Goal: Task Accomplishment & Management: Use online tool/utility

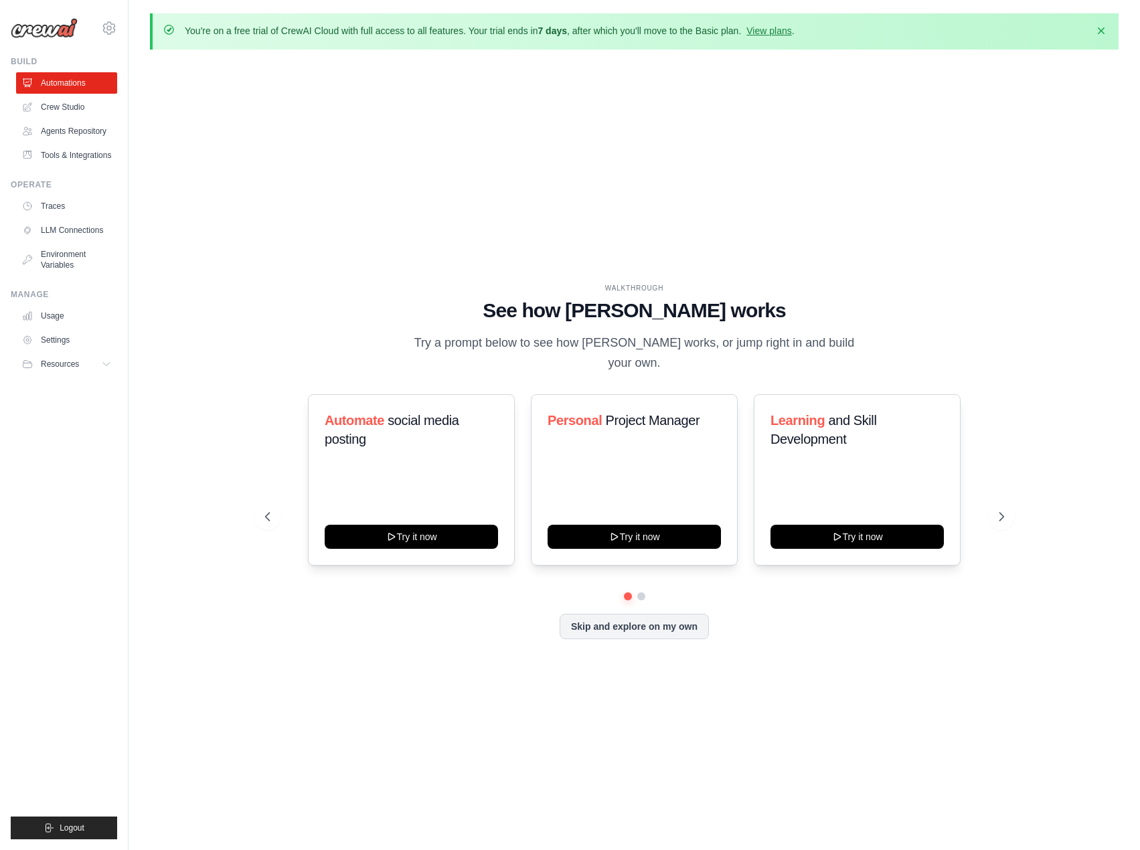
click at [304, 33] on p "You're on a free trial of CrewAI Cloud with full access to all features. Your t…" at bounding box center [490, 30] width 610 height 13
click at [87, 111] on link "Crew Studio" at bounding box center [67, 106] width 101 height 21
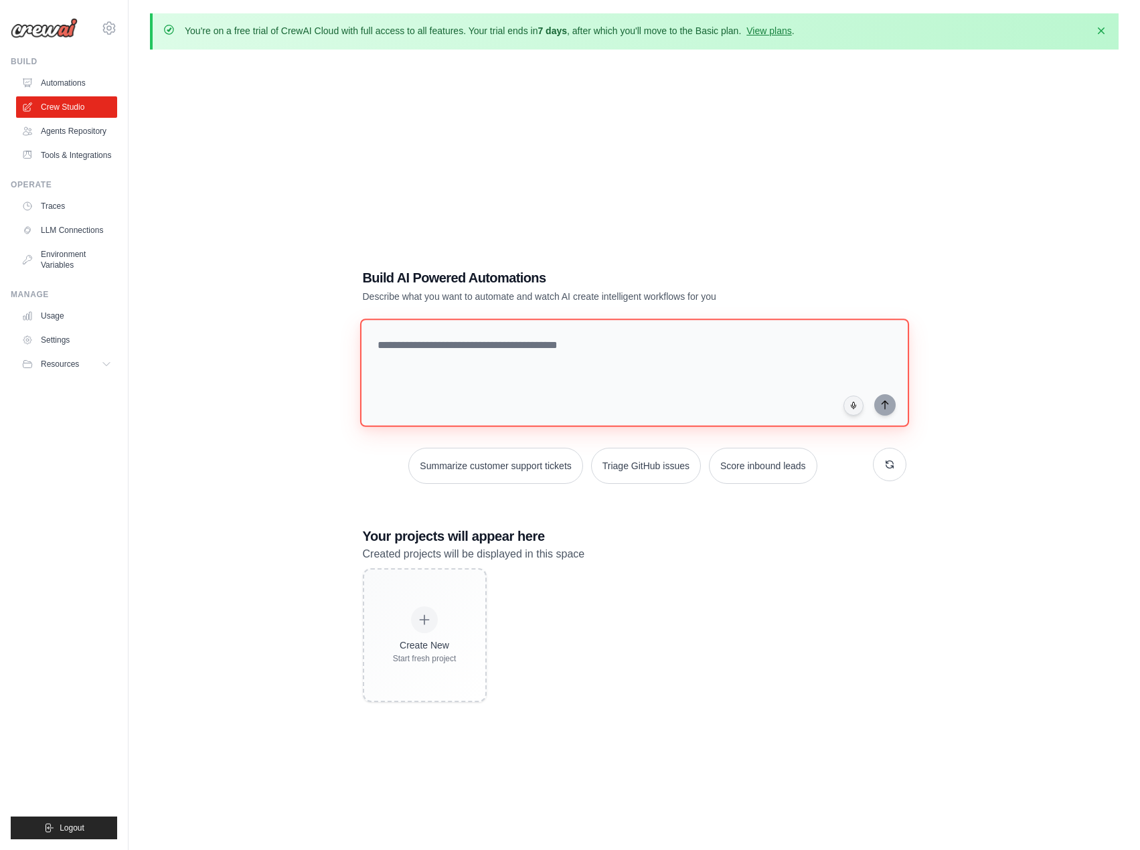
click at [495, 367] on textarea at bounding box center [633, 373] width 549 height 108
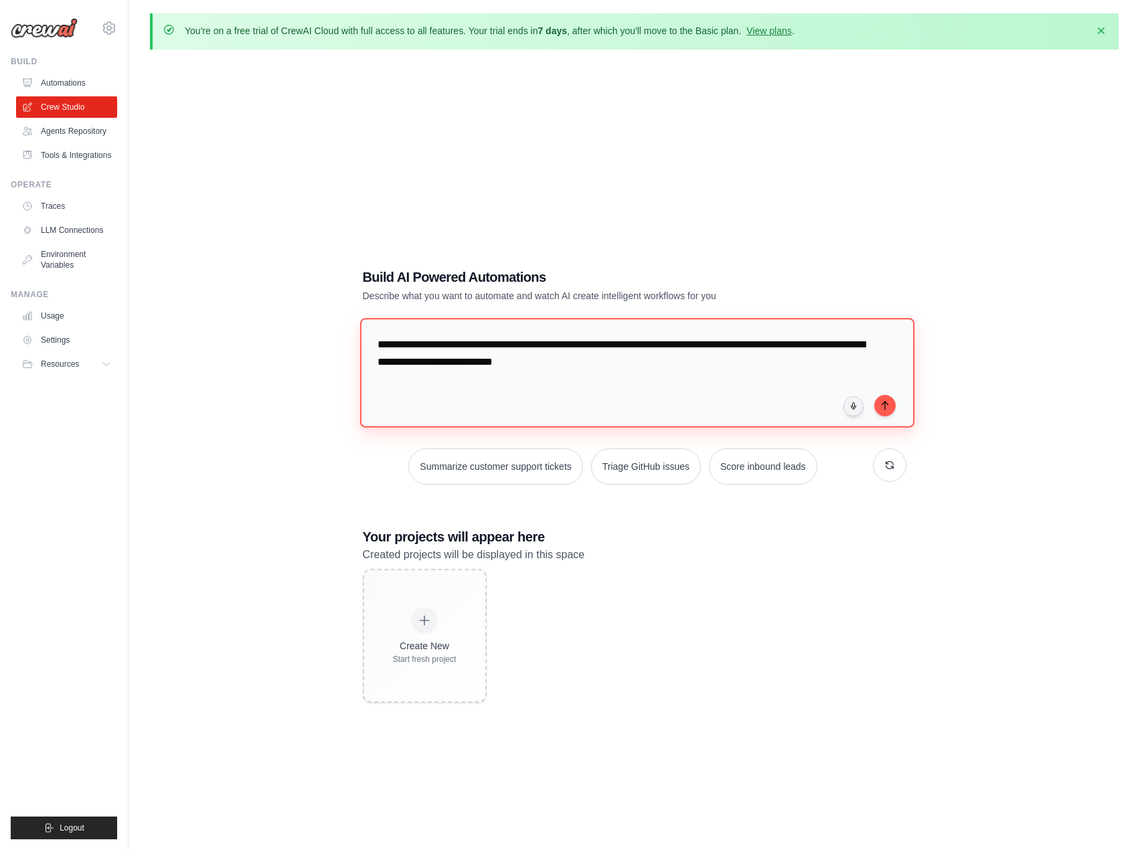
click at [642, 343] on textarea "**********" at bounding box center [636, 372] width 554 height 109
click at [661, 376] on textarea "**********" at bounding box center [636, 372] width 554 height 109
click at [877, 402] on div "**********" at bounding box center [634, 376] width 543 height 114
type textarea "**********"
click at [880, 403] on icon "submit" at bounding box center [884, 405] width 11 height 11
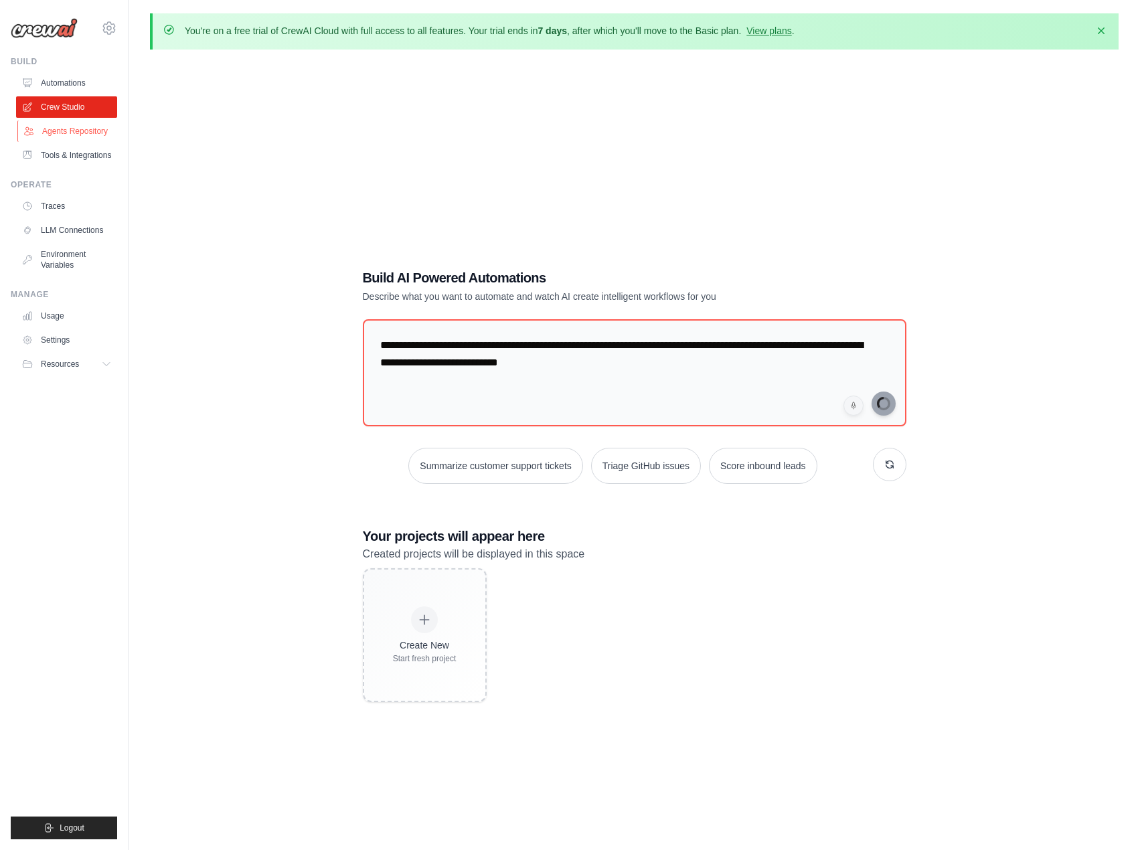
click at [68, 128] on link "Agents Repository" at bounding box center [67, 130] width 101 height 21
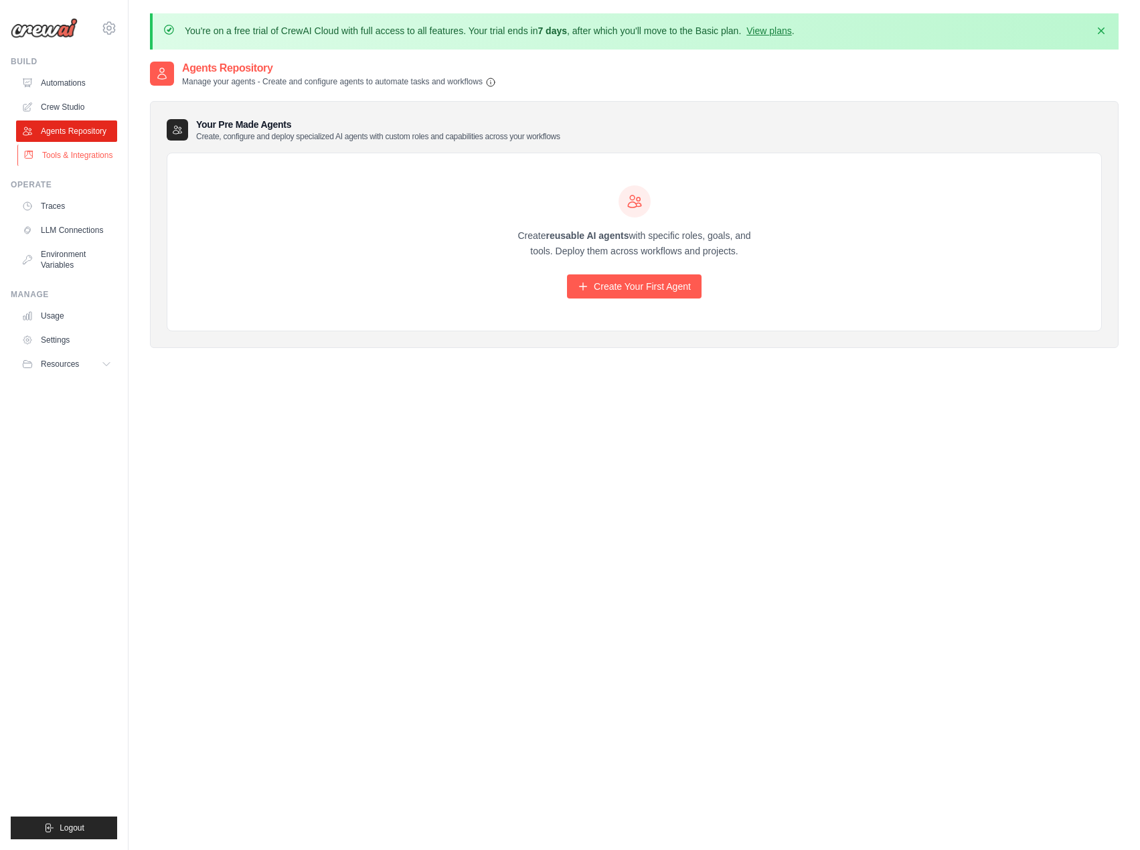
click at [66, 153] on link "Tools & Integrations" at bounding box center [67, 155] width 101 height 21
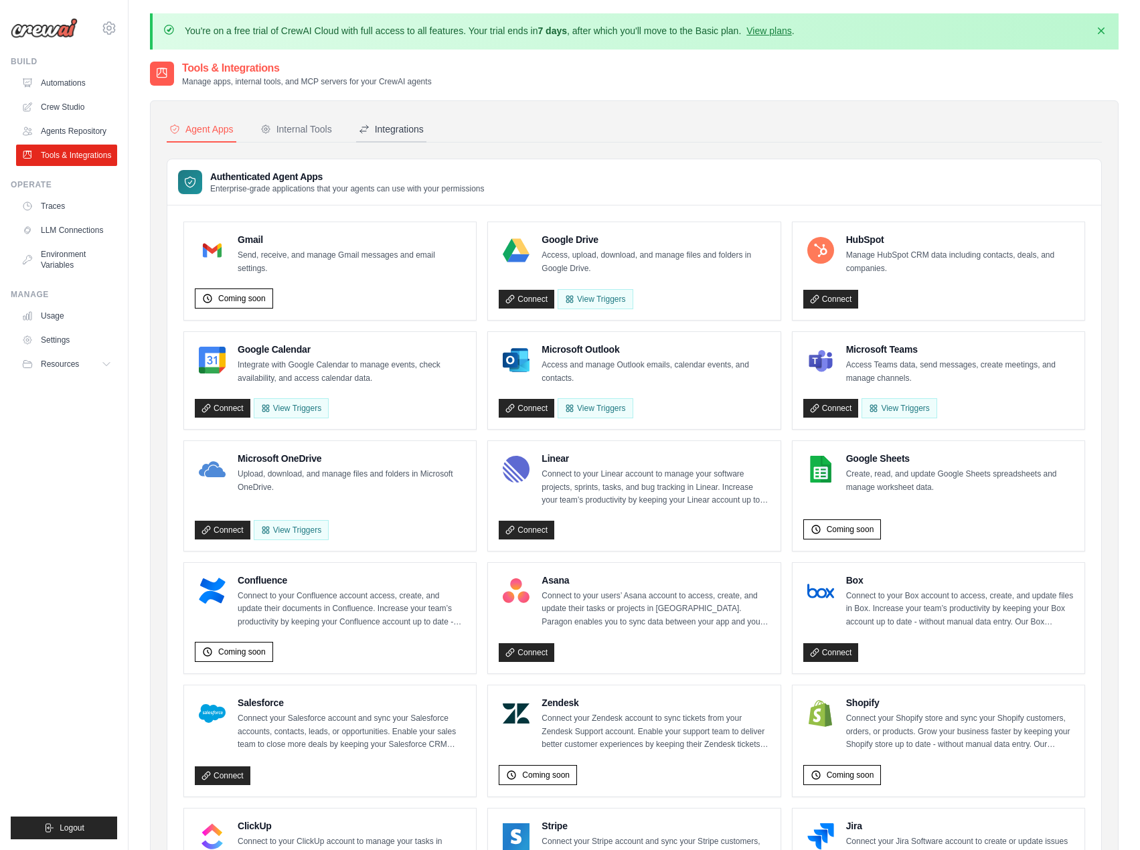
click at [367, 126] on icon at bounding box center [364, 129] width 11 height 11
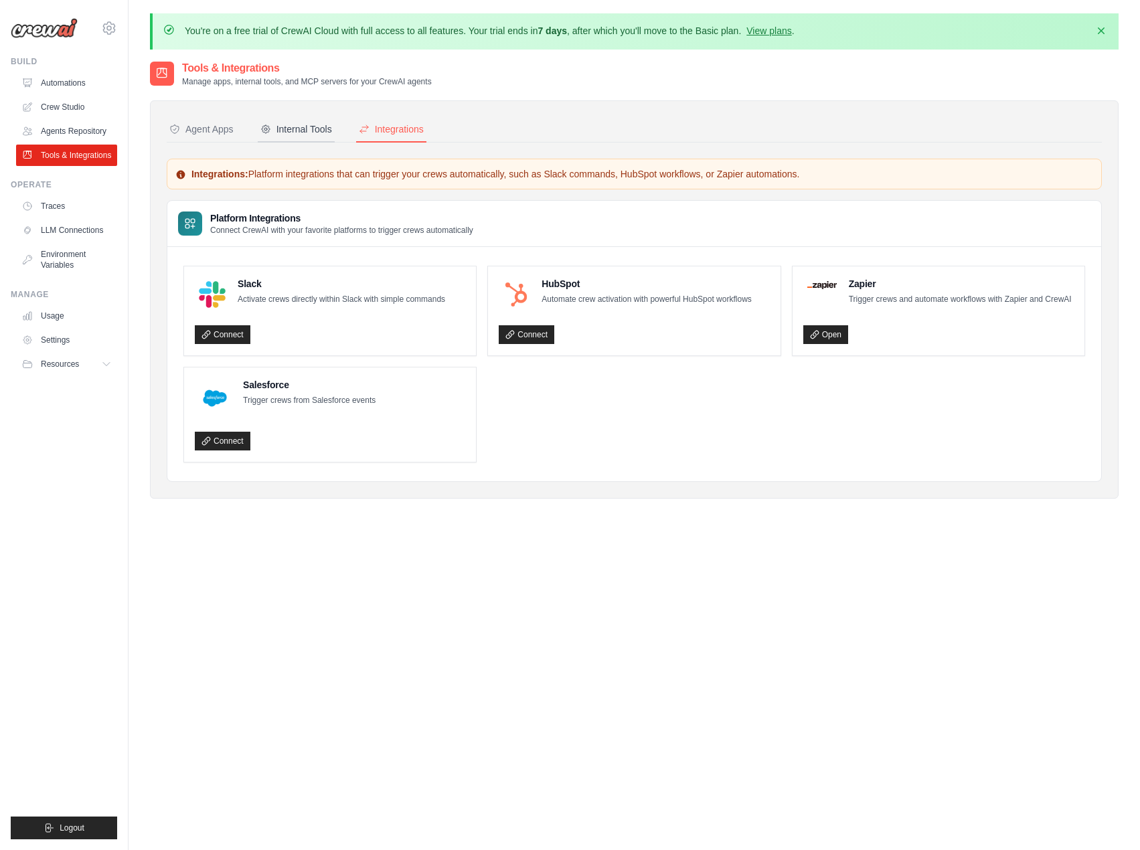
click at [315, 134] on div "Internal Tools" at bounding box center [296, 128] width 72 height 13
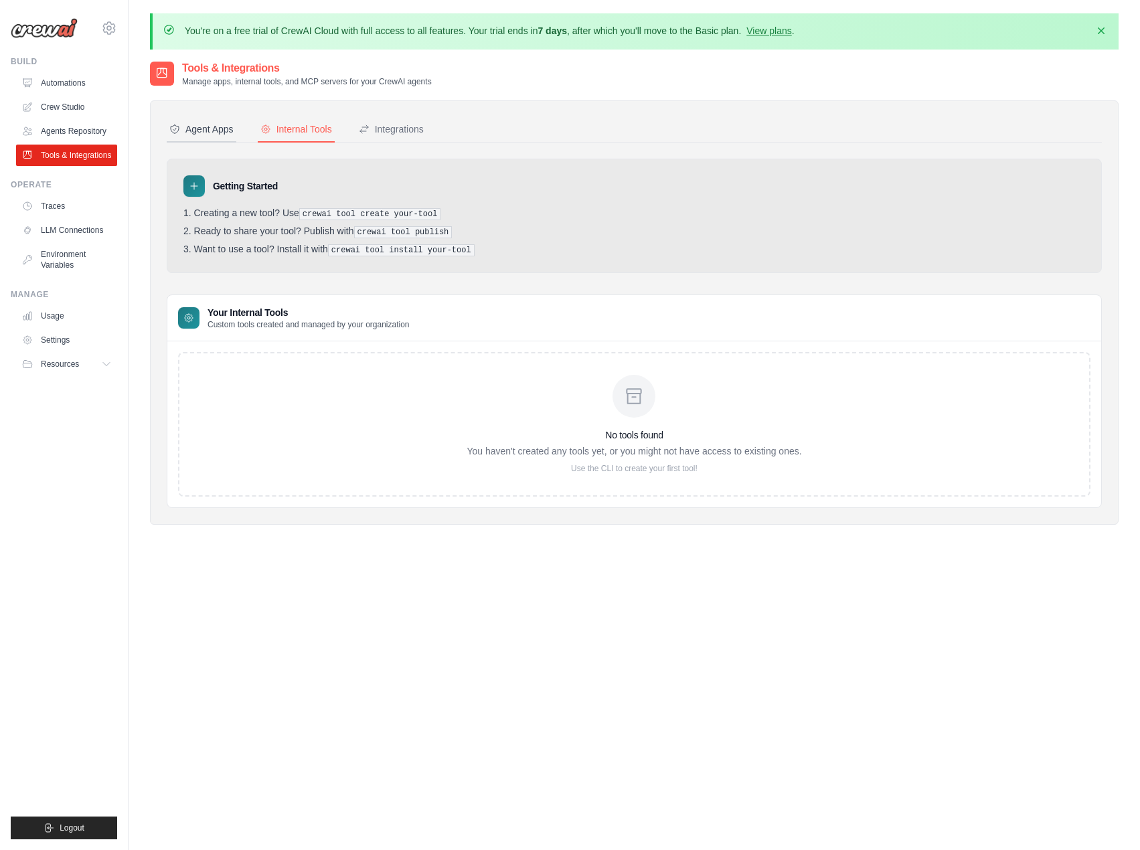
click at [215, 125] on div "Agent Apps" at bounding box center [201, 128] width 64 height 13
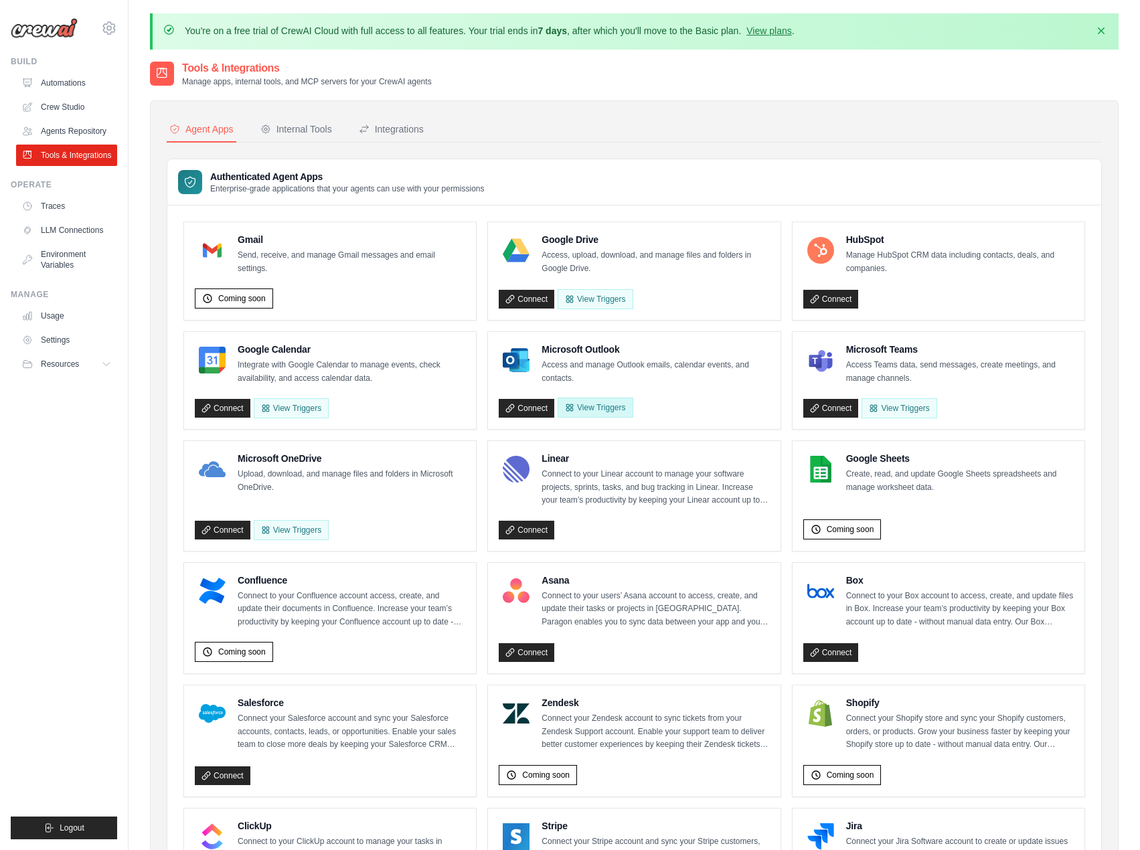
click at [598, 411] on button "View Triggers" at bounding box center [594, 408] width 75 height 20
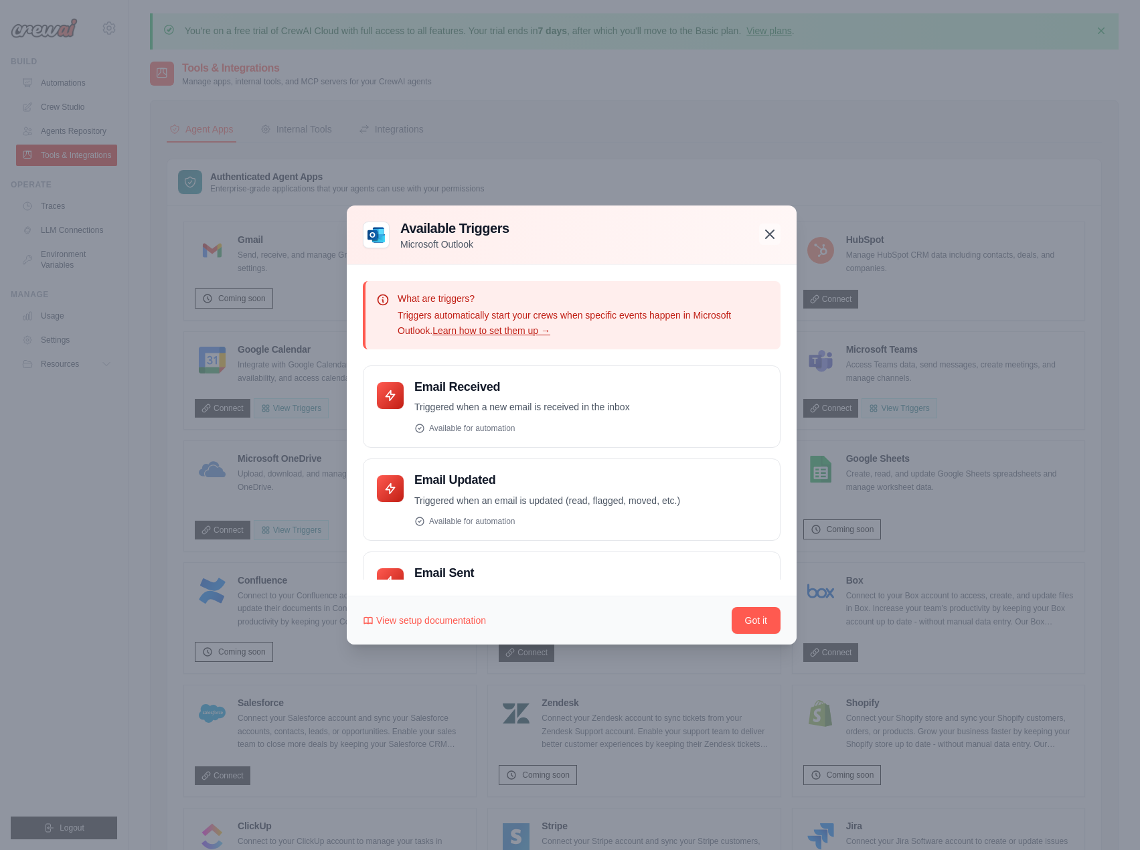
click at [771, 240] on icon "button" at bounding box center [770, 234] width 16 height 16
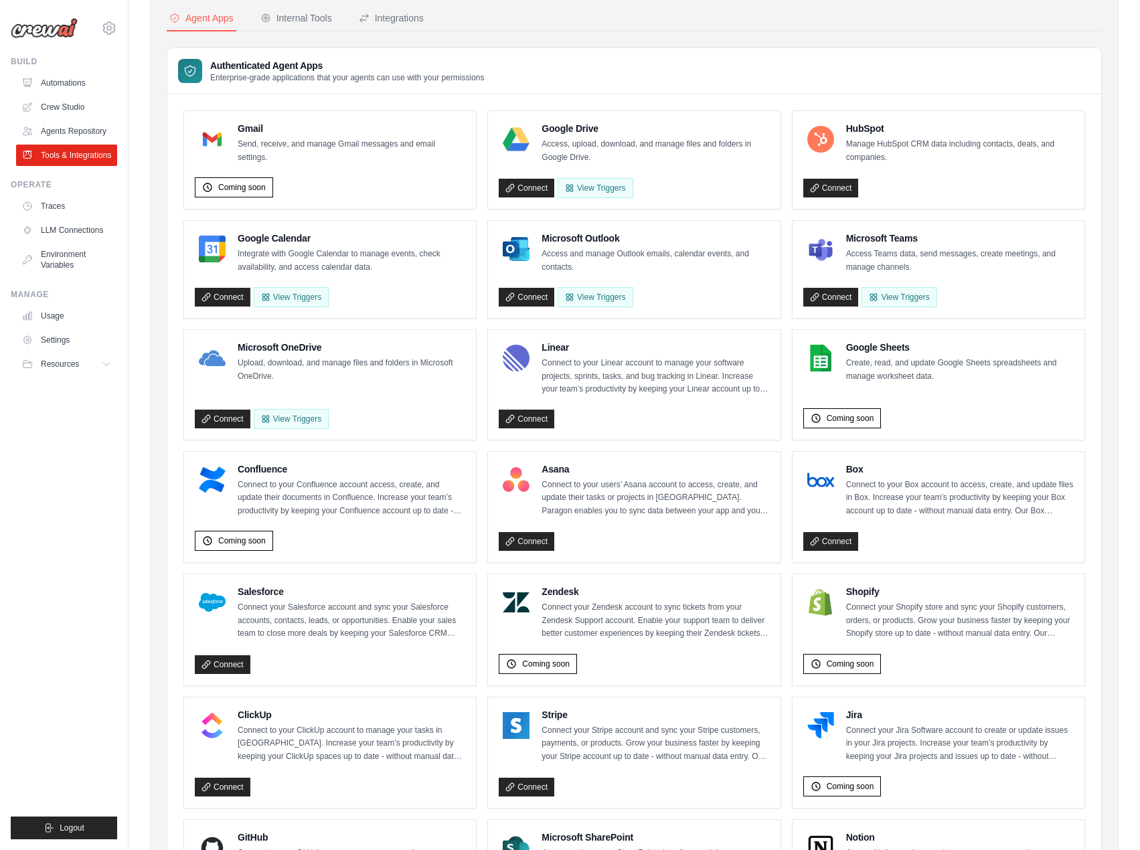
scroll to position [134, 0]
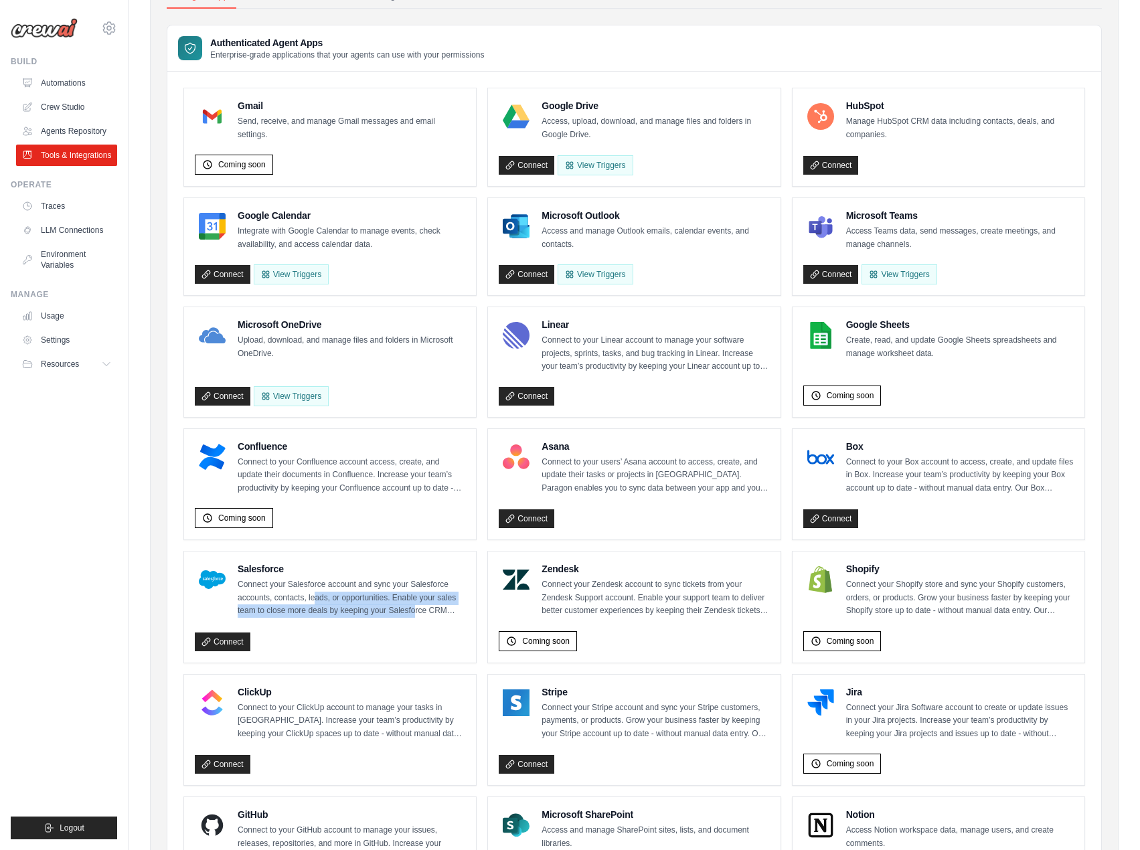
drag, startPoint x: 315, startPoint y: 596, endPoint x: 417, endPoint y: 610, distance: 102.7
click at [417, 610] on p "Connect your Salesforce account and sync your Salesforce accounts, contacts, le…" at bounding box center [352, 597] width 228 height 39
click at [568, 597] on p "Connect your Zendesk account to sync tickets from your Zendesk Support account.…" at bounding box center [655, 597] width 228 height 39
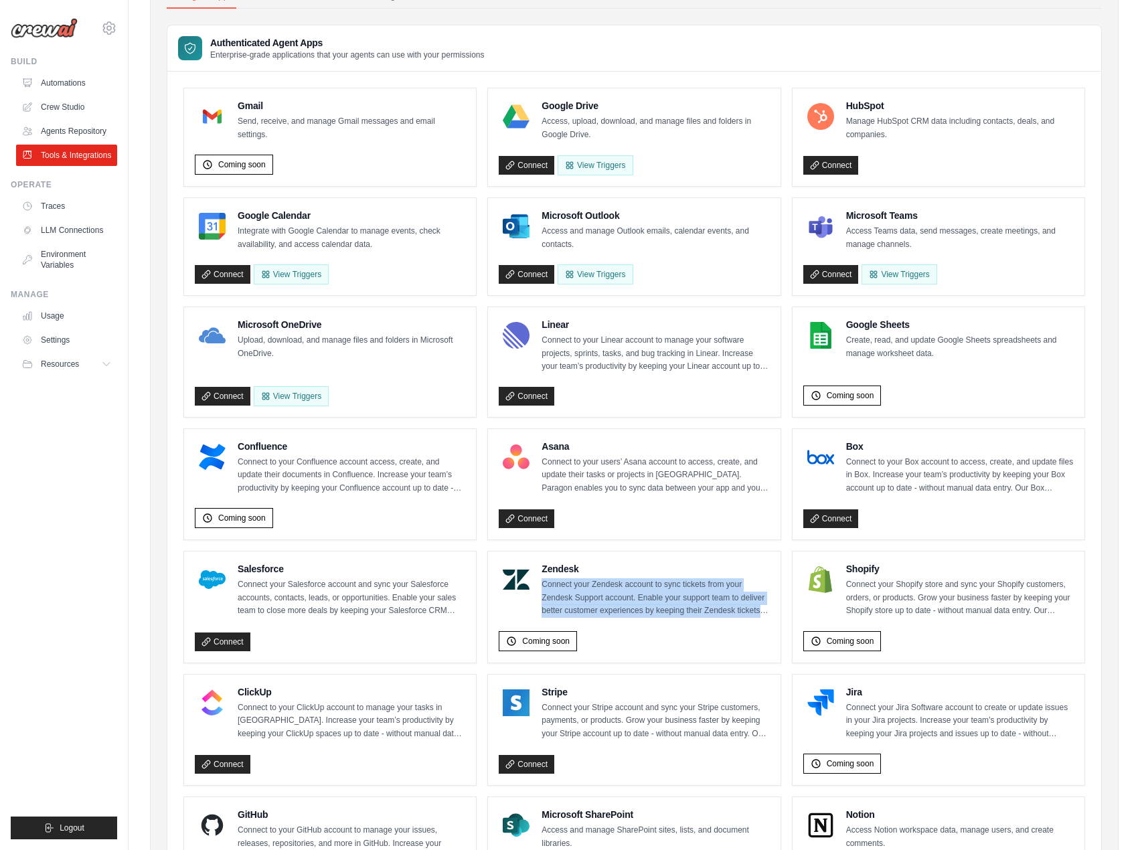
click at [568, 597] on p "Connect your Zendesk account to sync tickets from your Zendesk Support account.…" at bounding box center [655, 597] width 228 height 39
click at [639, 601] on p "Connect your Zendesk account to sync tickets from your Zendesk Support account.…" at bounding box center [655, 597] width 228 height 39
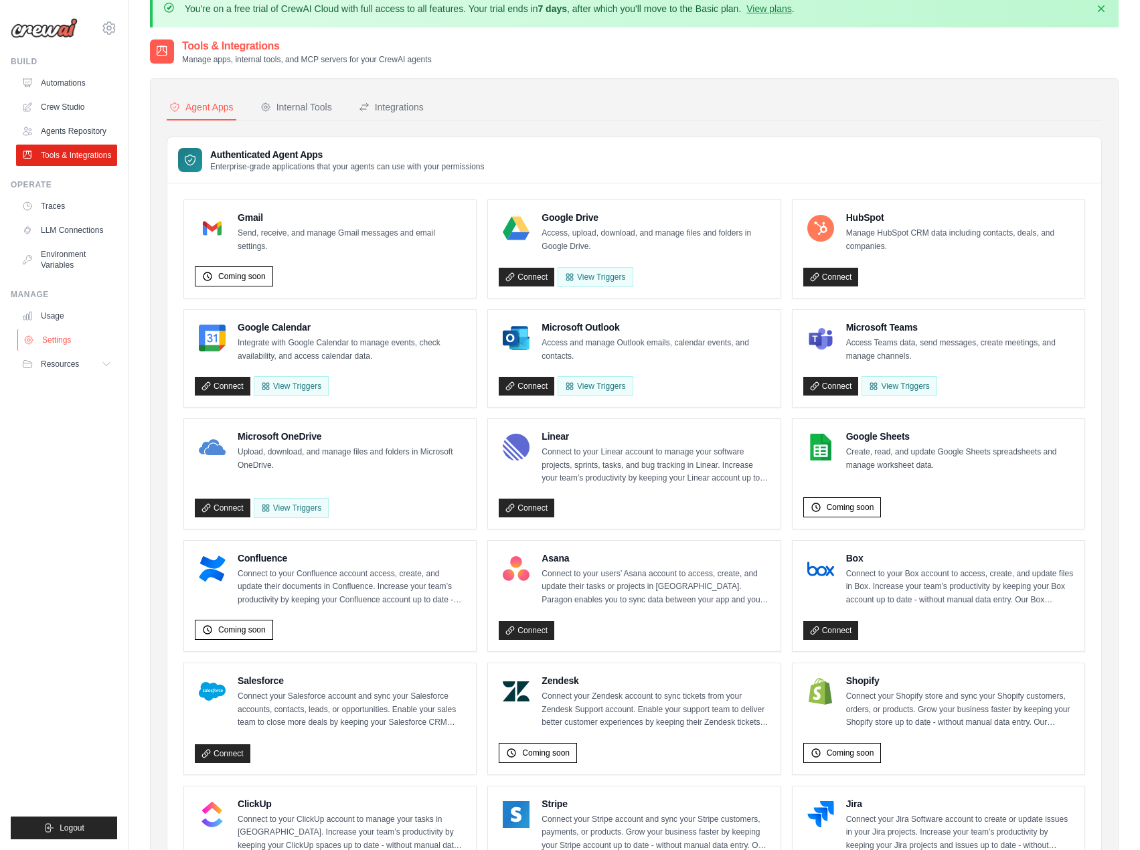
click at [72, 344] on link "Settings" at bounding box center [67, 339] width 101 height 21
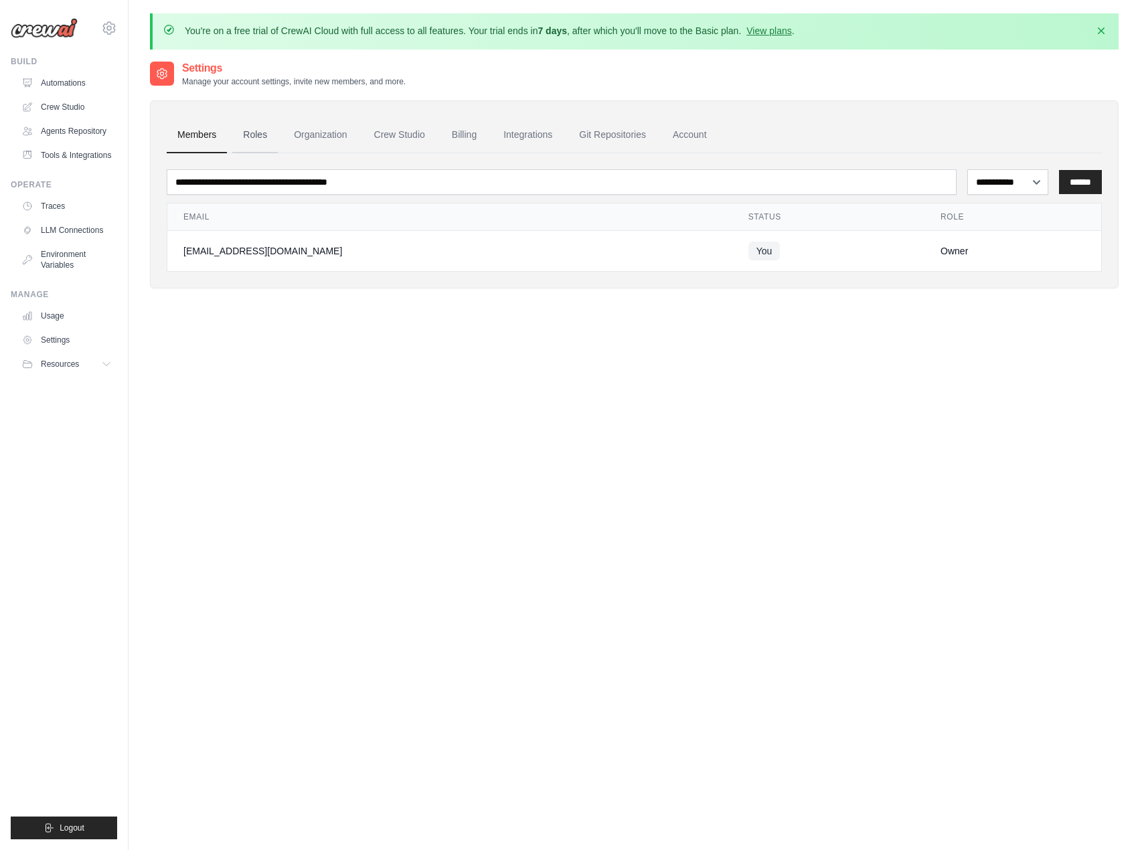
click at [263, 142] on link "Roles" at bounding box center [255, 135] width 46 height 36
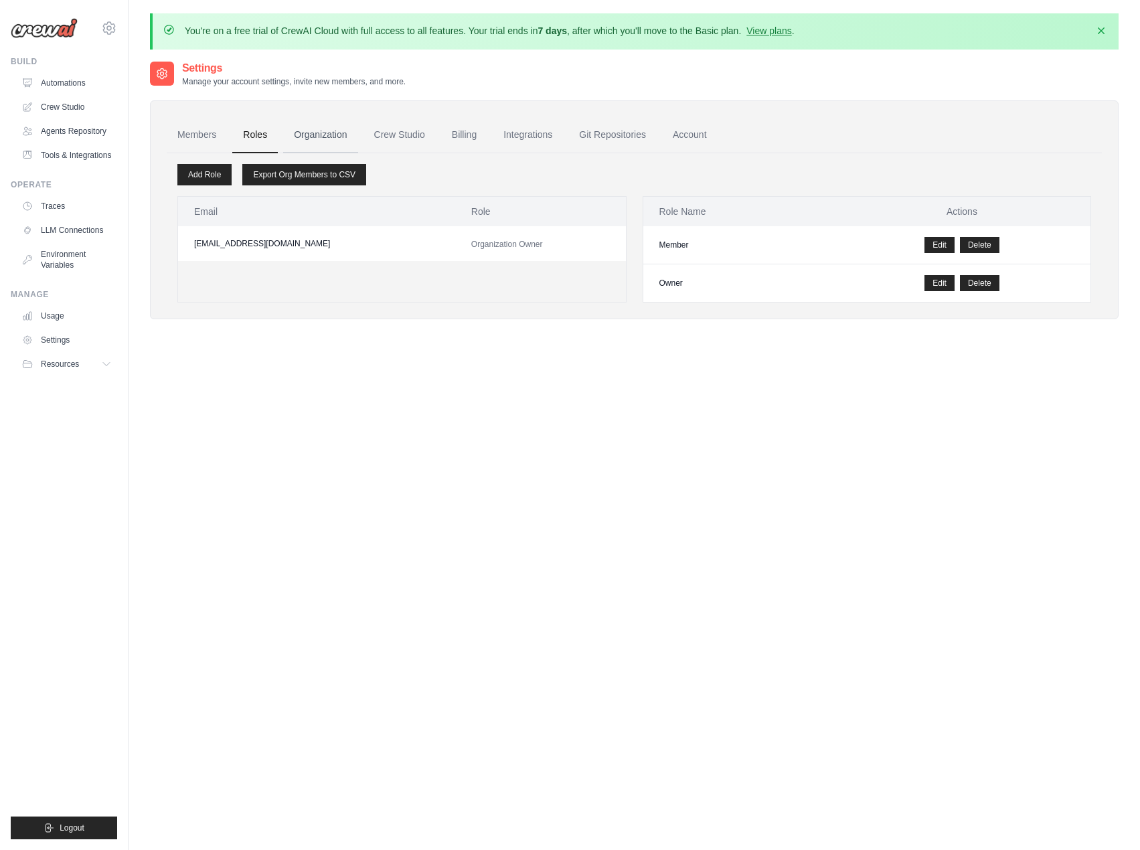
click at [308, 133] on link "Organization" at bounding box center [320, 135] width 74 height 36
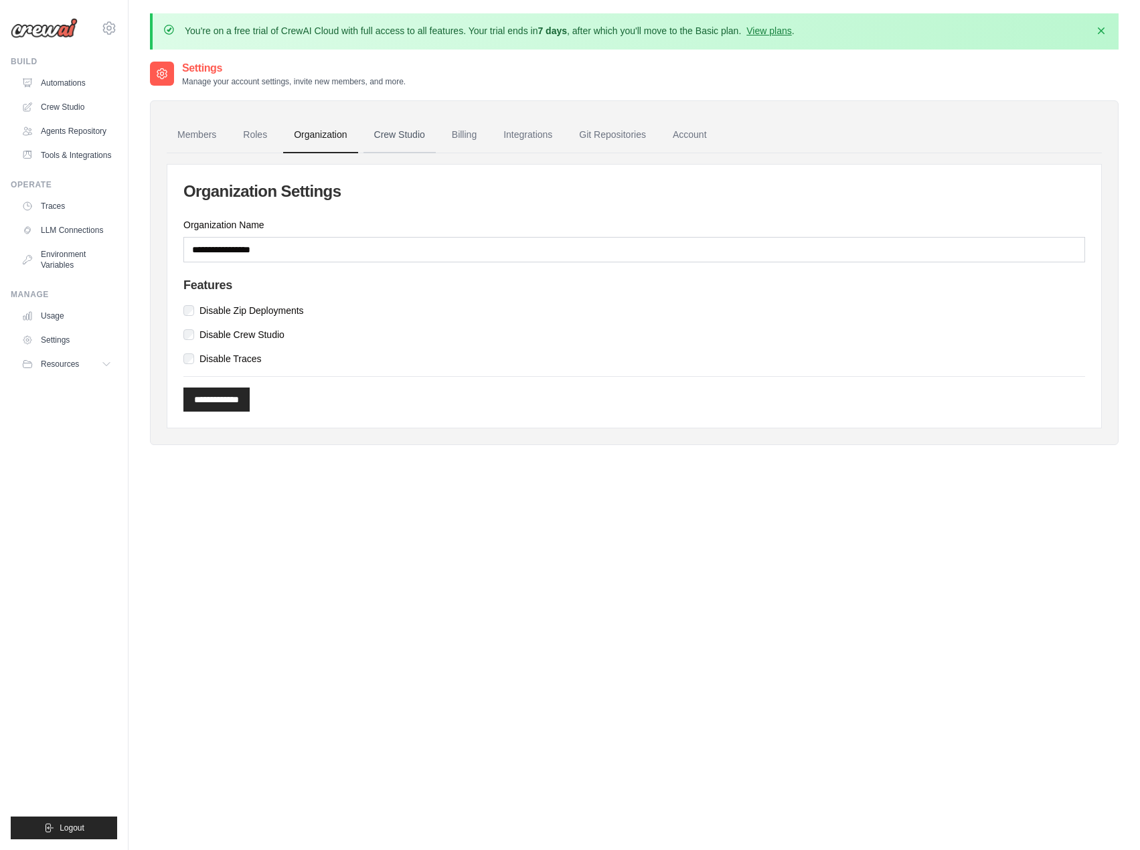
click at [412, 138] on link "Crew Studio" at bounding box center [399, 135] width 72 height 36
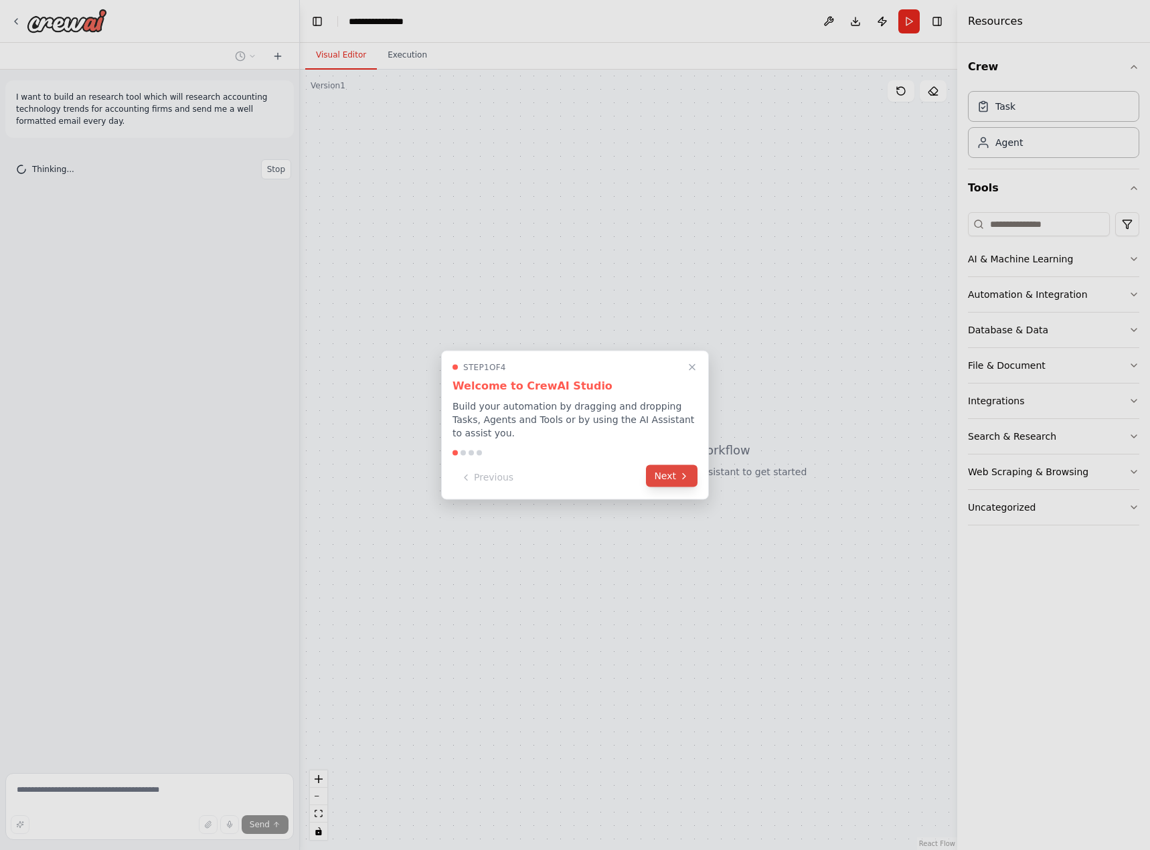
click at [672, 466] on button "Next" at bounding box center [672, 476] width 52 height 22
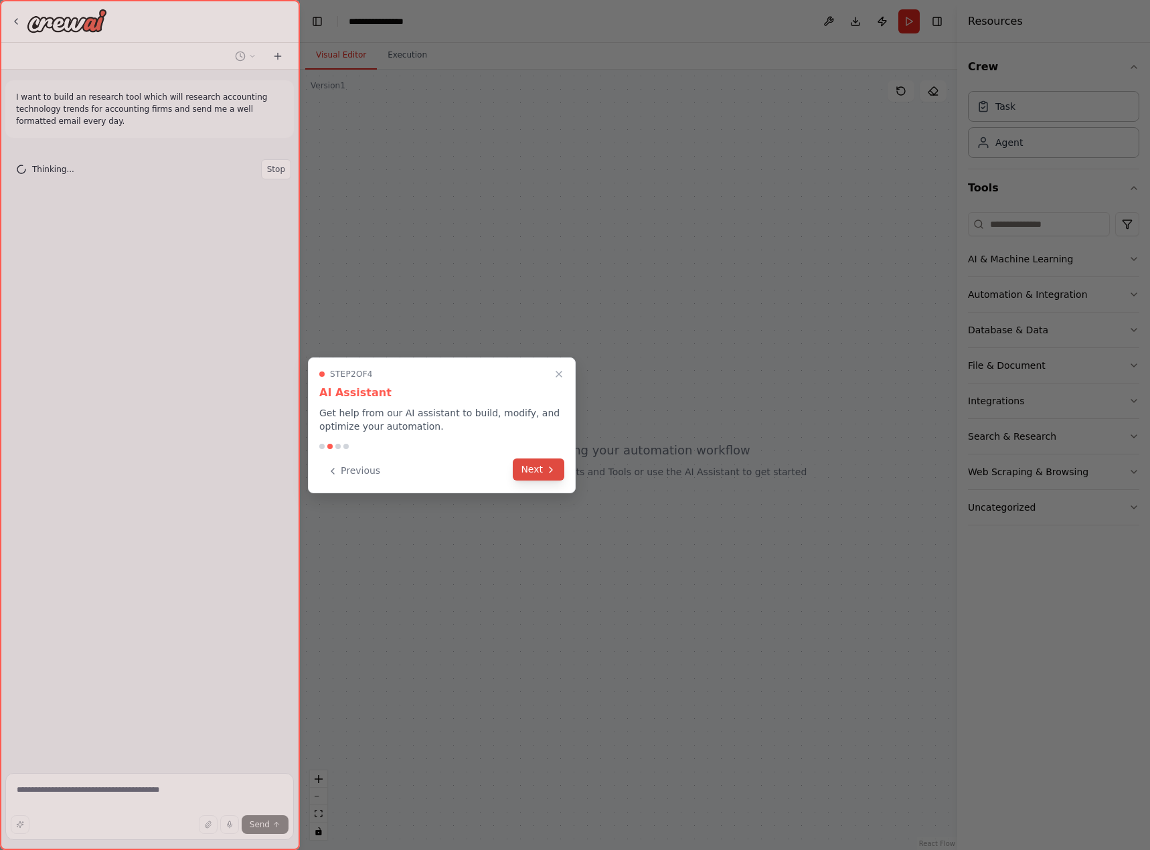
click at [557, 462] on button "Next" at bounding box center [539, 469] width 52 height 22
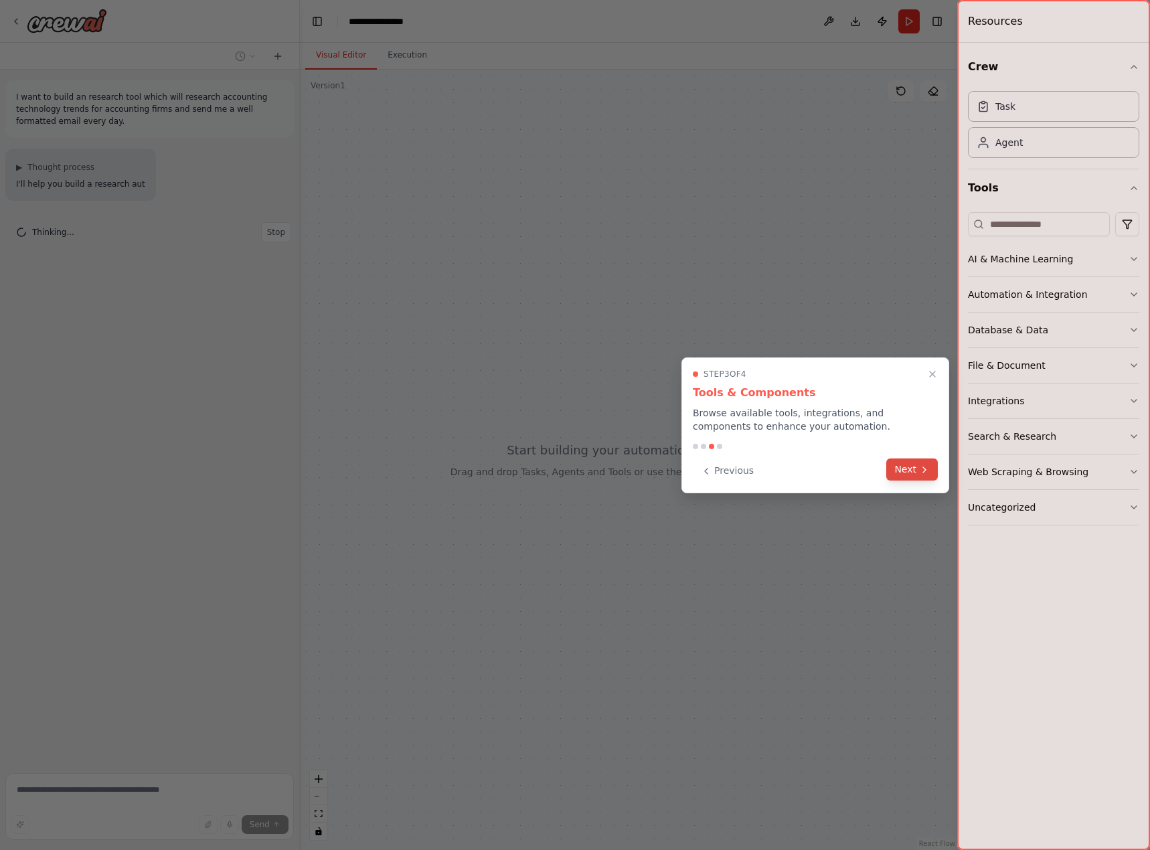
click at [921, 475] on button "Next" at bounding box center [912, 469] width 52 height 22
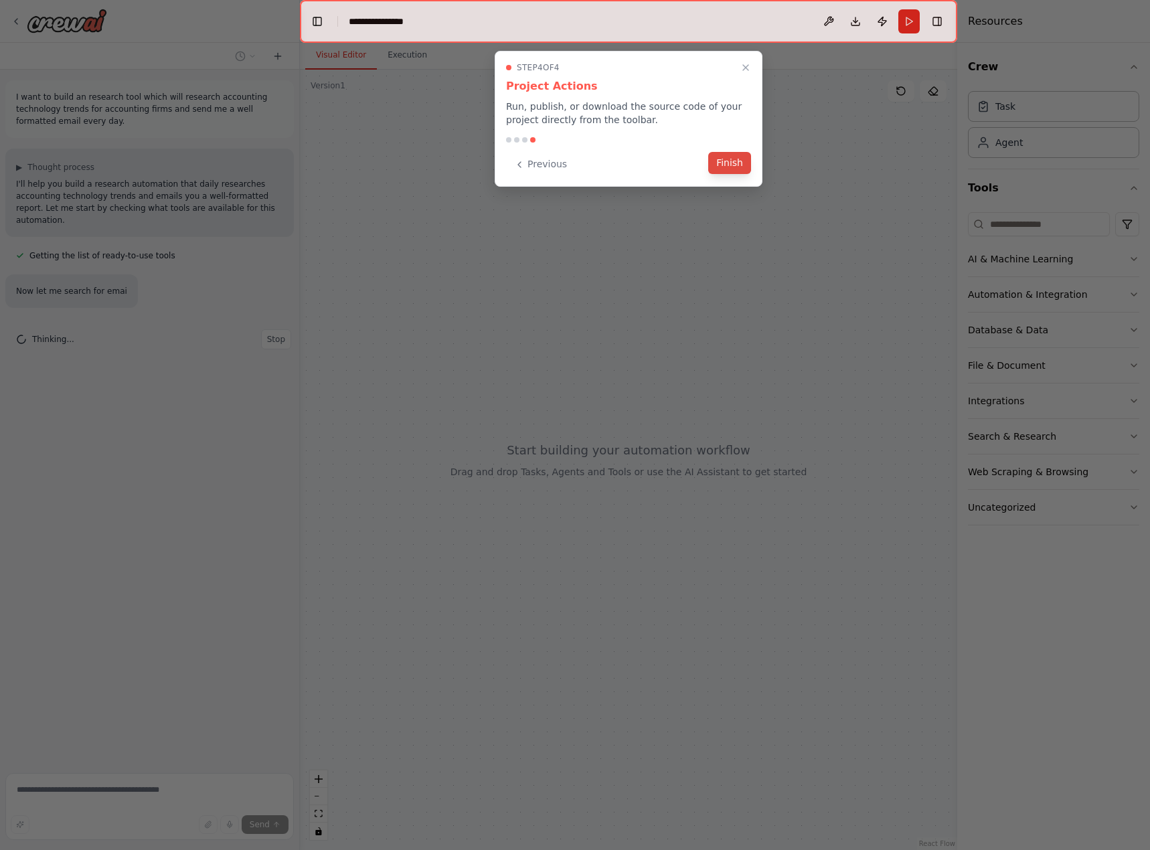
click at [730, 158] on button "Finish" at bounding box center [729, 163] width 43 height 22
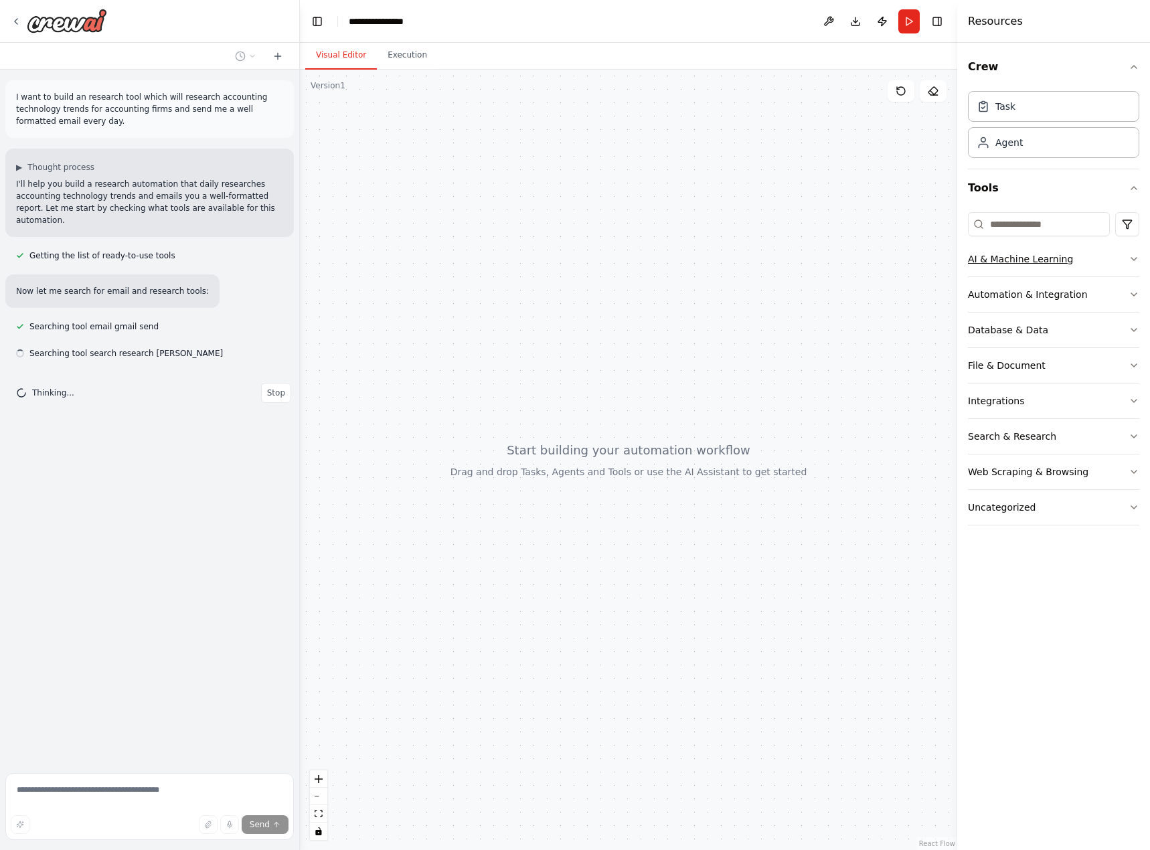
click at [1057, 270] on button "AI & Machine Learning" at bounding box center [1053, 259] width 171 height 35
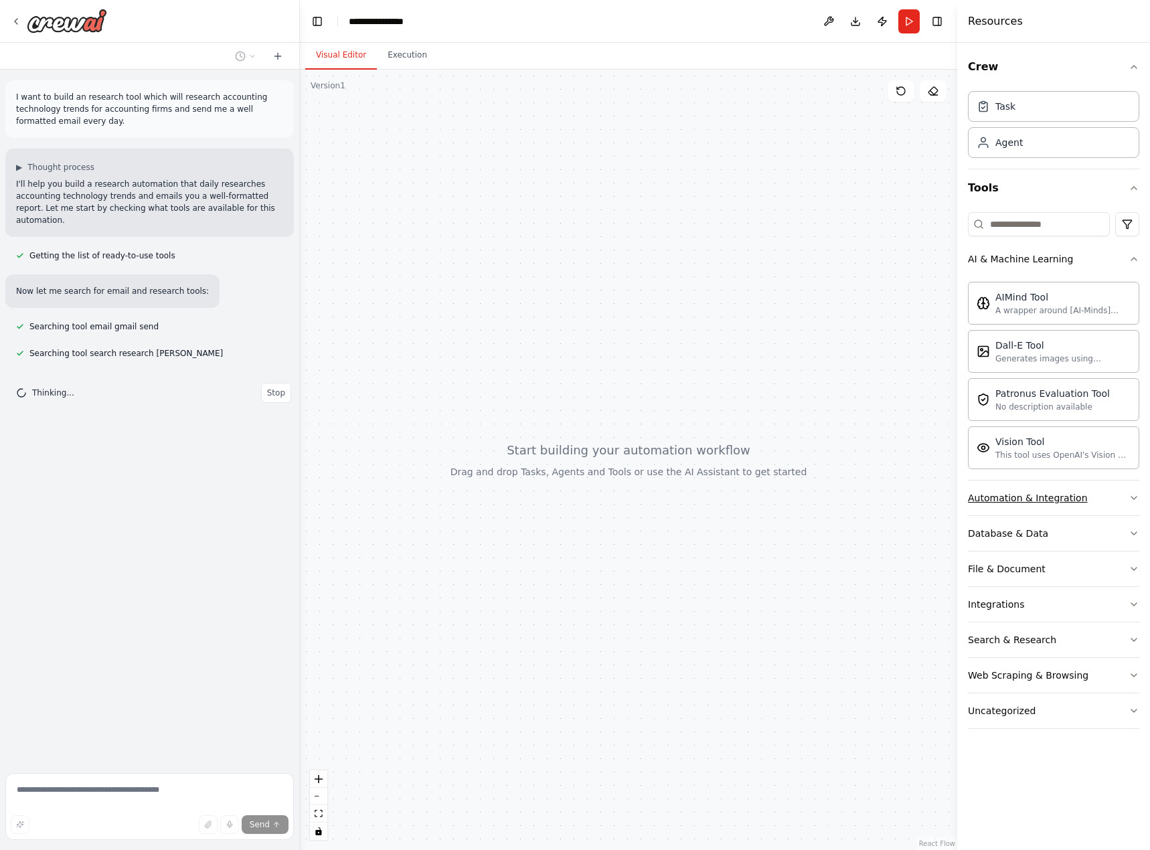
click at [1055, 492] on div "Automation & Integration" at bounding box center [1028, 497] width 120 height 13
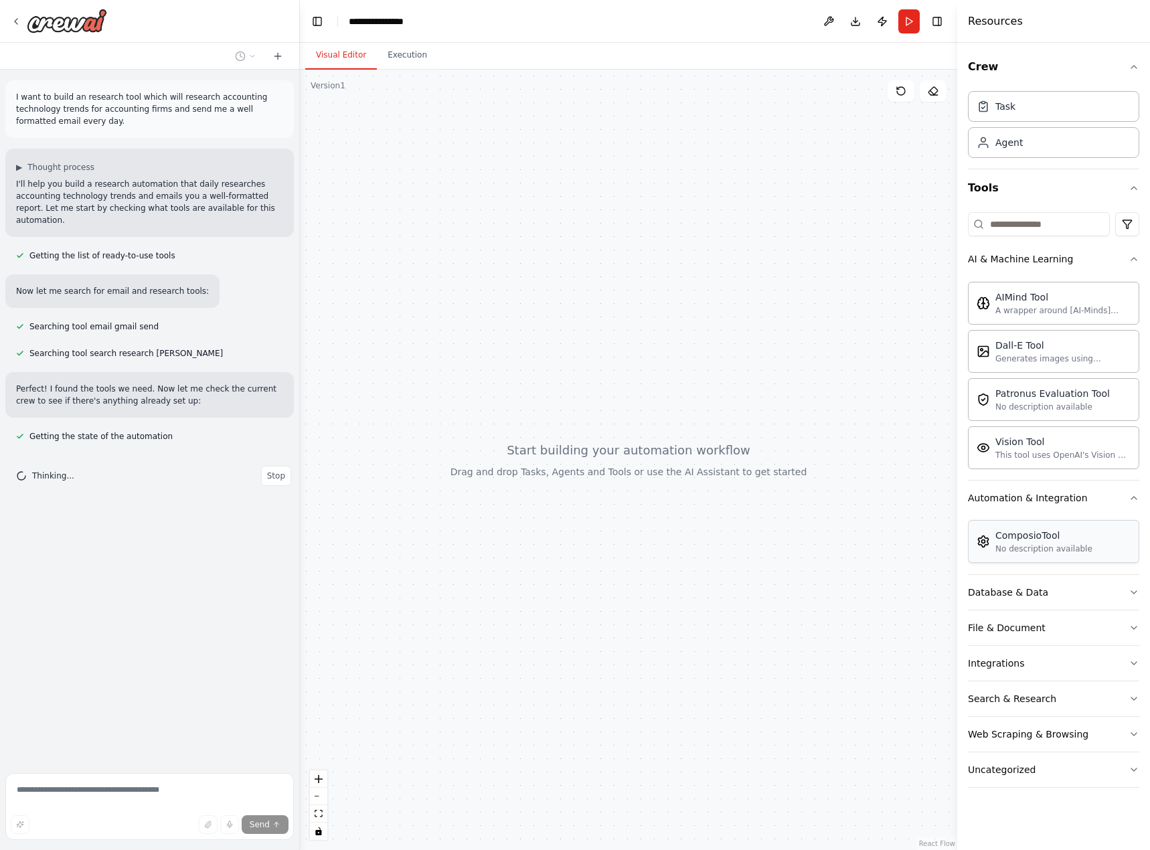
click at [1068, 545] on div "No description available" at bounding box center [1043, 548] width 97 height 11
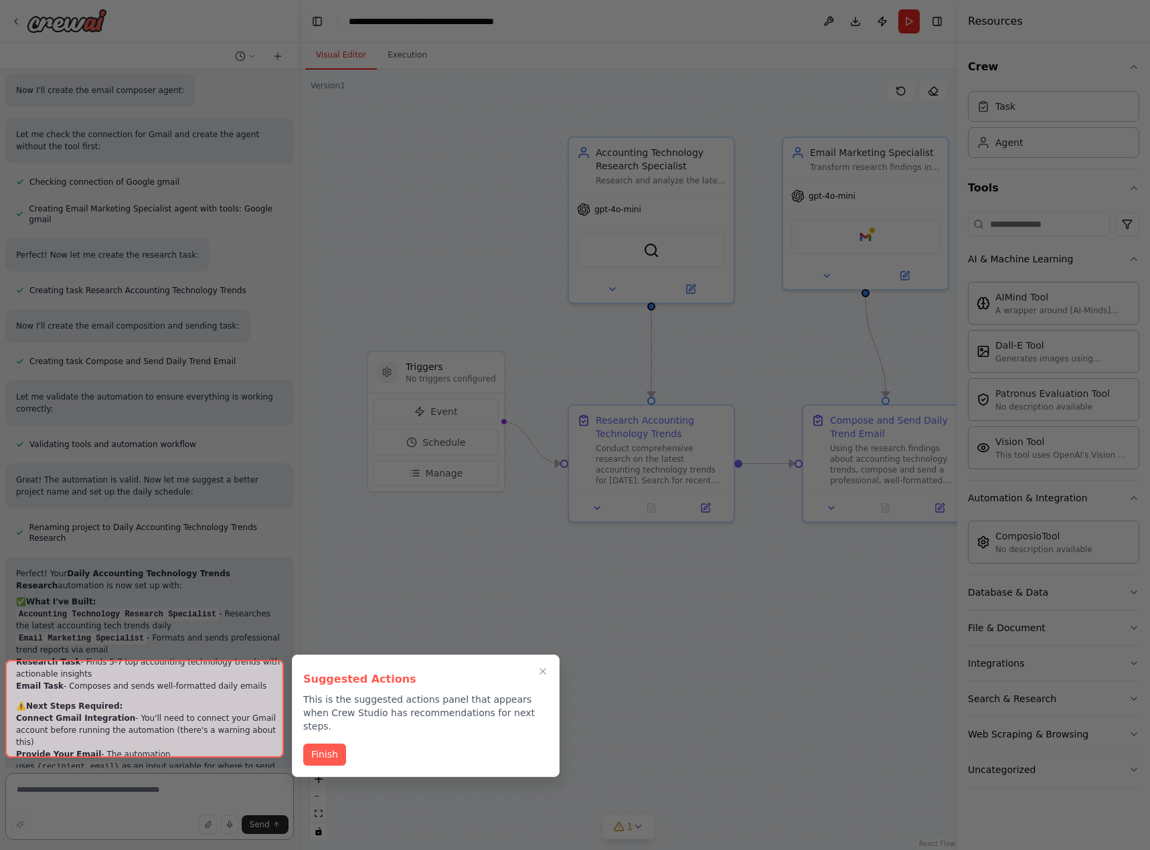
scroll to position [756, 0]
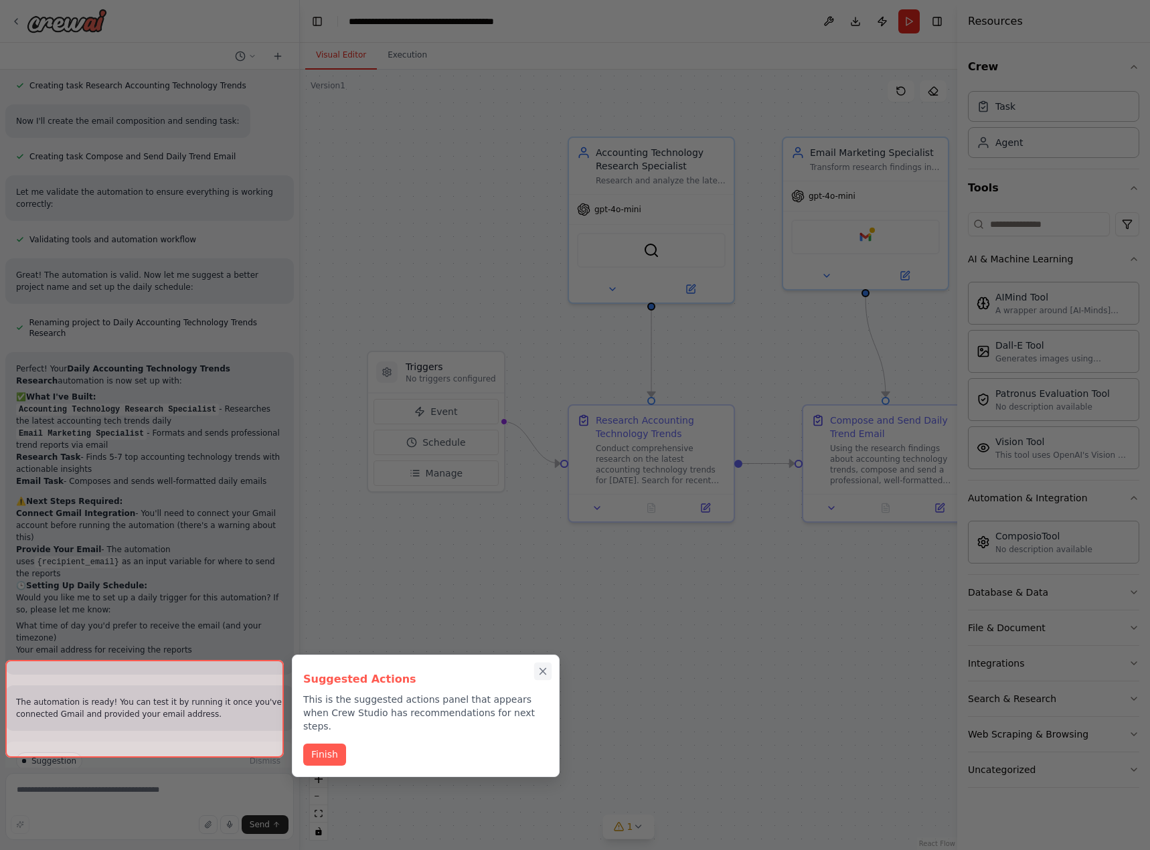
click at [543, 673] on icon "Close walkthrough" at bounding box center [543, 671] width 12 height 12
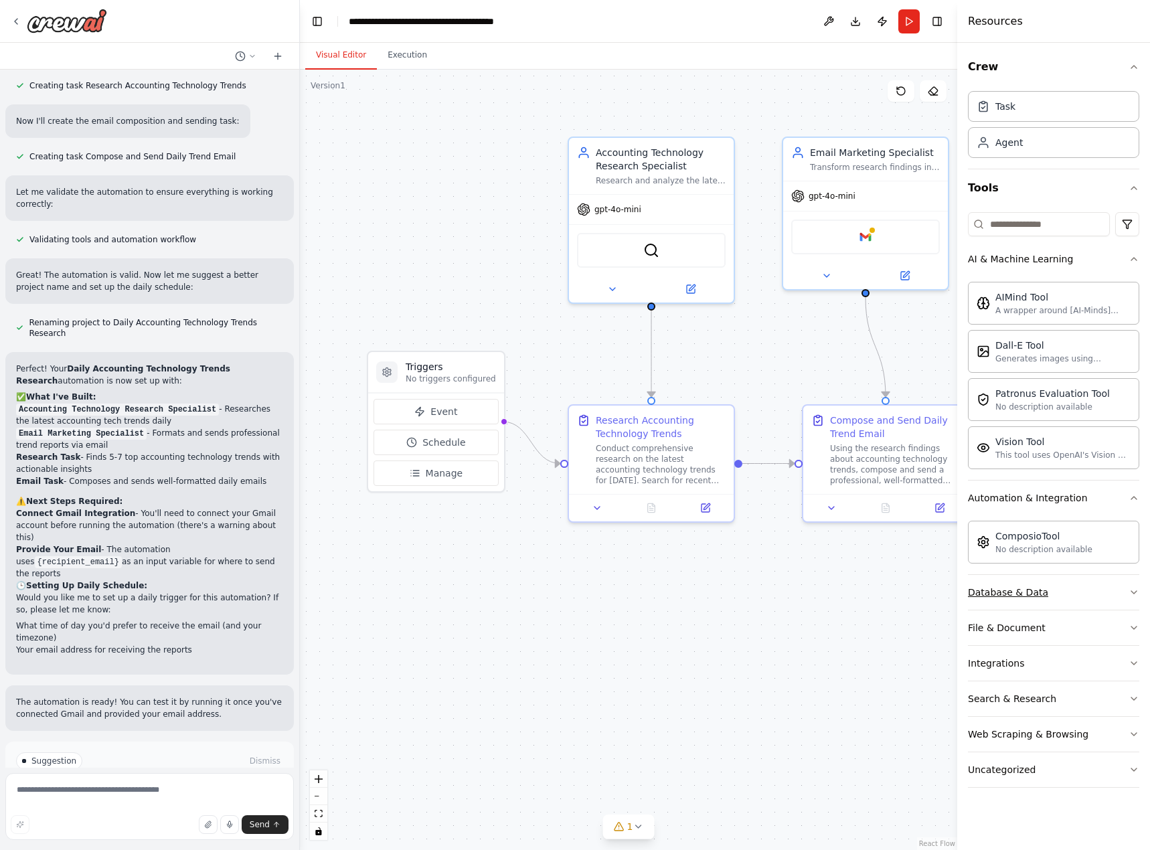
click at [1001, 602] on button "Database & Data" at bounding box center [1053, 592] width 171 height 35
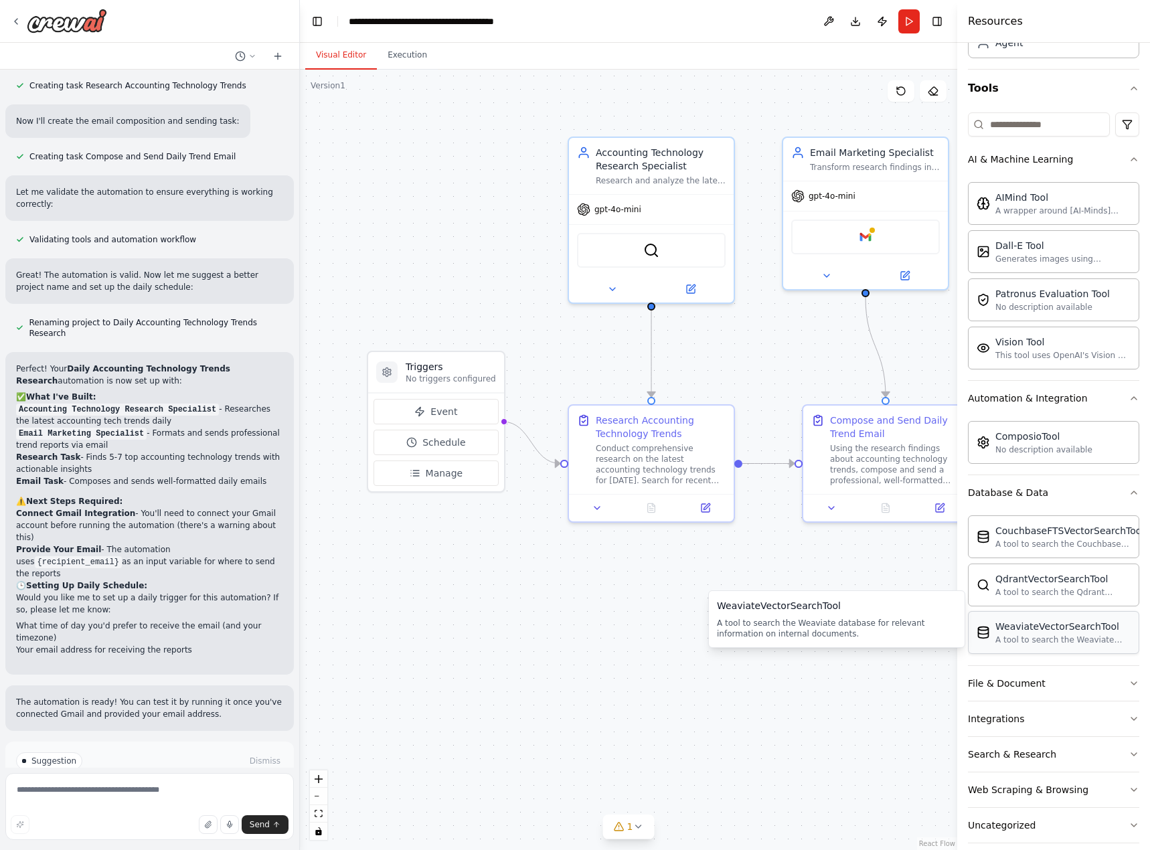
scroll to position [114, 0]
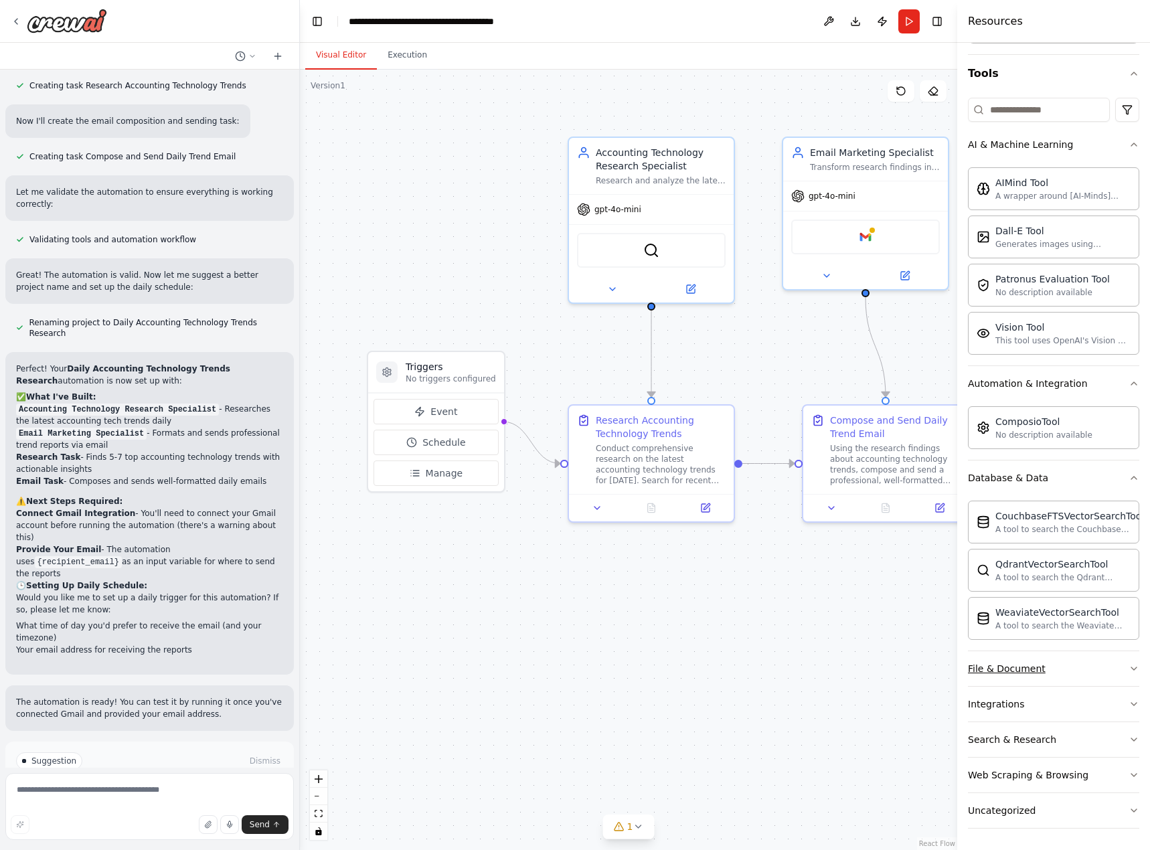
click at [1084, 681] on button "File & Document" at bounding box center [1053, 668] width 171 height 35
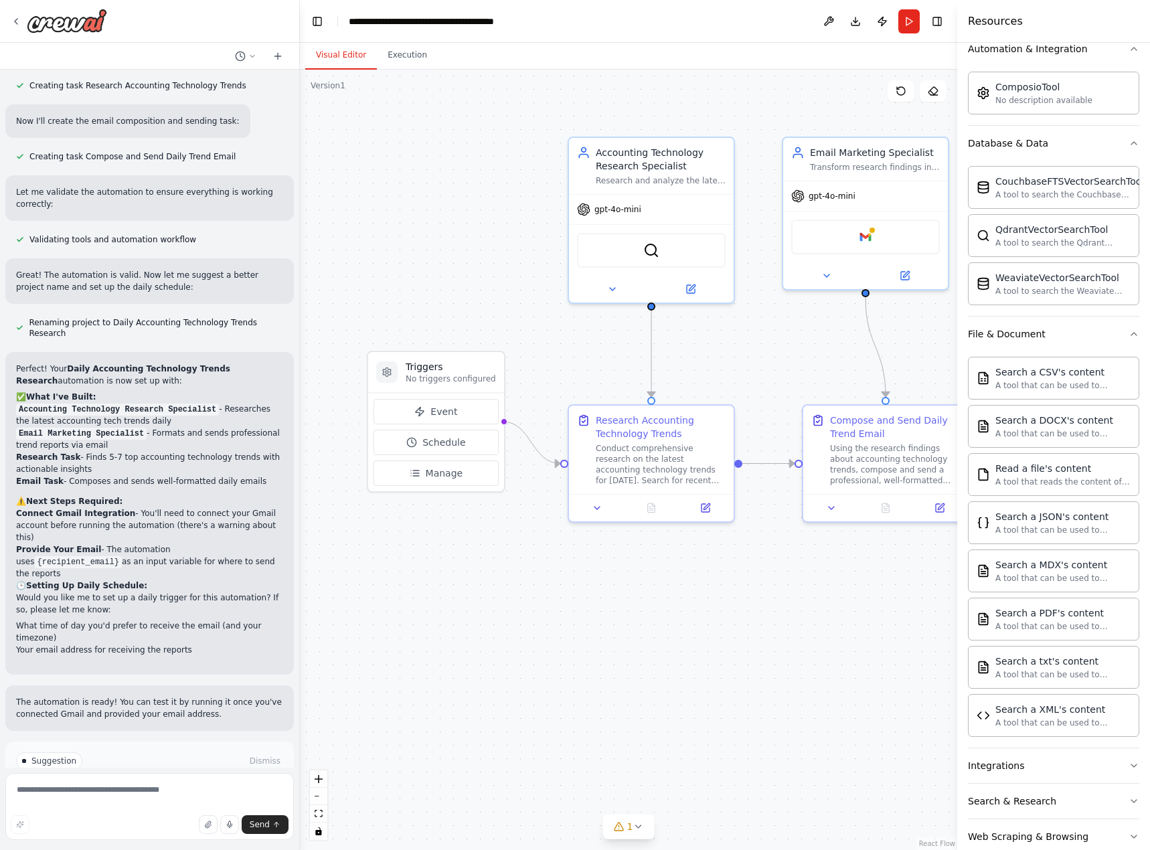
scroll to position [511, 0]
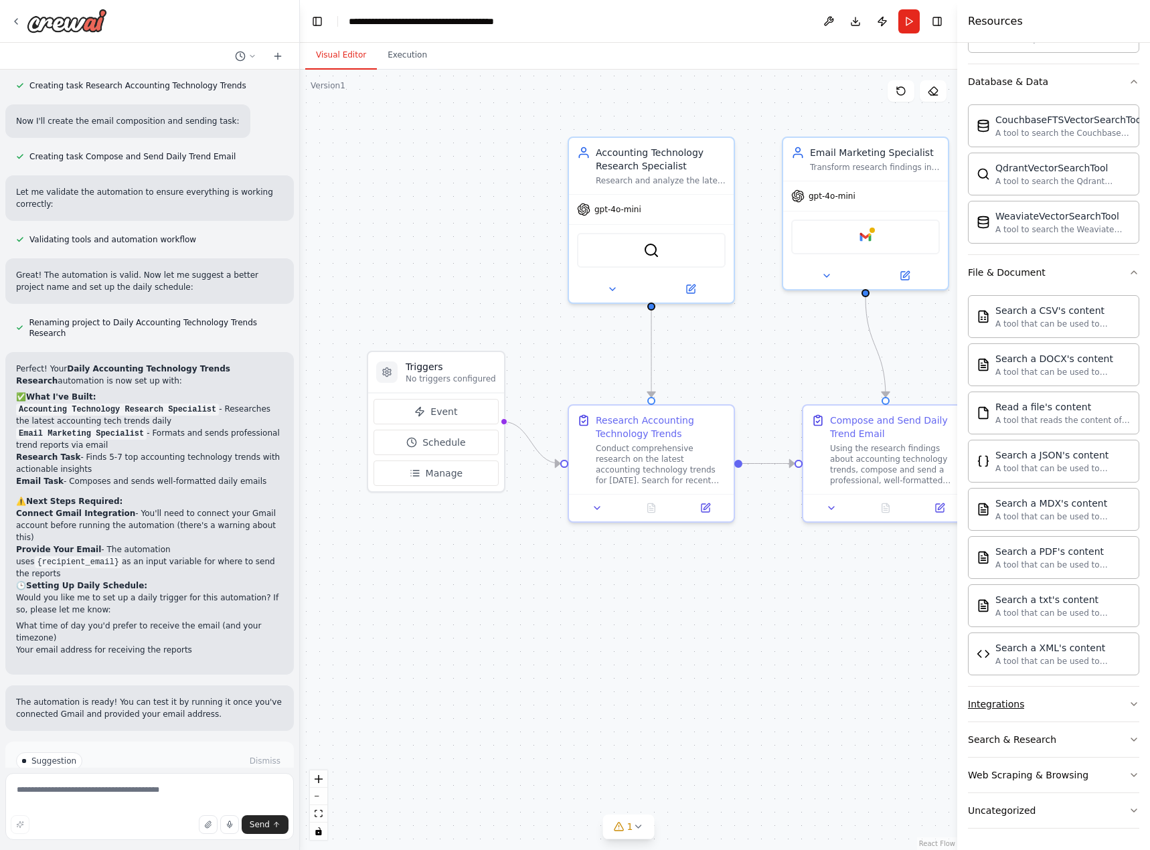
click at [1093, 703] on button "Integrations" at bounding box center [1053, 704] width 171 height 35
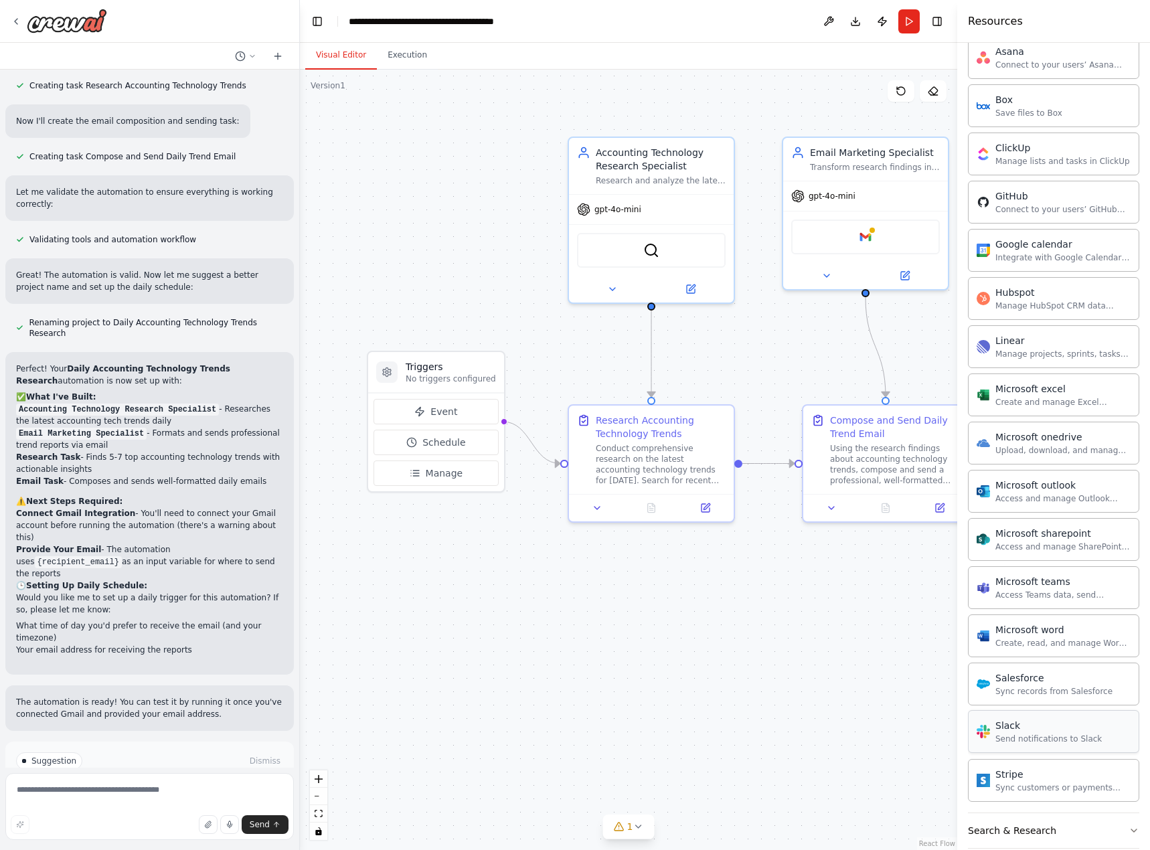
scroll to position [1247, 0]
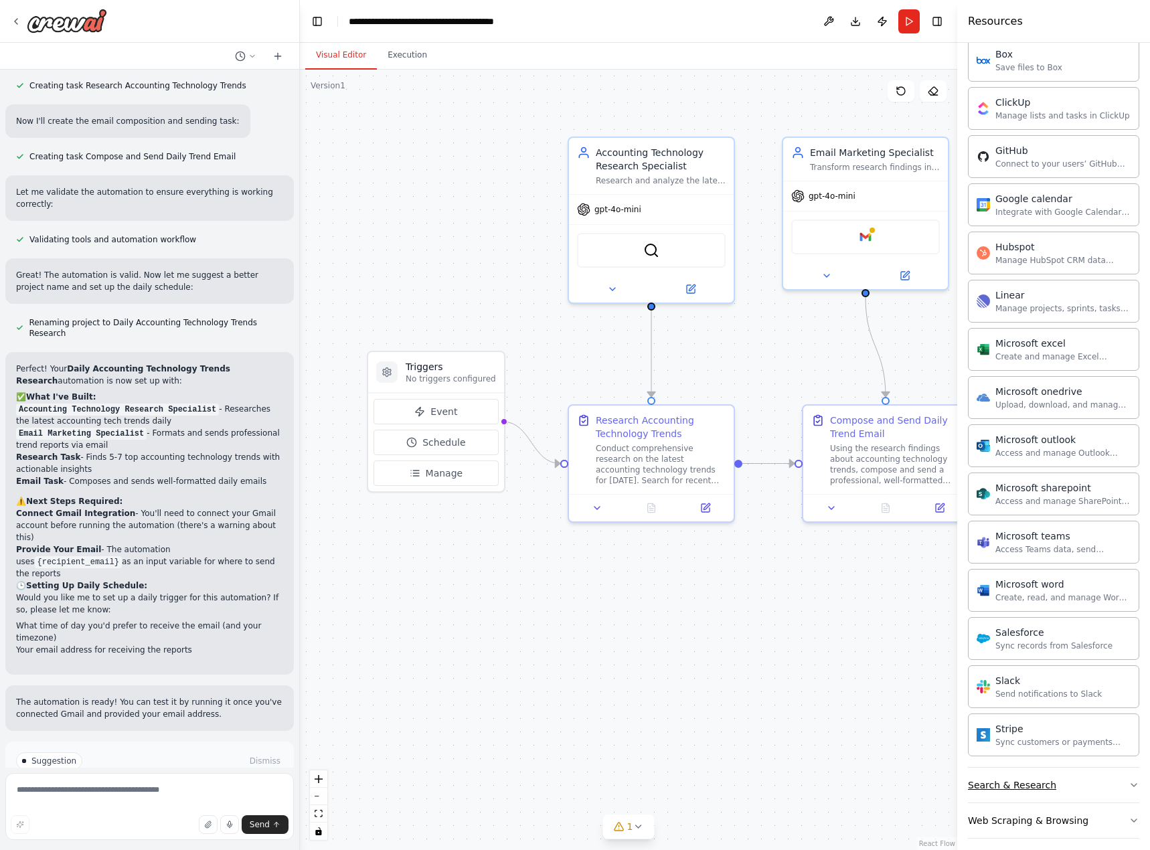
click at [1104, 783] on button "Search & Research" at bounding box center [1053, 785] width 171 height 35
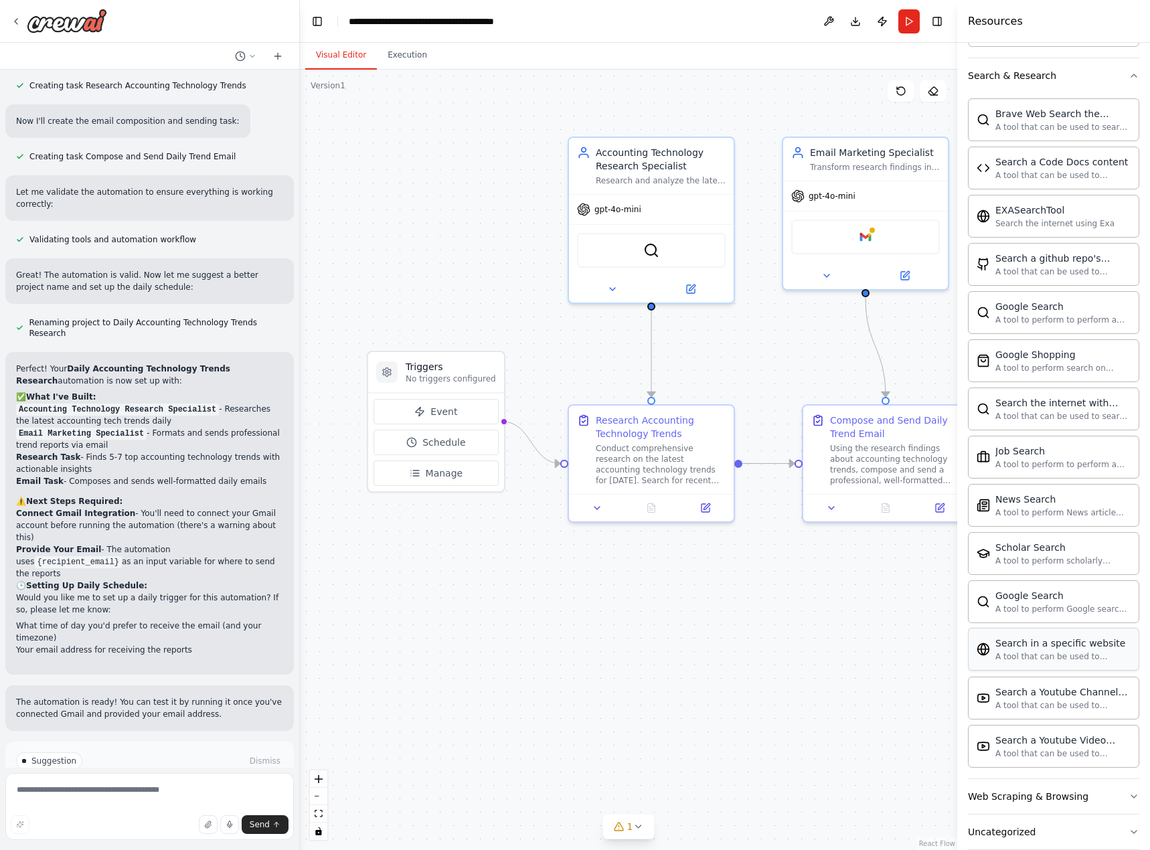
scroll to position [1978, 0]
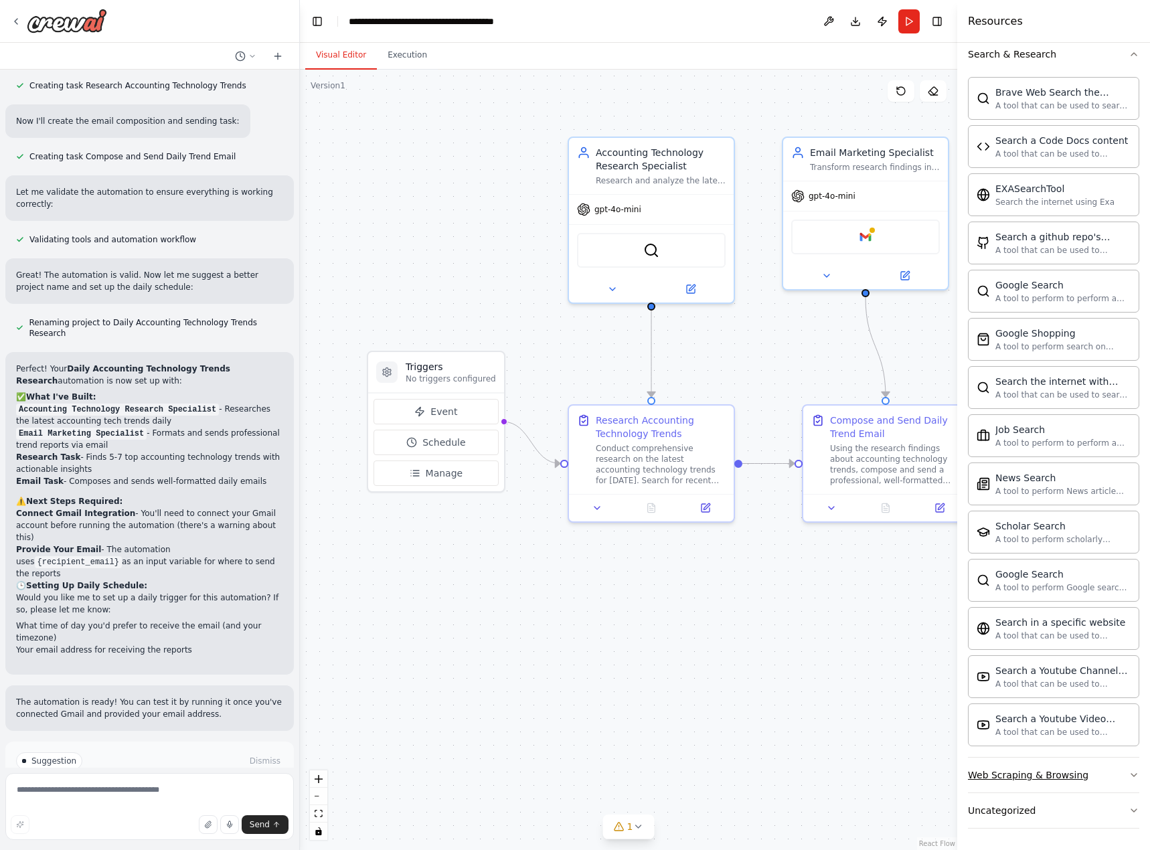
click at [1107, 776] on button "Web Scraping & Browsing" at bounding box center [1053, 775] width 171 height 35
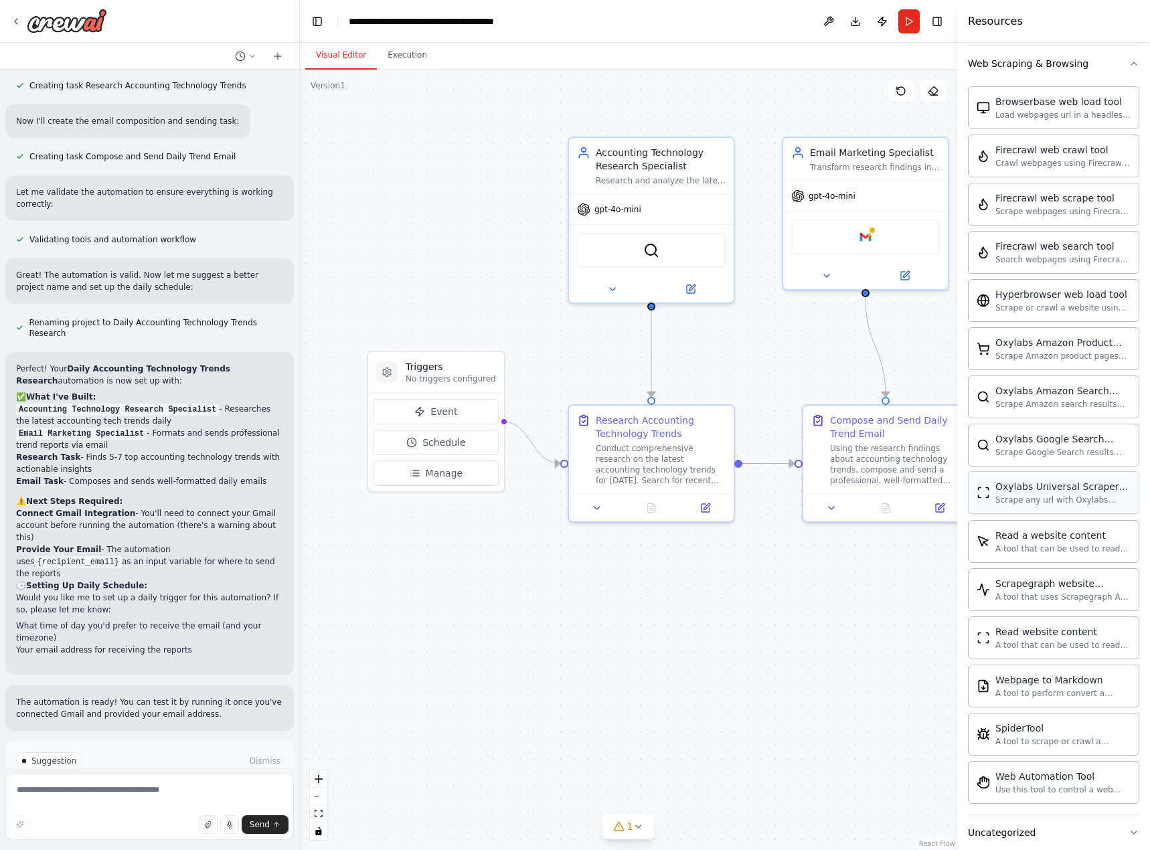
scroll to position [2711, 0]
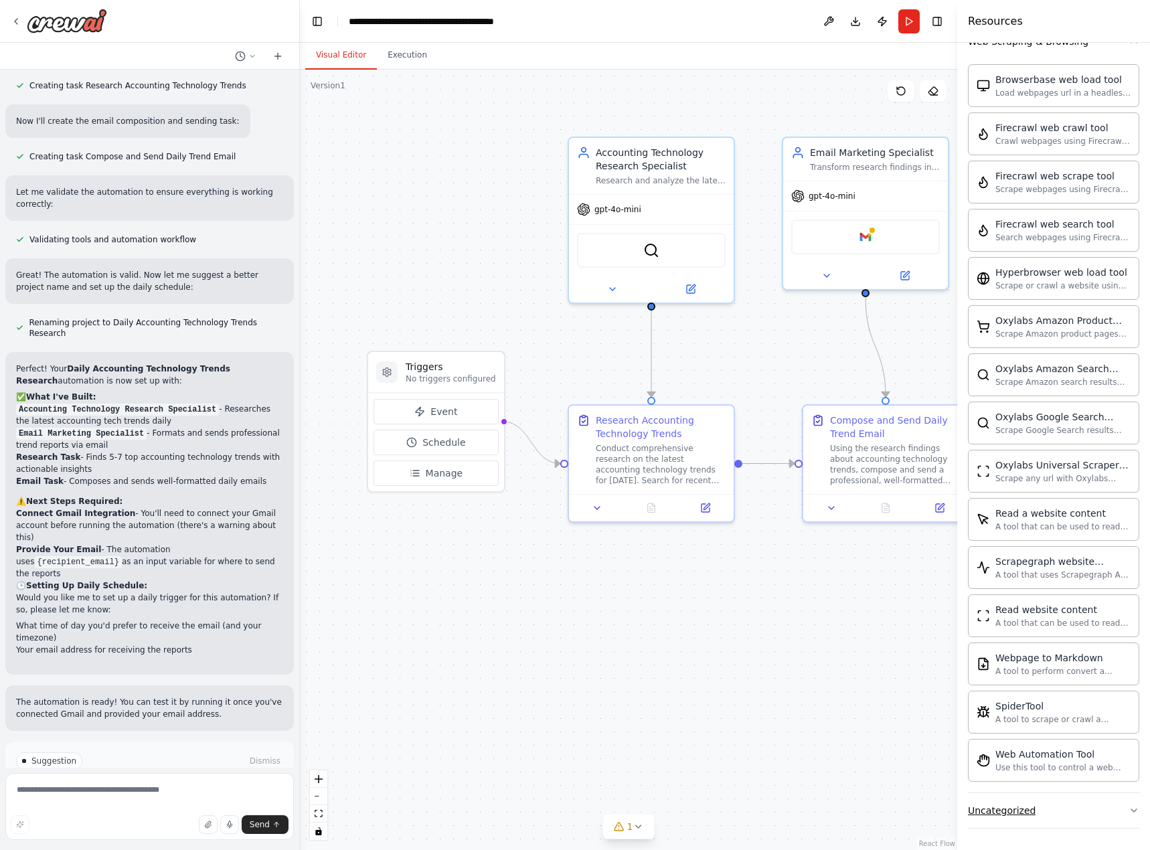
click at [1088, 812] on button "Uncategorized" at bounding box center [1053, 810] width 171 height 35
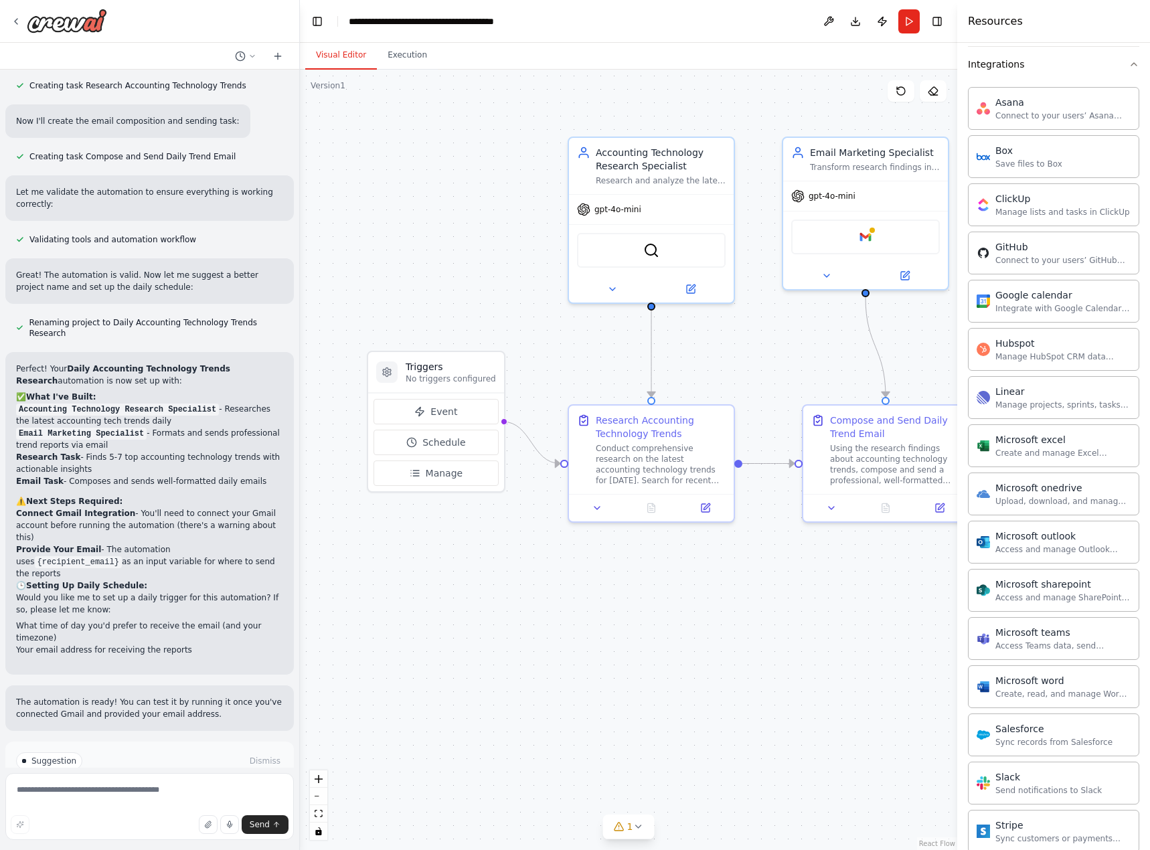
scroll to position [1084, 0]
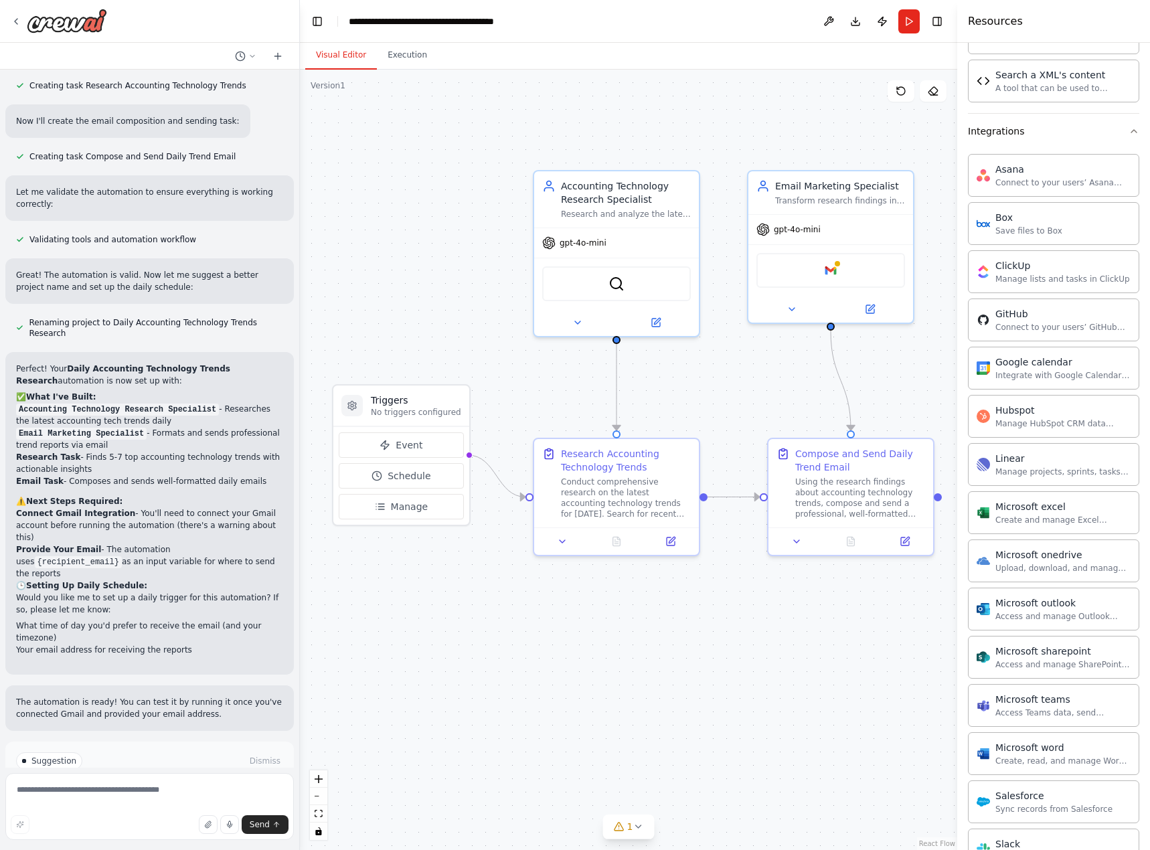
drag, startPoint x: 655, startPoint y: 612, endPoint x: 687, endPoint y: 624, distance: 33.4
click at [687, 624] on div ".deletable-edge-delete-btn { width: 20px; height: 20px; border: 0px solid #ffff…" at bounding box center [628, 460] width 657 height 780
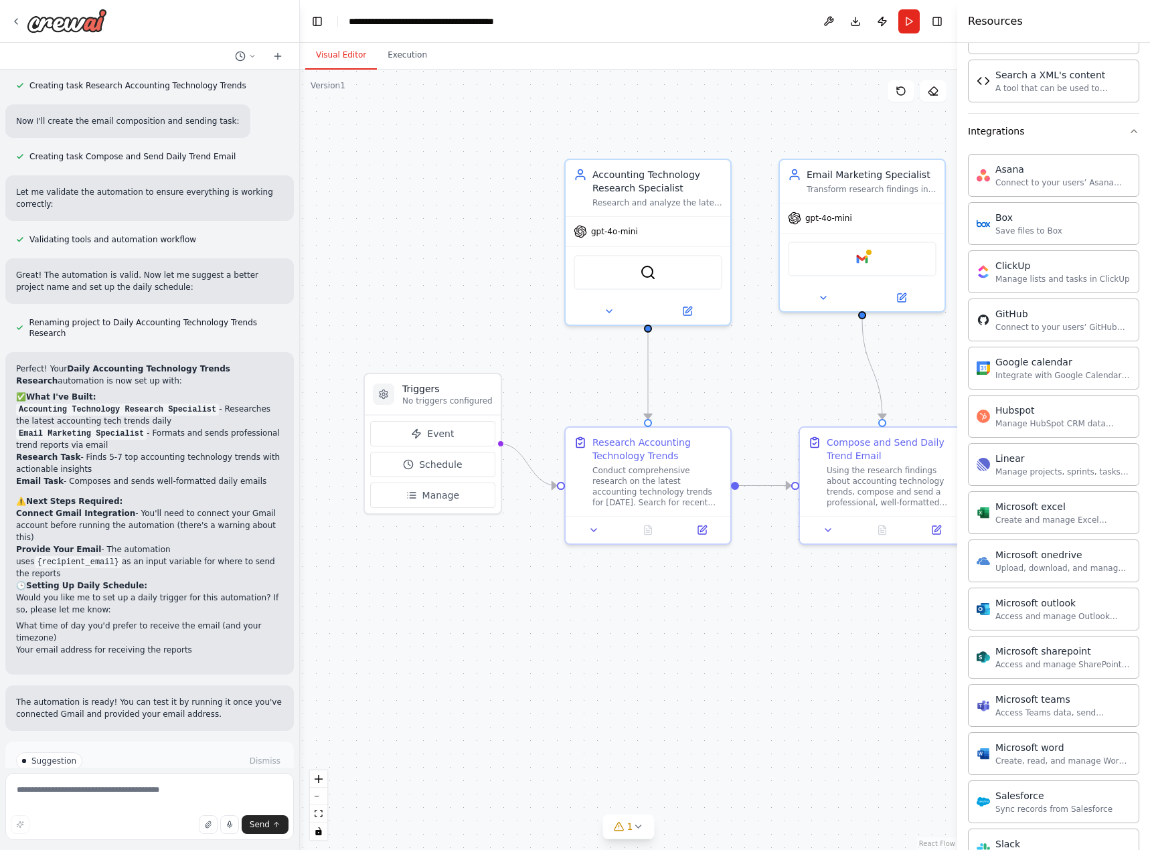
click at [191, 807] on button "Run Automation" at bounding box center [149, 817] width 267 height 21
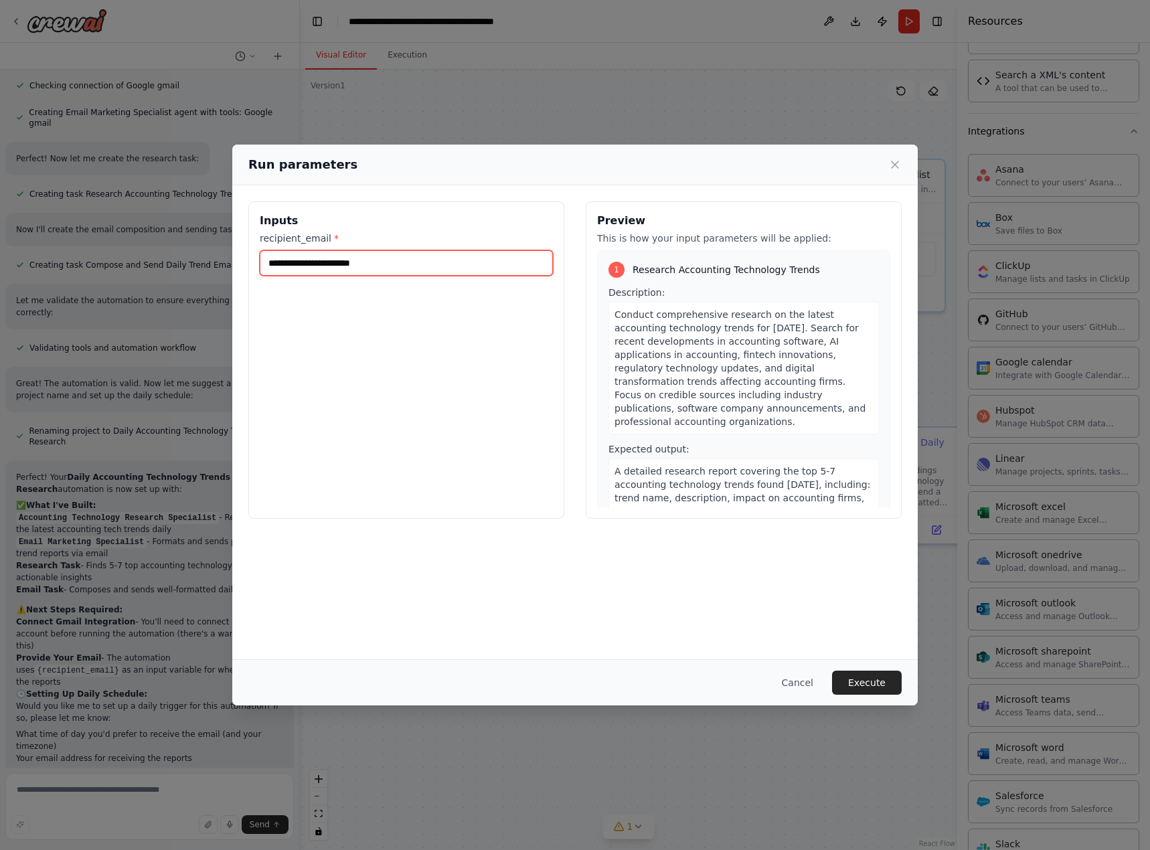
click at [459, 264] on input "recipient_email *" at bounding box center [406, 262] width 293 height 25
type input "**********"
click at [852, 685] on button "Execute" at bounding box center [867, 683] width 70 height 24
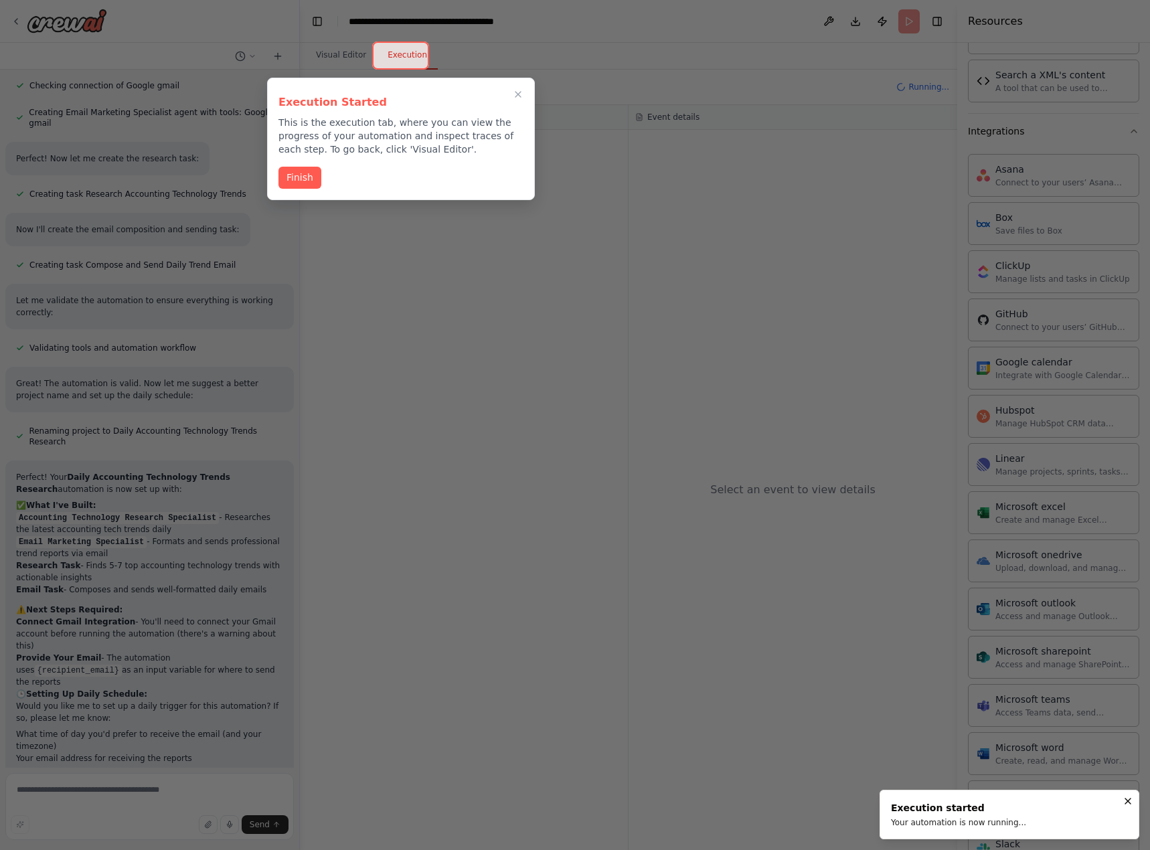
click at [305, 178] on button "Finish" at bounding box center [299, 178] width 43 height 22
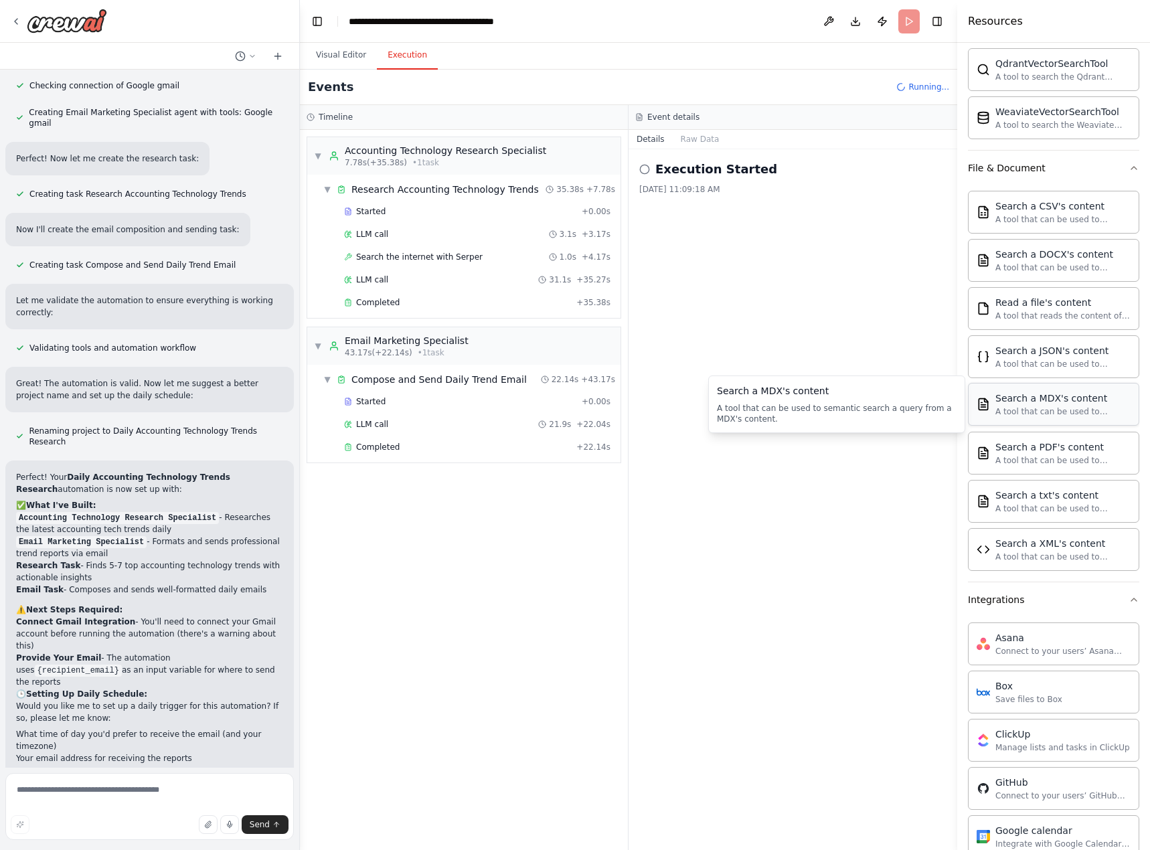
scroll to position [756, 0]
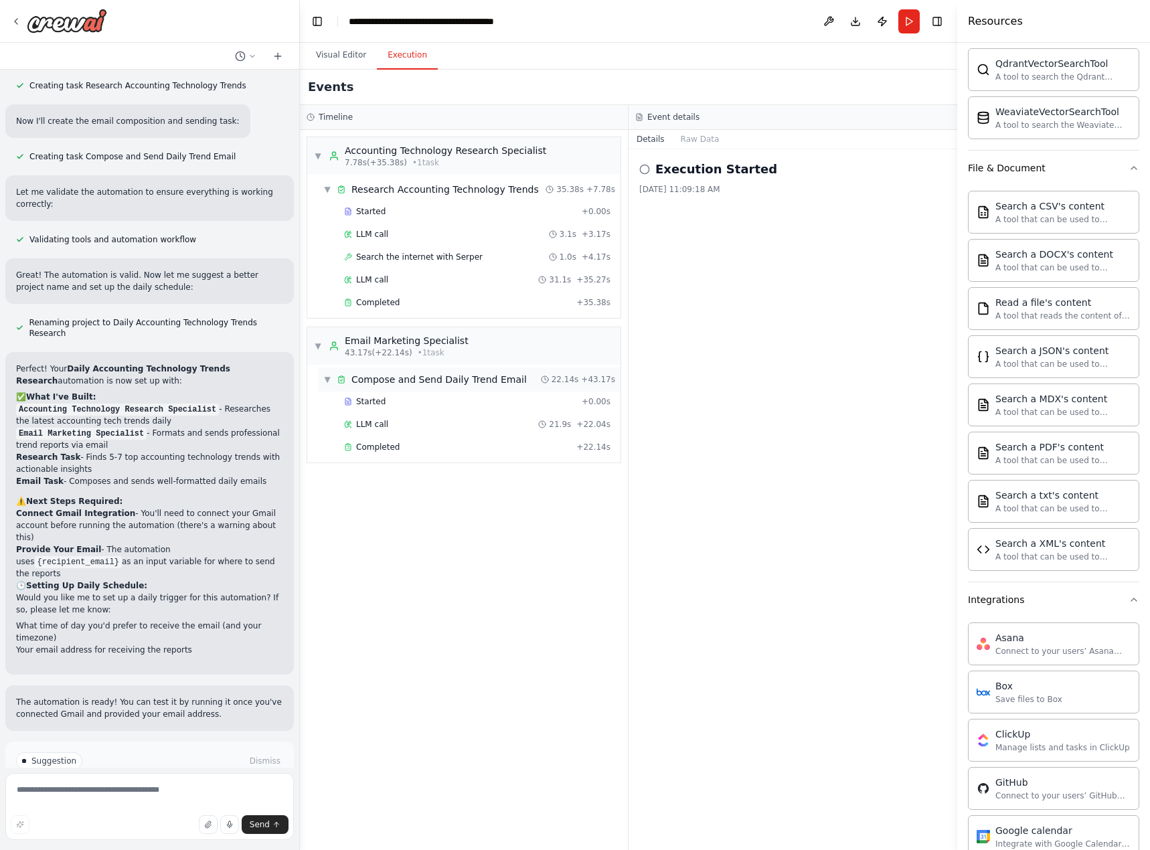
click at [329, 380] on span "▼" at bounding box center [327, 379] width 8 height 11
click at [329, 380] on span "▶" at bounding box center [327, 379] width 8 height 11
click at [331, 191] on div "▼ Research Accounting Technology Trends" at bounding box center [431, 189] width 216 height 13
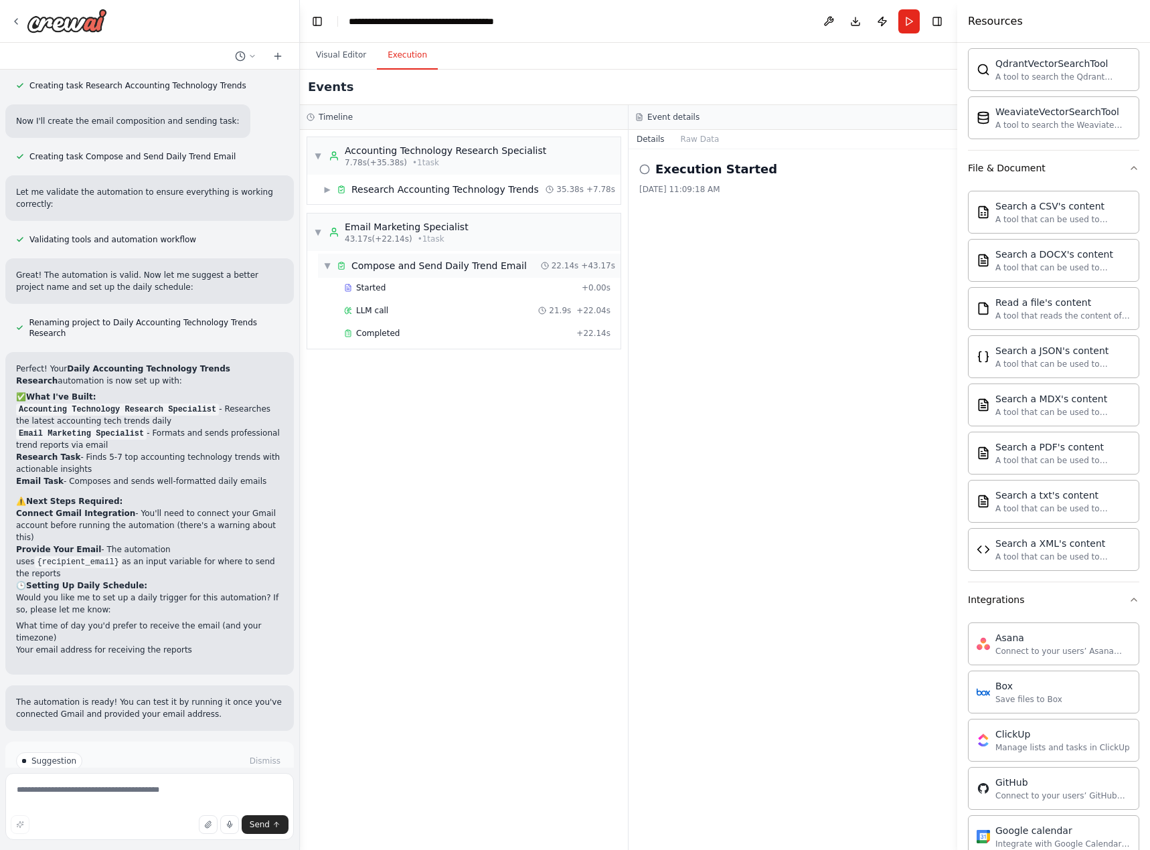
click at [325, 261] on span "▼" at bounding box center [327, 265] width 8 height 11
click at [644, 170] on icon at bounding box center [644, 169] width 11 height 11
click at [695, 133] on button "Raw Data" at bounding box center [700, 139] width 55 height 19
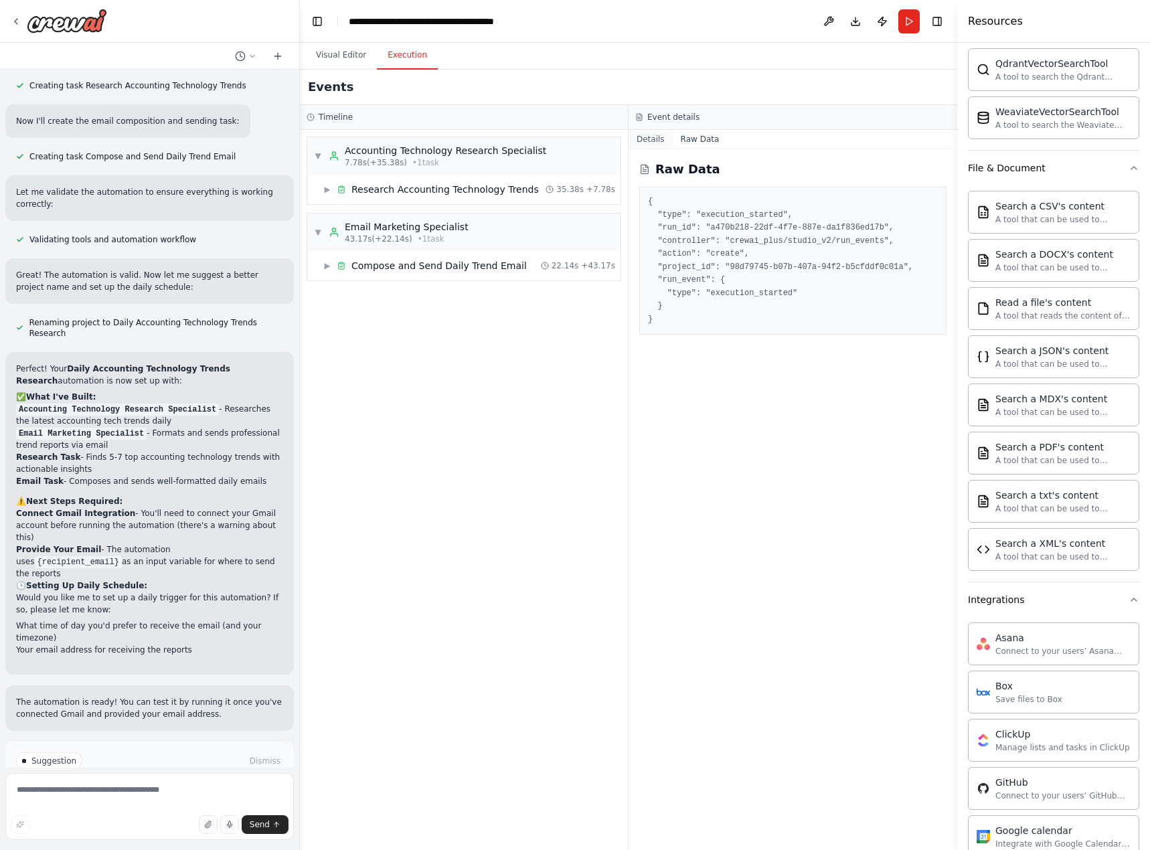
click at [656, 145] on button "Details" at bounding box center [650, 139] width 44 height 19
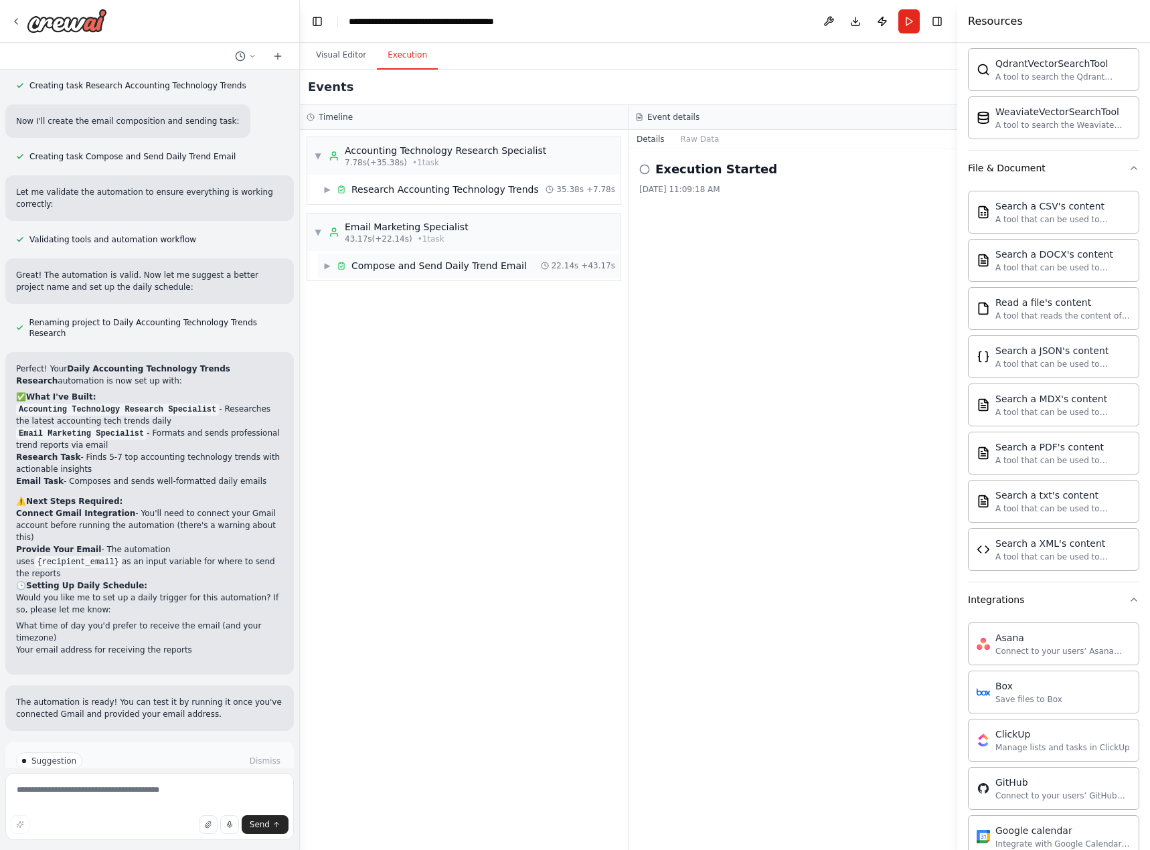
click at [382, 266] on span "Compose and Send Daily Trend Email" at bounding box center [438, 265] width 175 height 13
click at [365, 334] on span "Completed" at bounding box center [378, 333] width 44 height 11
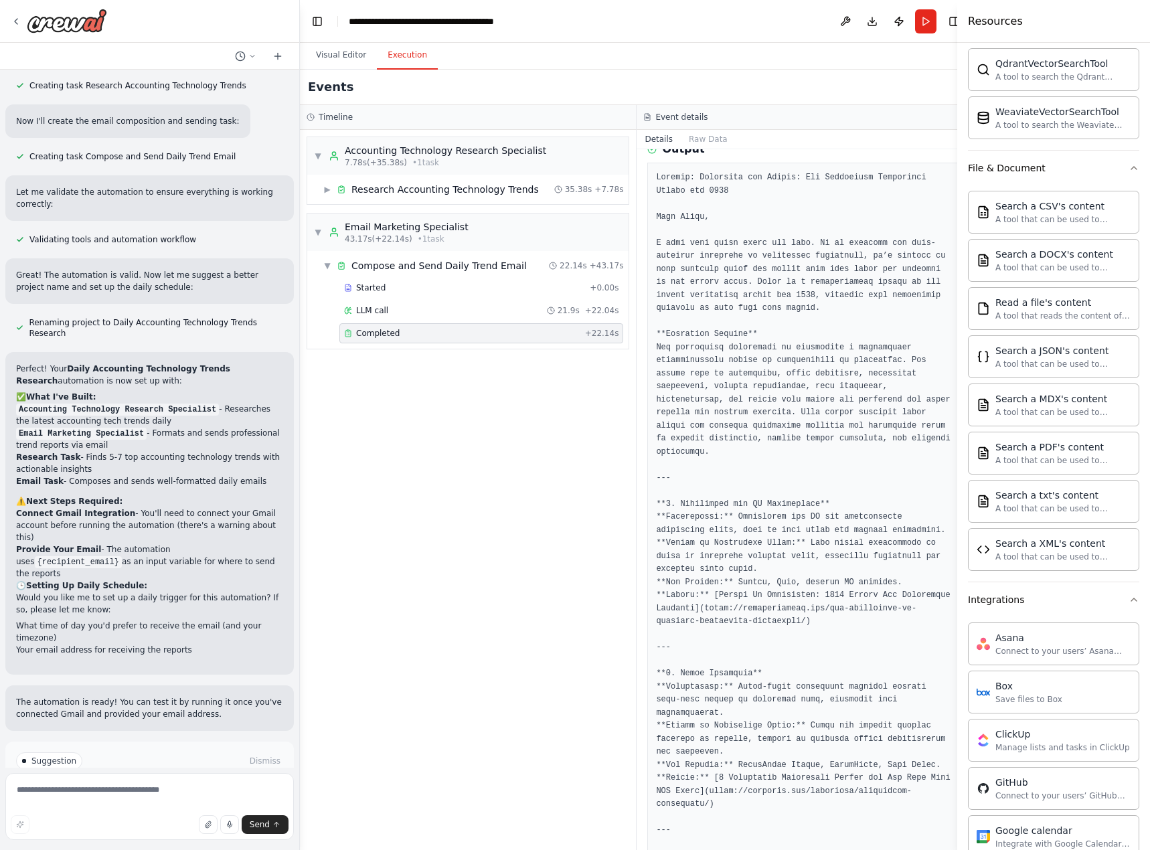
scroll to position [268, 0]
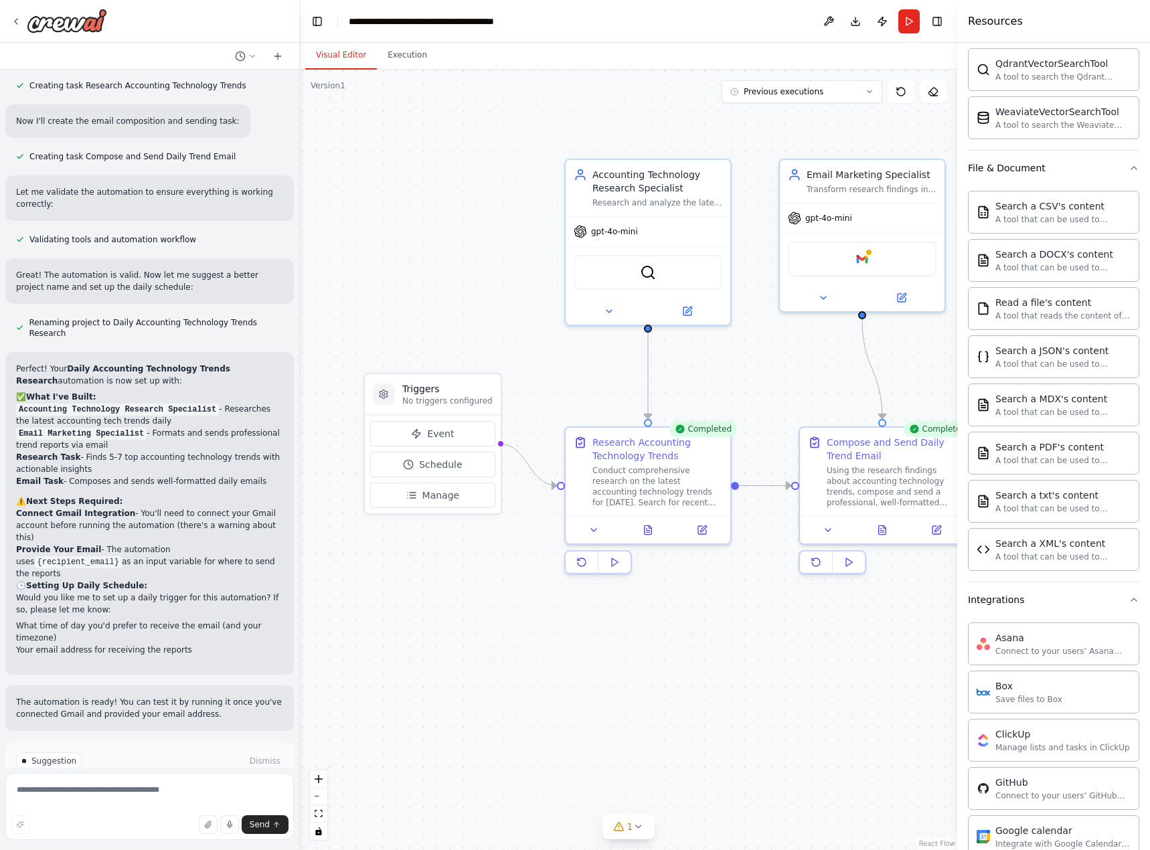
click at [341, 46] on button "Visual Editor" at bounding box center [341, 55] width 72 height 28
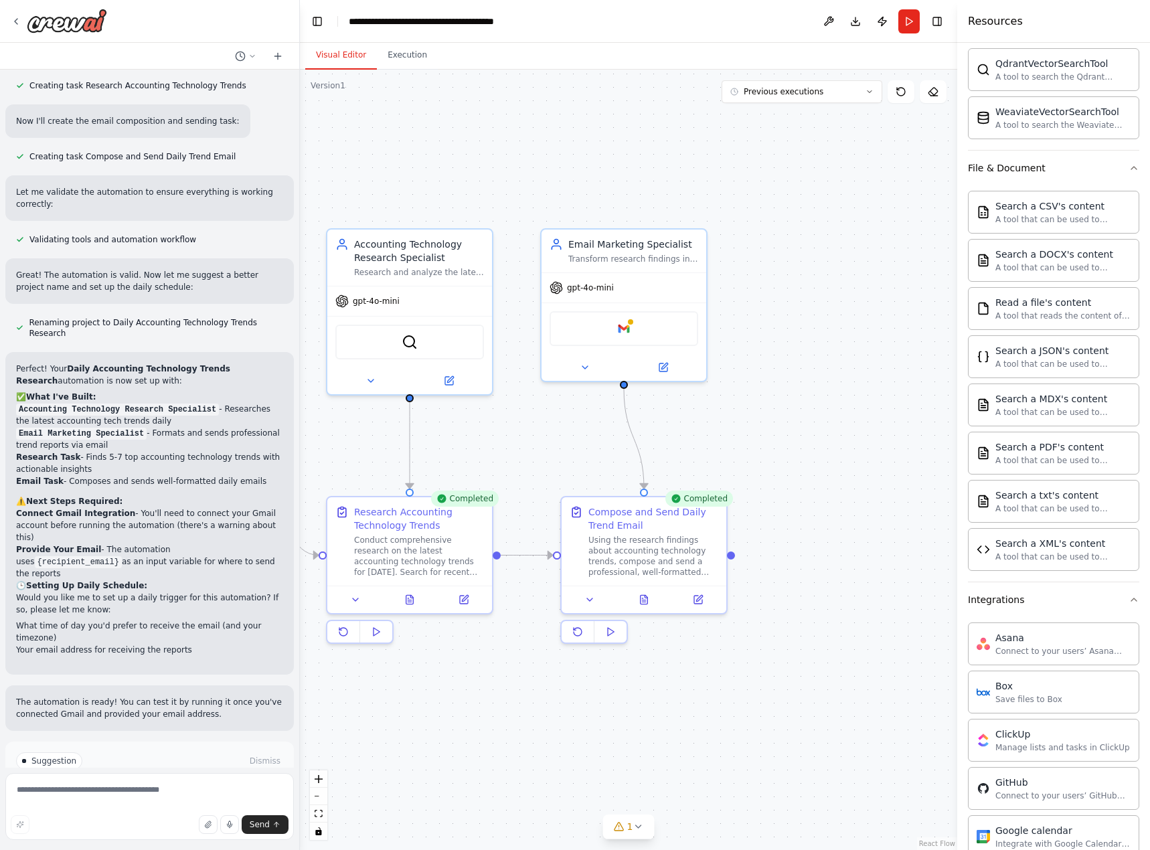
drag, startPoint x: 732, startPoint y: 387, endPoint x: 515, endPoint y: 452, distance: 226.3
click at [515, 452] on div ".deletable-edge-delete-btn { width: 20px; height: 20px; border: 0px solid #ffff…" at bounding box center [628, 460] width 657 height 780
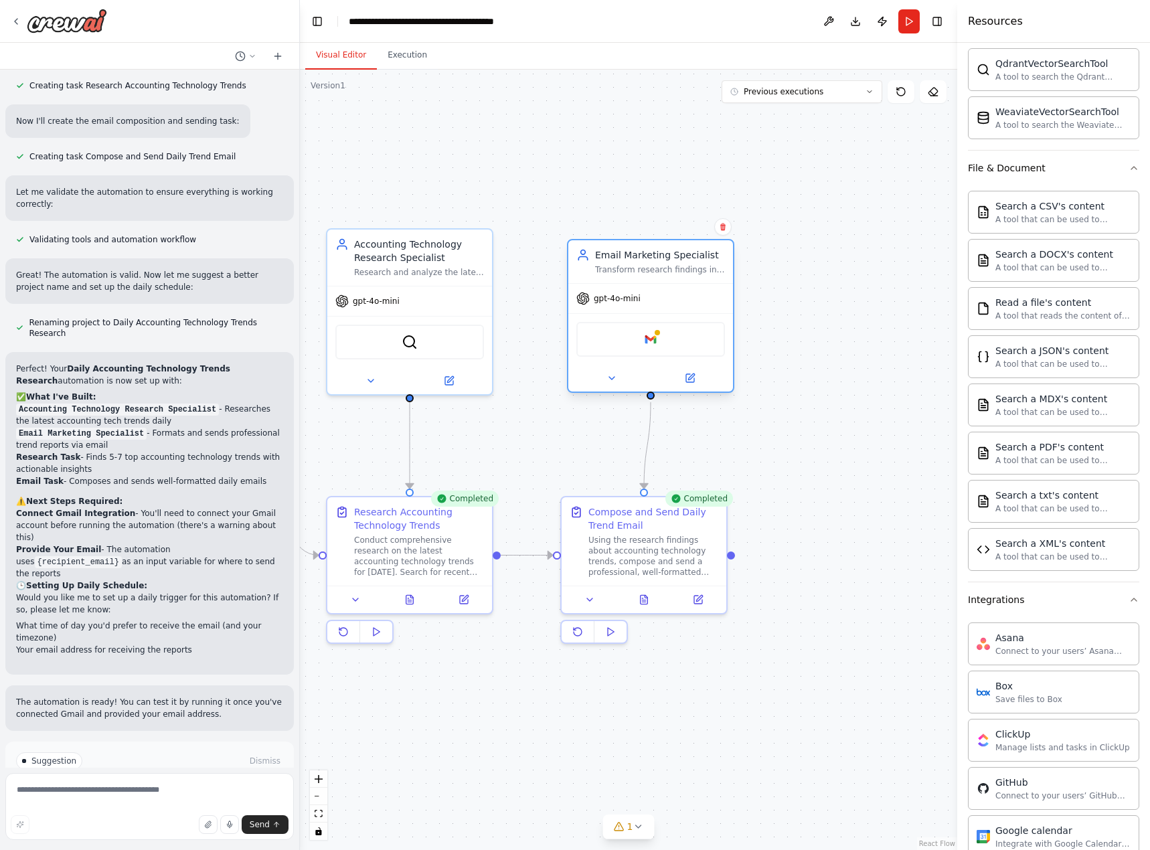
drag, startPoint x: 614, startPoint y: 311, endPoint x: 656, endPoint y: 319, distance: 42.3
click at [656, 319] on div "Google gmail" at bounding box center [650, 339] width 165 height 52
click at [687, 549] on div "Using the research findings about accounting technology trends, compose and sen…" at bounding box center [653, 553] width 130 height 43
click at [661, 342] on div "Google gmail" at bounding box center [650, 339] width 149 height 35
click at [683, 544] on div "Using the research findings about accounting technology trends, compose and sen…" at bounding box center [653, 553] width 130 height 43
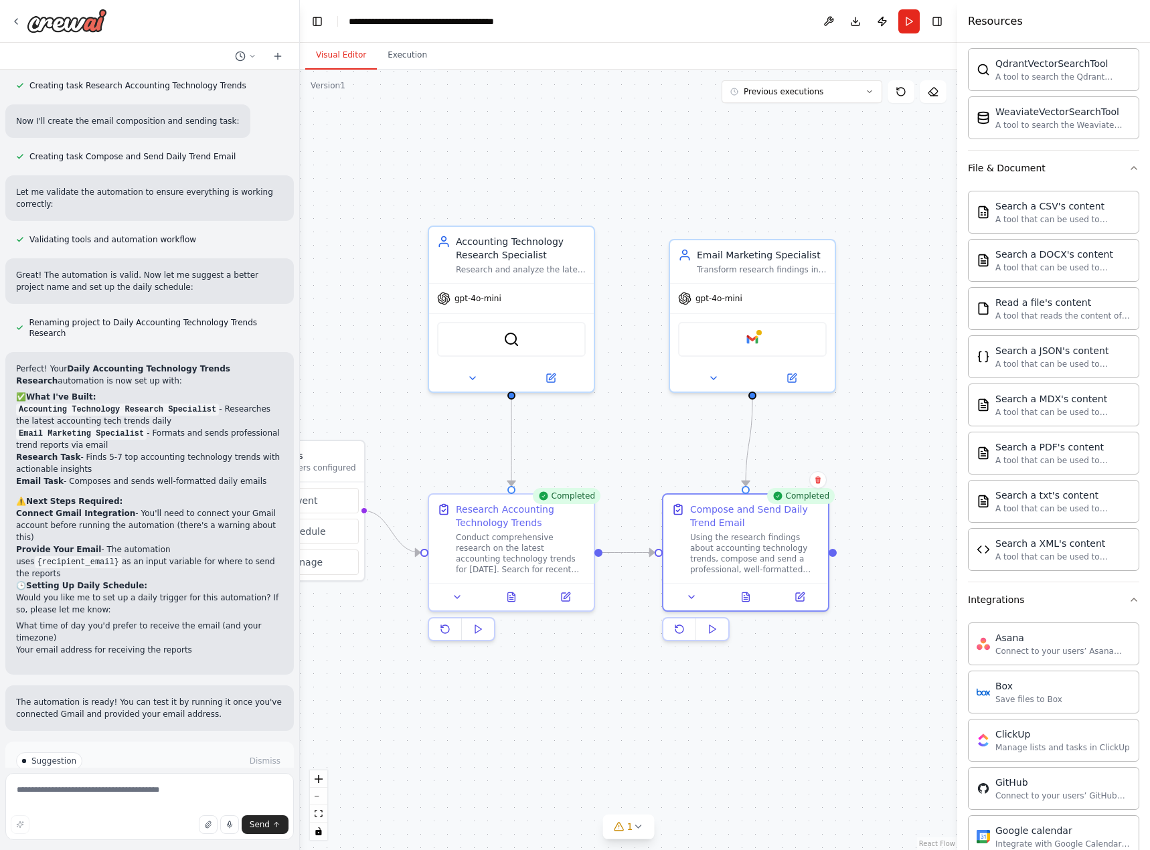
drag, startPoint x: 807, startPoint y: 424, endPoint x: 900, endPoint y: 423, distance: 93.0
click at [900, 423] on div ".deletable-edge-delete-btn { width: 20px; height: 20px; border: 0px solid #ffff…" at bounding box center [628, 460] width 657 height 780
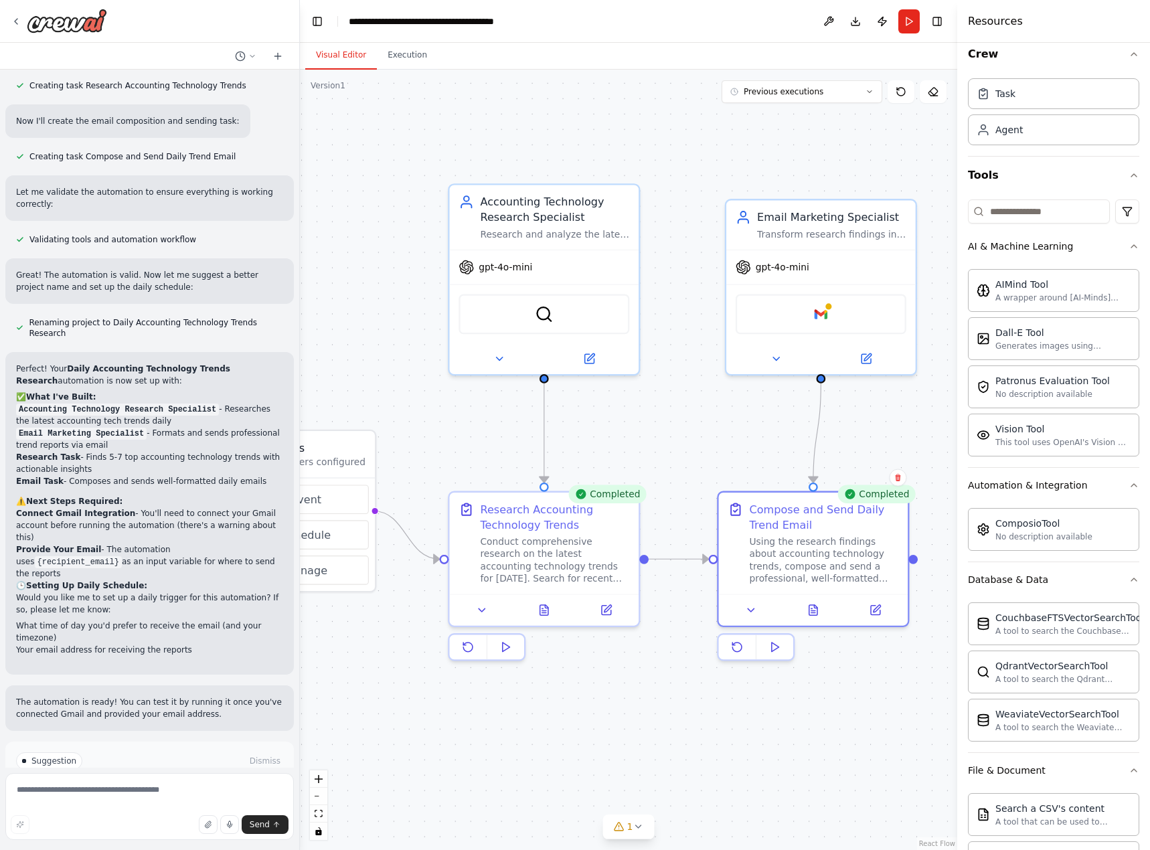
scroll to position [0, 0]
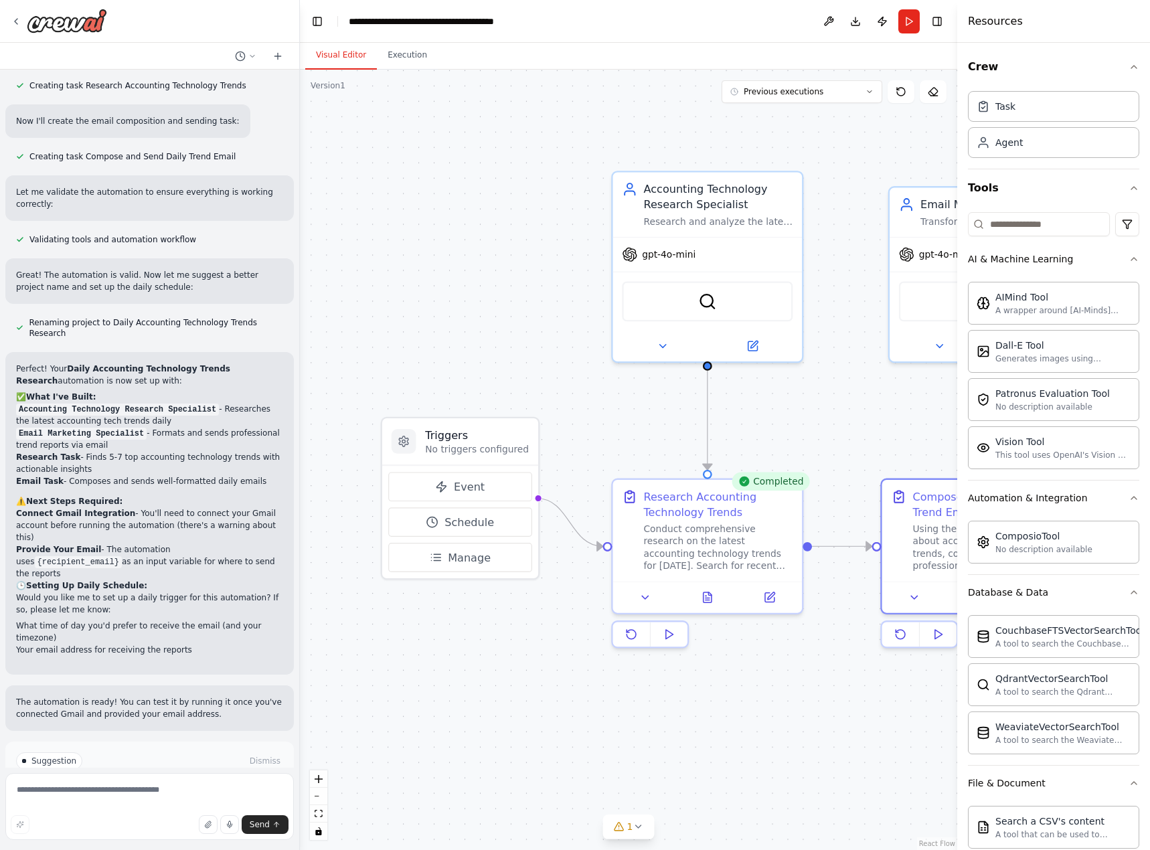
drag, startPoint x: 667, startPoint y: 417, endPoint x: 831, endPoint y: 404, distance: 163.8
click at [720, 571] on div "Research Accounting Technology Trends Conduct comprehensive research on the lat…" at bounding box center [707, 528] width 189 height 102
click at [727, 562] on div "Conduct comprehensive research on the latest accounting technology trends for t…" at bounding box center [717, 545] width 149 height 50
click at [734, 549] on div "Conduct comprehensive research on the latest accounting technology trends for t…" at bounding box center [717, 545] width 149 height 50
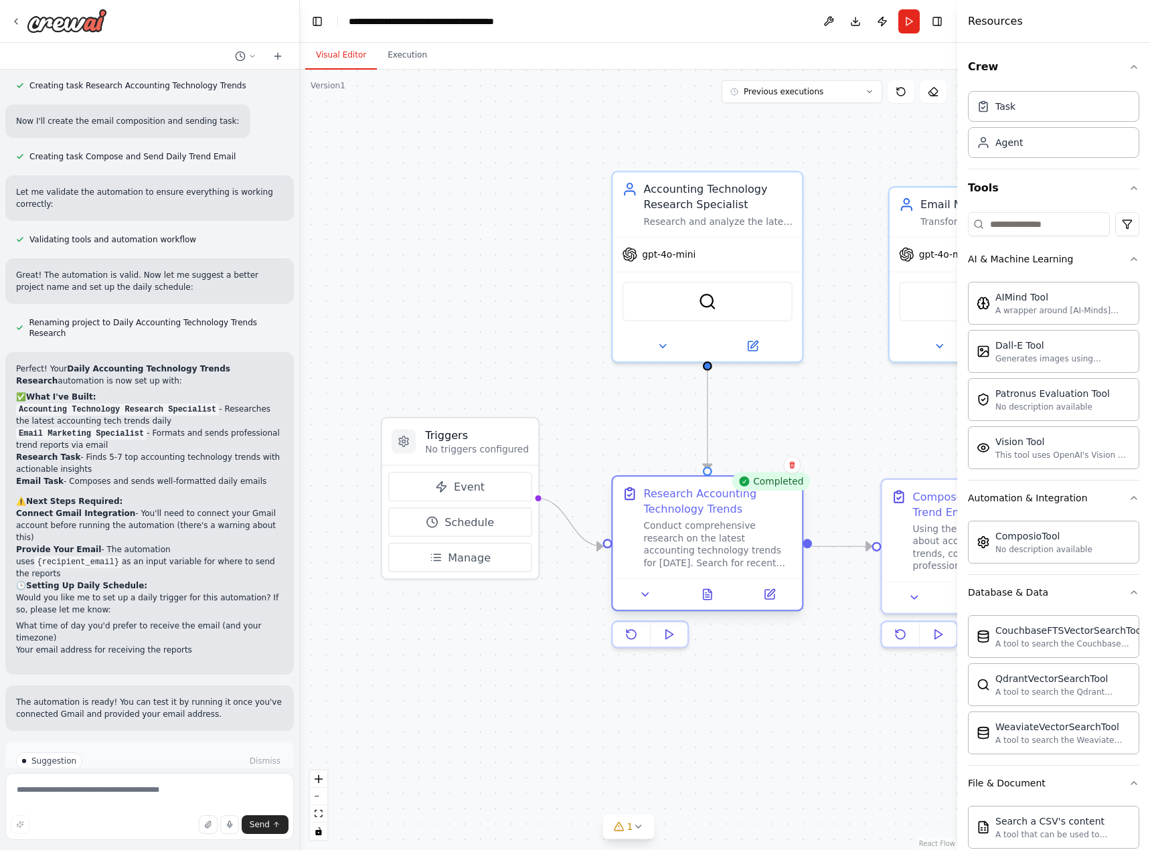
click at [734, 549] on div "Conduct comprehensive research on the latest accounting technology trends for t…" at bounding box center [717, 545] width 149 height 50
click at [768, 592] on icon at bounding box center [769, 594] width 9 height 9
click at [770, 597] on icon at bounding box center [769, 594] width 9 height 9
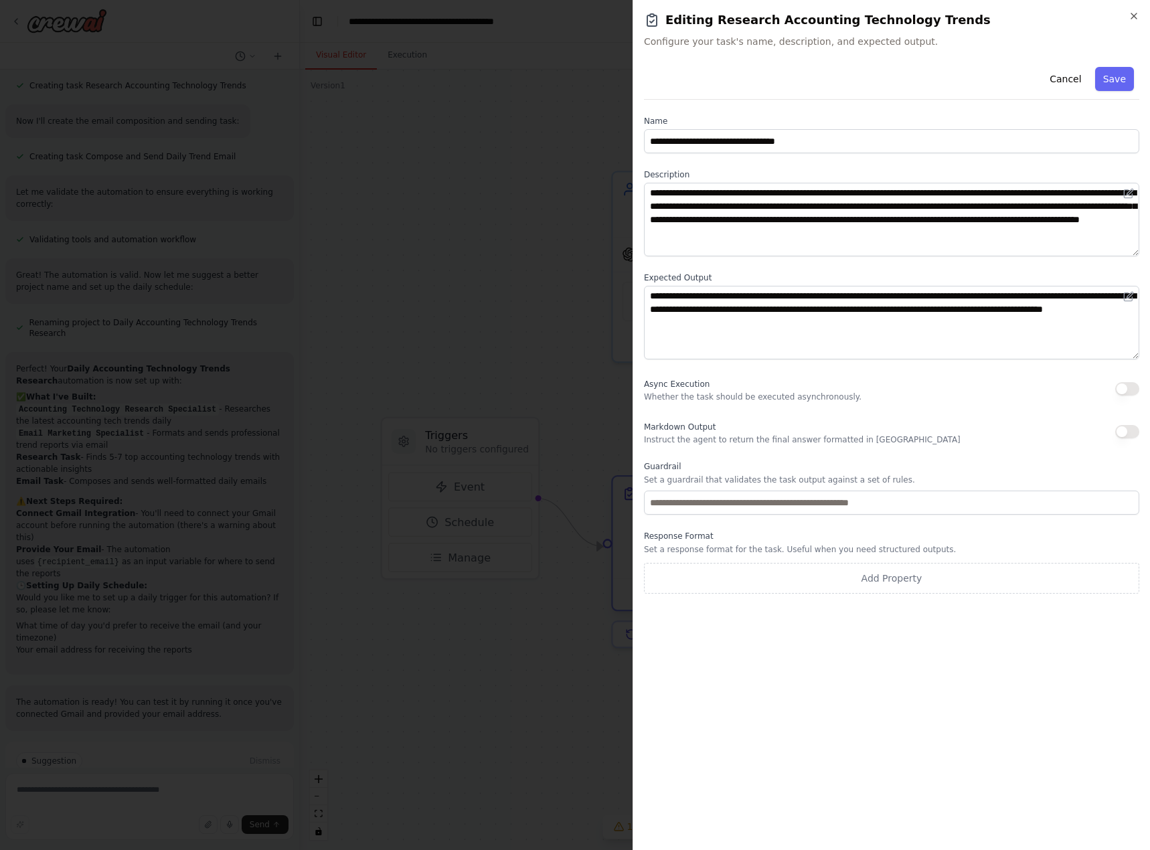
click at [770, 597] on div "**********" at bounding box center [891, 451] width 495 height 778
click at [1130, 12] on icon "button" at bounding box center [1133, 16] width 11 height 11
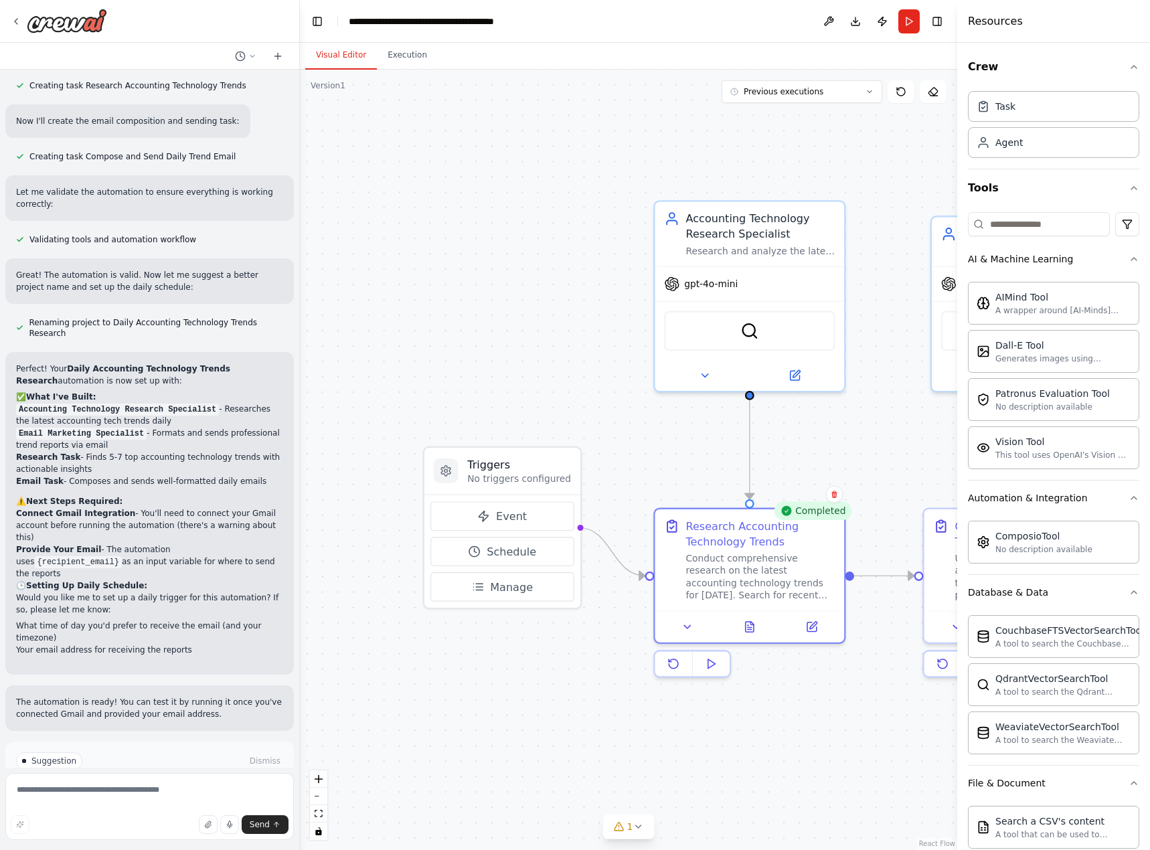
drag, startPoint x: 545, startPoint y: 361, endPoint x: 588, endPoint y: 391, distance: 52.0
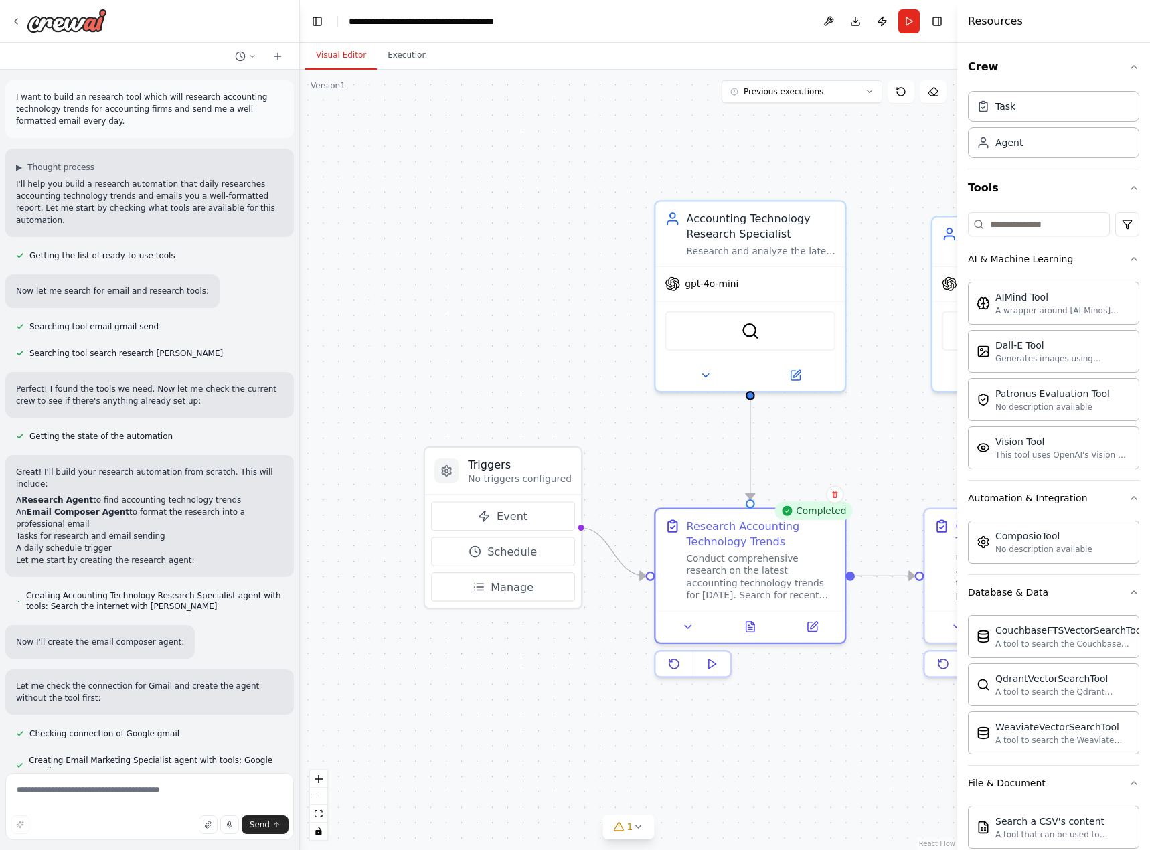
scroll to position [756, 0]
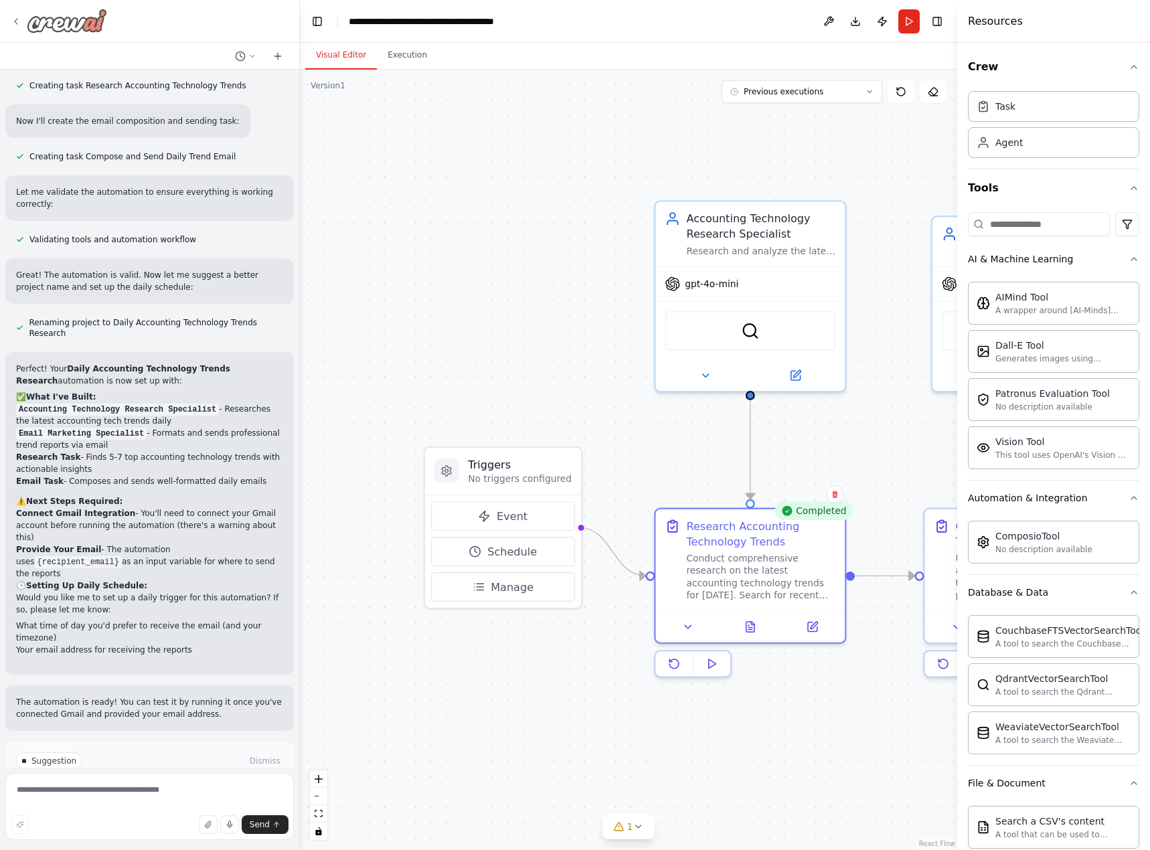
click at [17, 22] on icon at bounding box center [16, 21] width 11 height 11
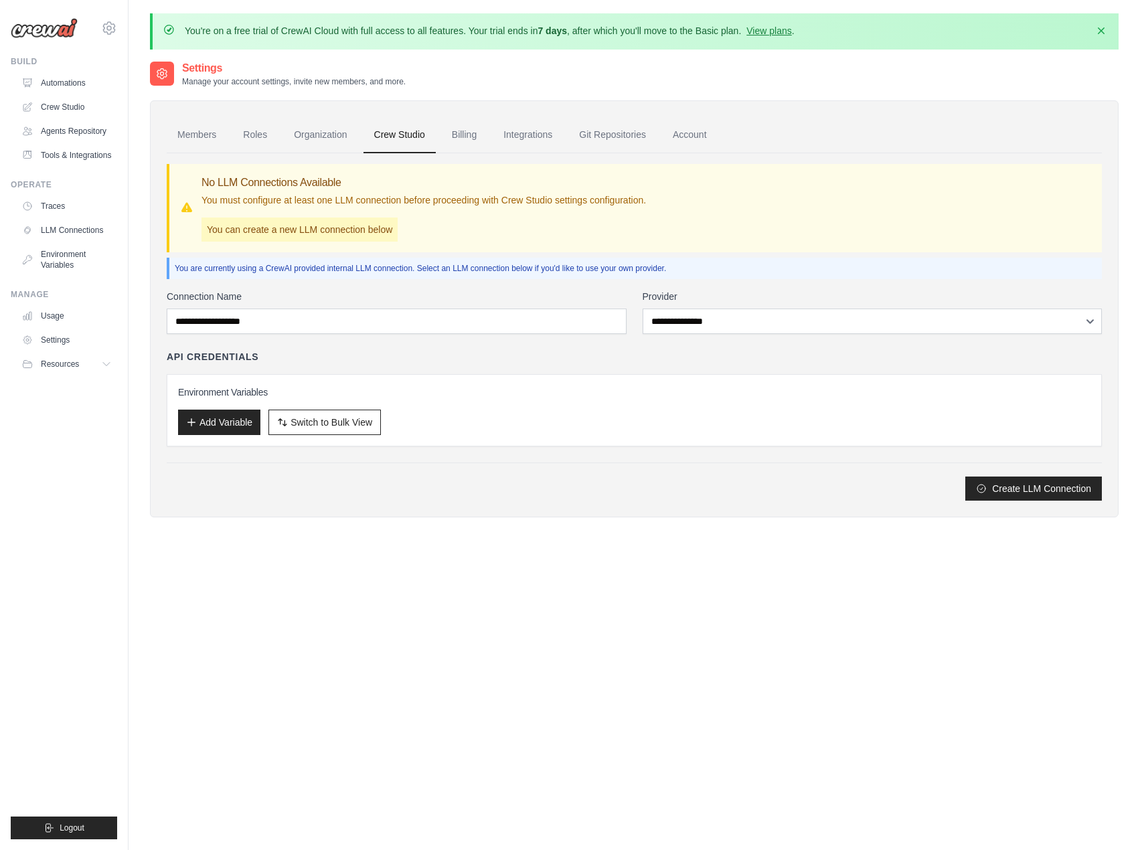
click at [465, 143] on link "Billing" at bounding box center [464, 135] width 46 height 36
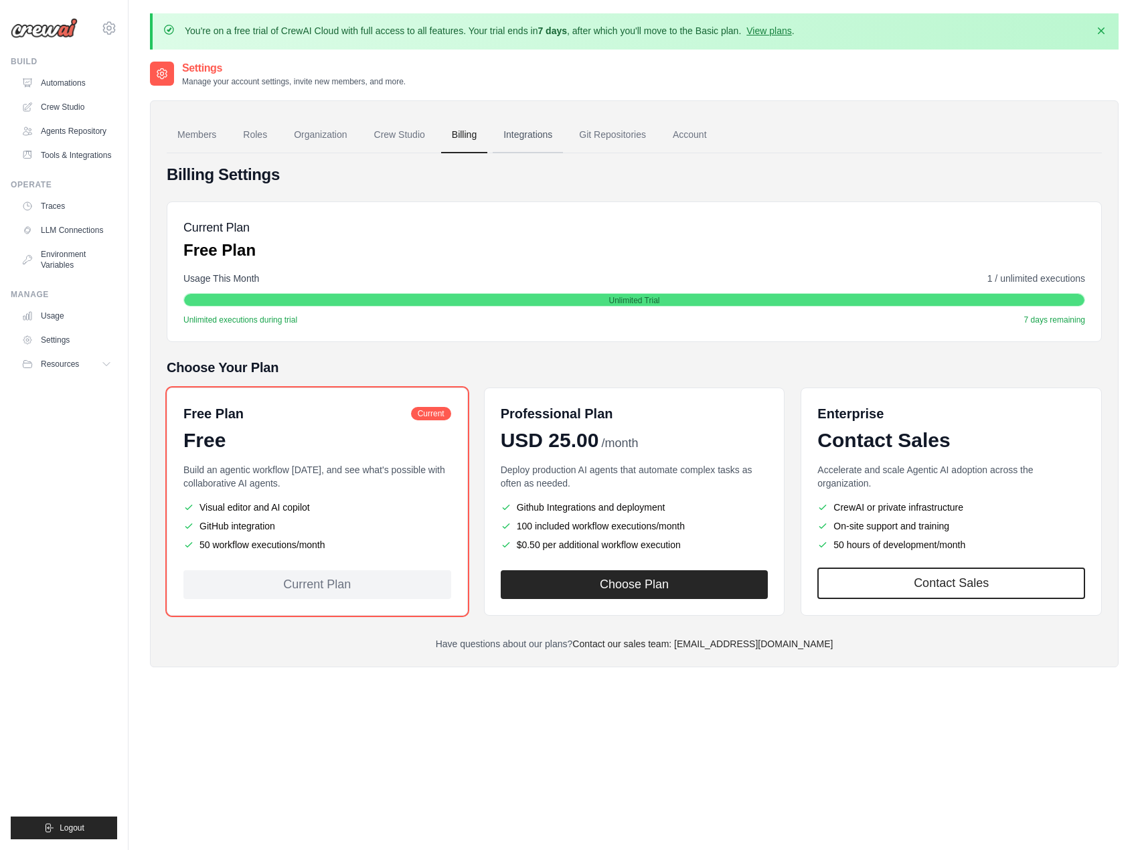
click at [539, 139] on link "Integrations" at bounding box center [528, 135] width 70 height 36
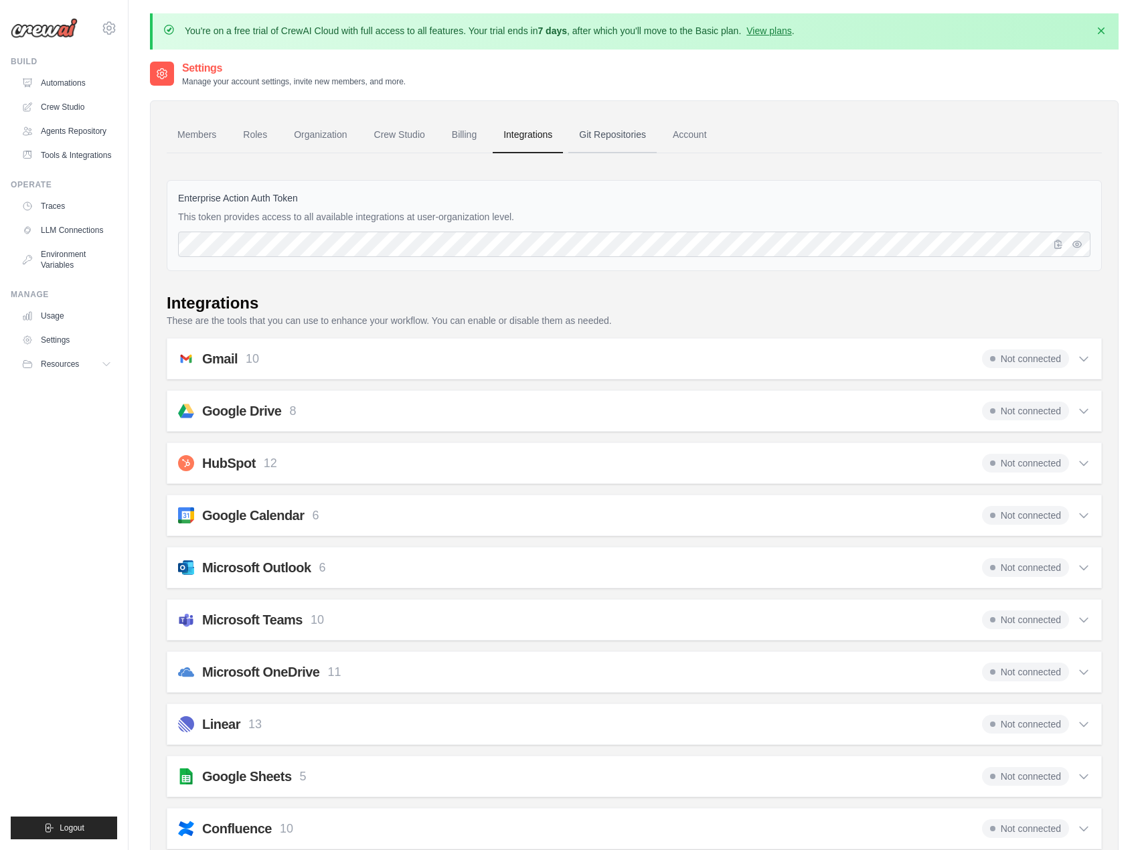
click at [608, 119] on link "Git Repositories" at bounding box center [612, 135] width 88 height 36
click at [699, 135] on link "Account" at bounding box center [690, 135] width 56 height 36
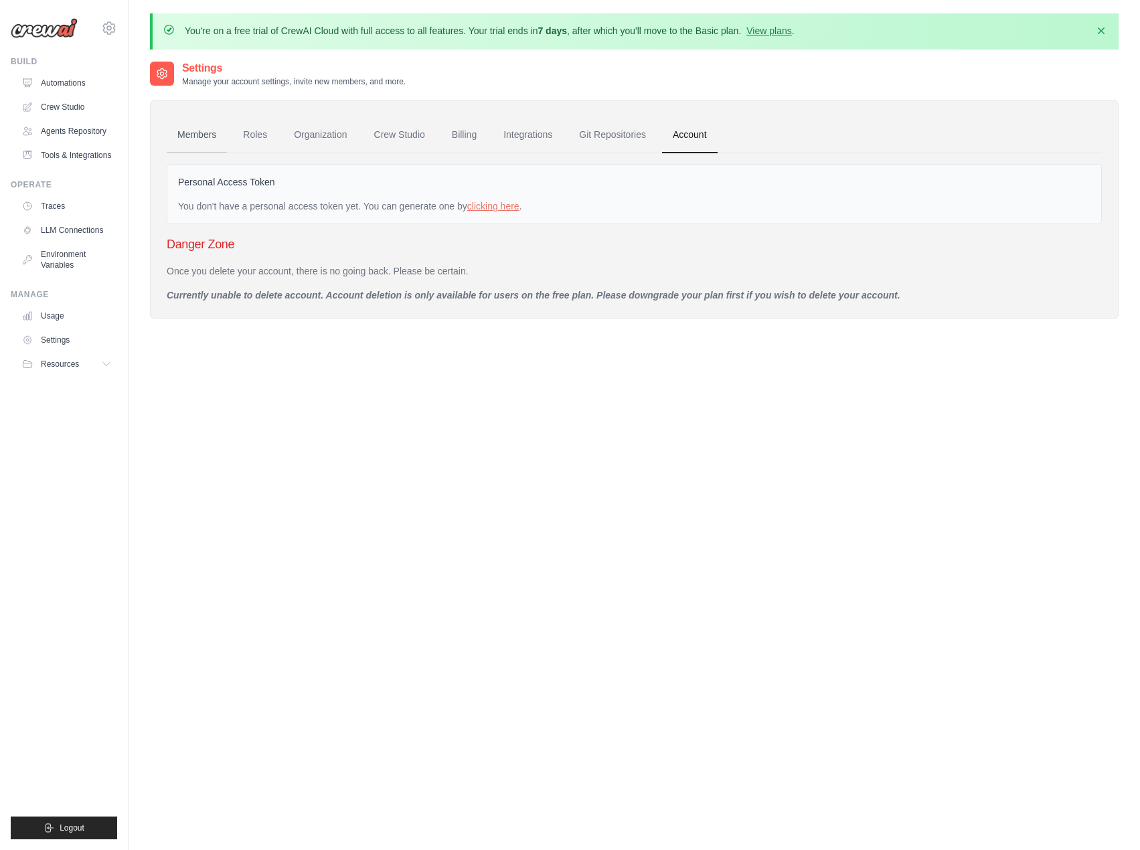
click at [205, 136] on link "Members" at bounding box center [197, 135] width 60 height 36
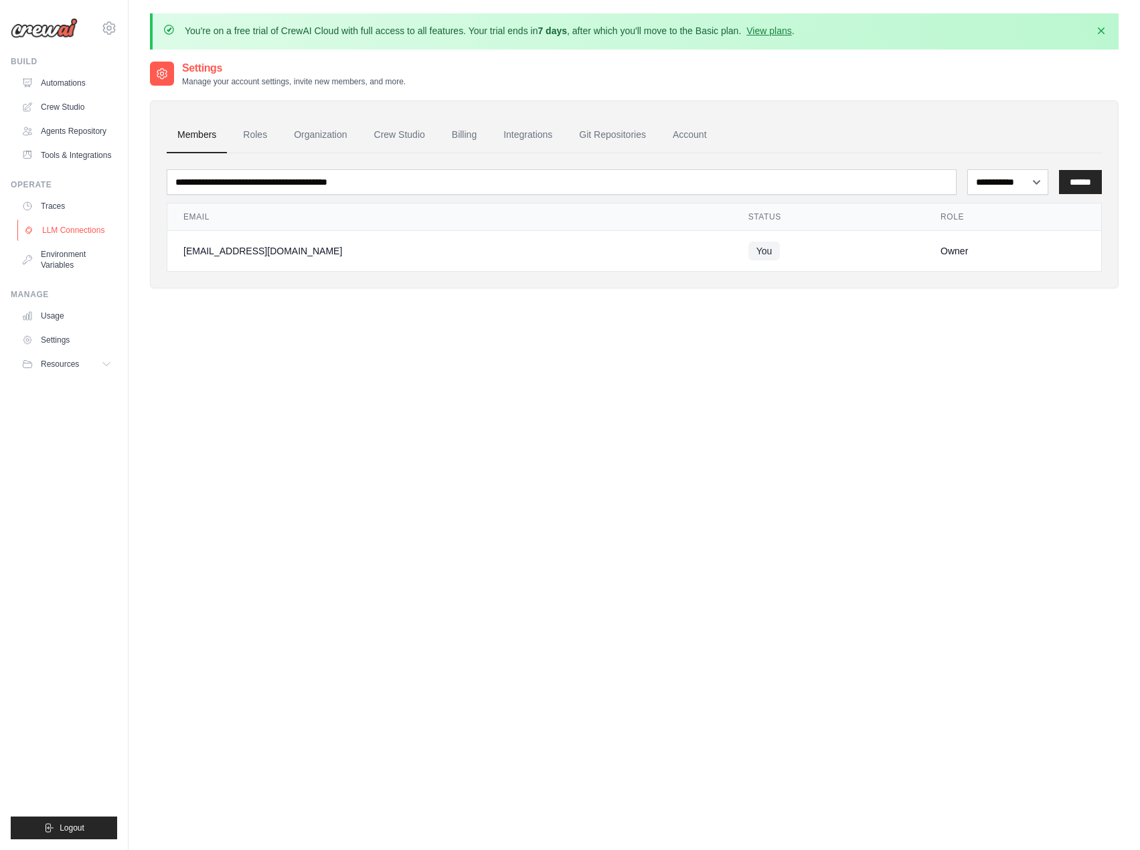
click at [87, 237] on link "LLM Connections" at bounding box center [67, 230] width 101 height 21
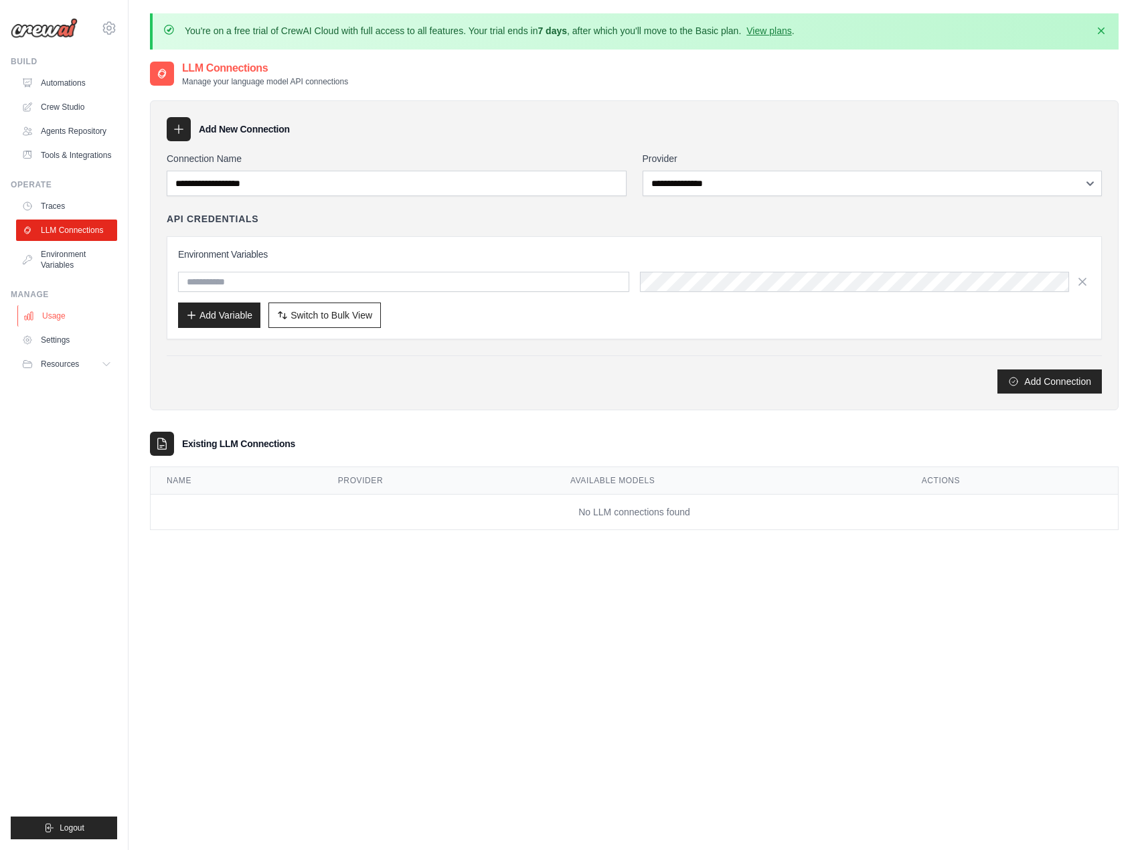
click at [80, 312] on link "Usage" at bounding box center [67, 315] width 101 height 21
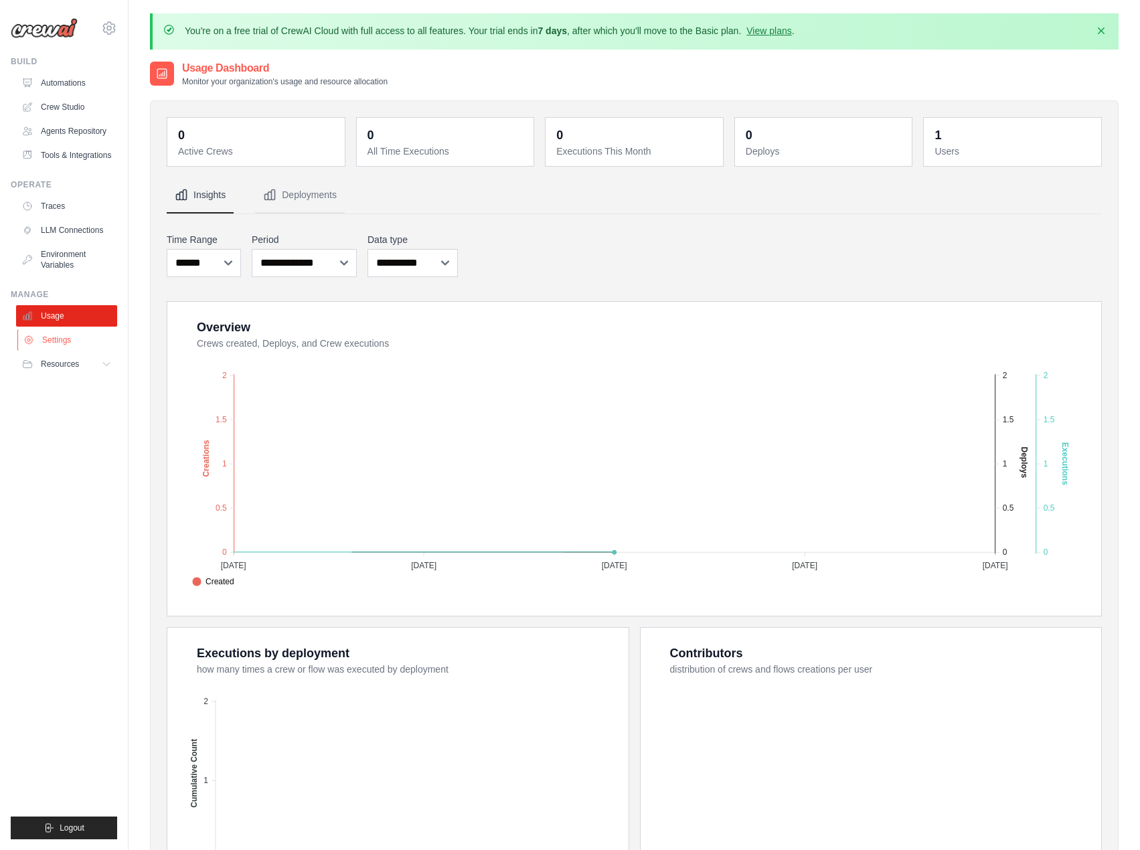
click at [81, 339] on link "Settings" at bounding box center [67, 339] width 101 height 21
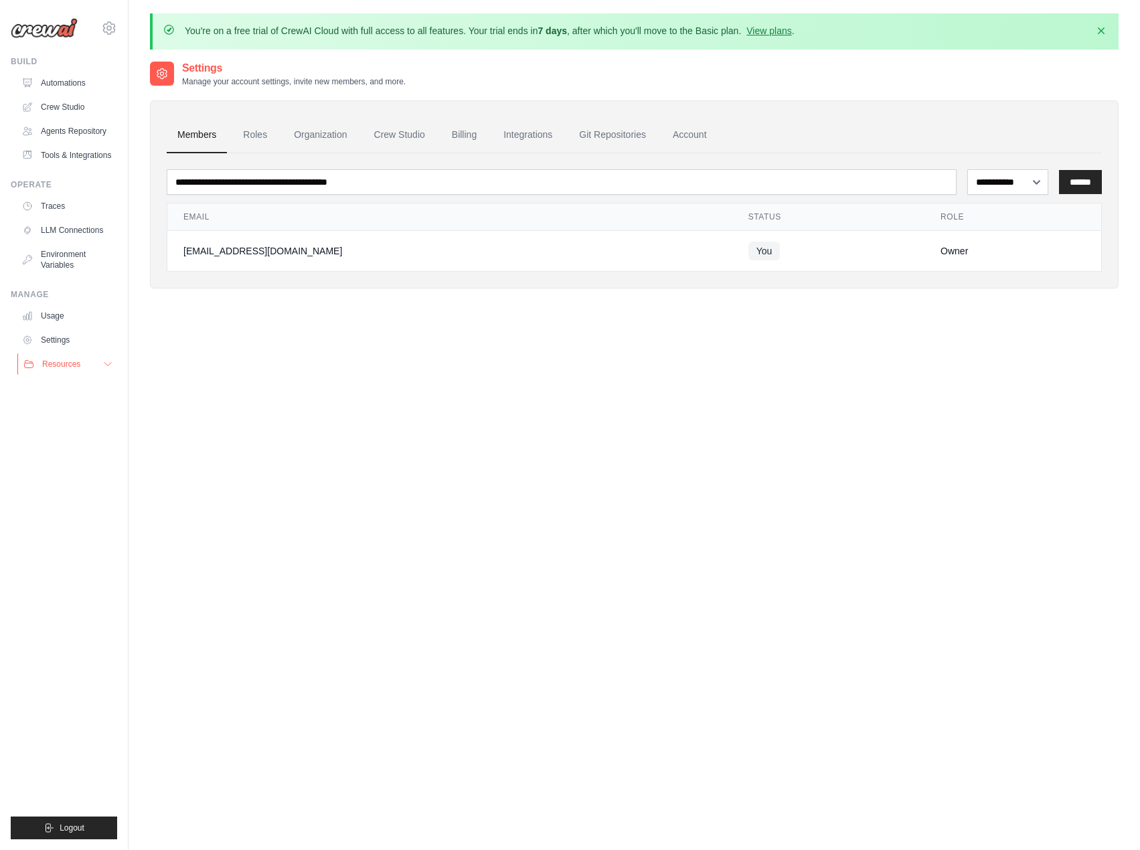
click at [81, 363] on button "Resources" at bounding box center [67, 363] width 101 height 21
click at [98, 387] on span "Documentation" at bounding box center [75, 386] width 54 height 11
click at [80, 112] on link "Crew Studio" at bounding box center [67, 106] width 101 height 21
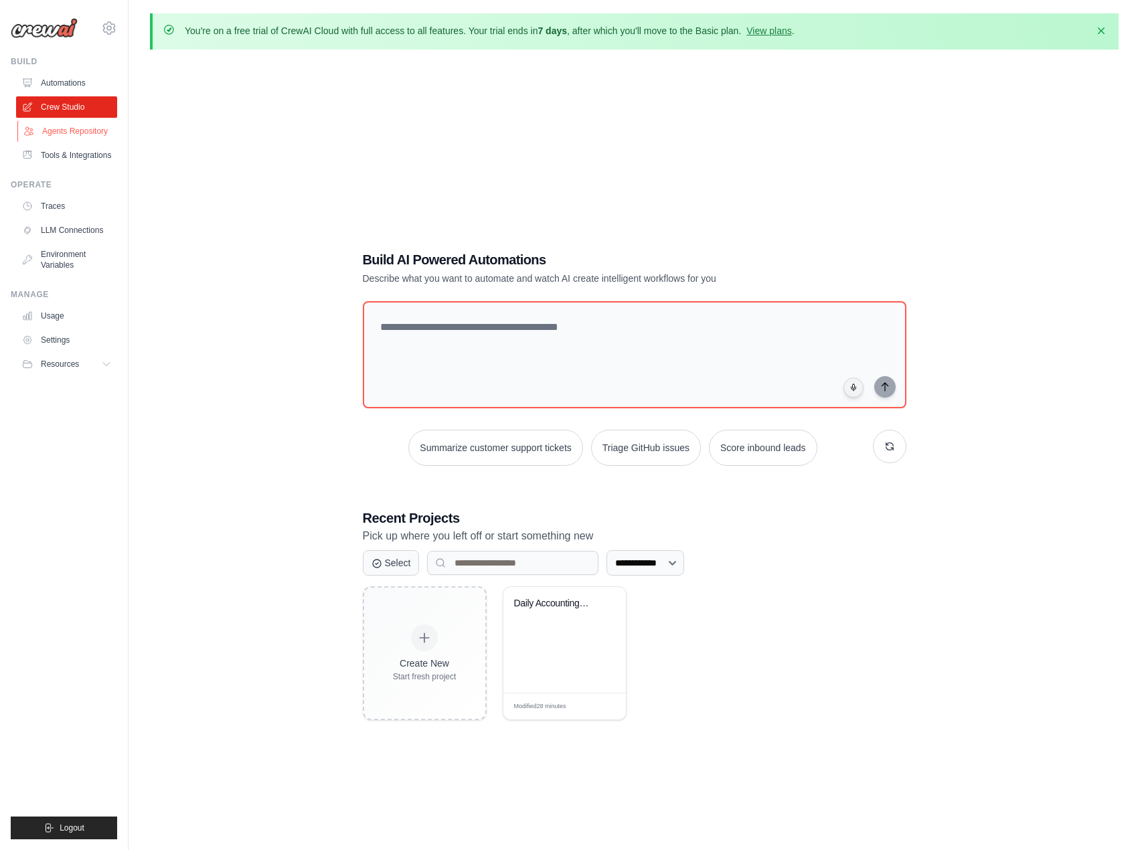
click at [93, 132] on link "Agents Repository" at bounding box center [67, 130] width 101 height 21
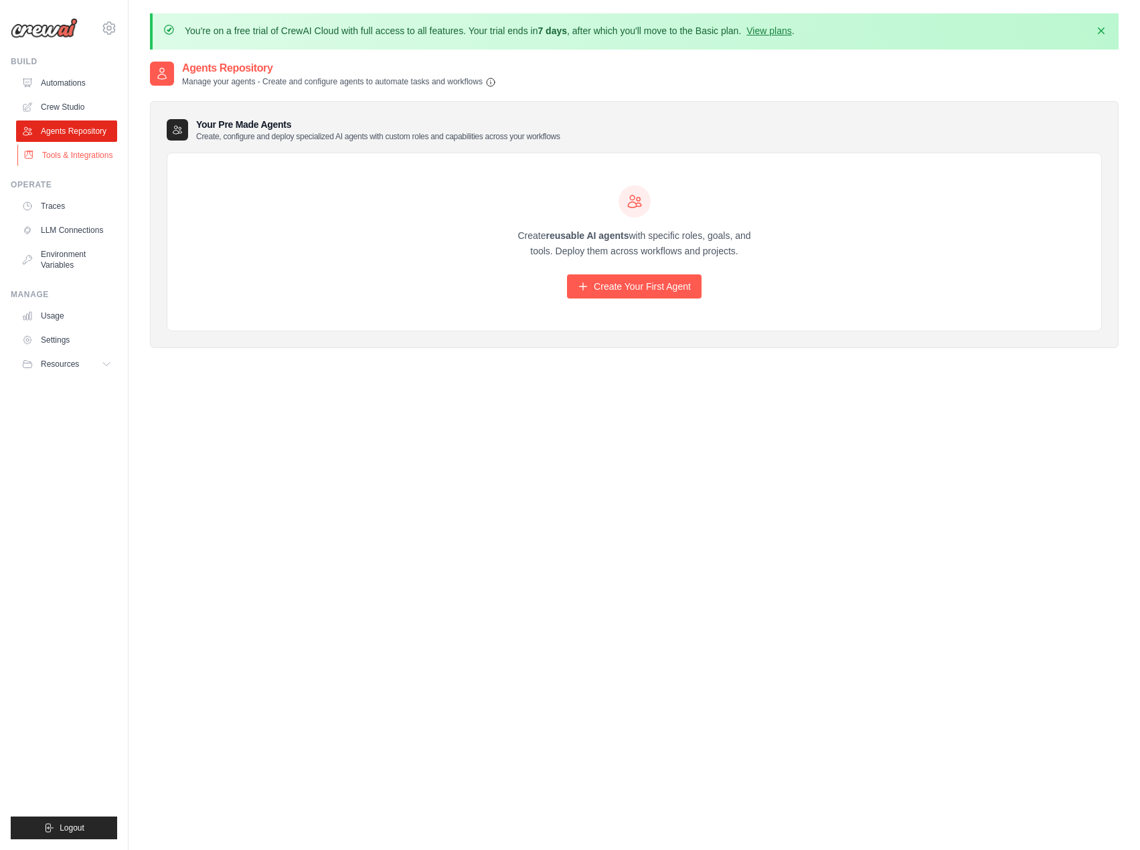
click at [87, 163] on link "Tools & Integrations" at bounding box center [67, 155] width 101 height 21
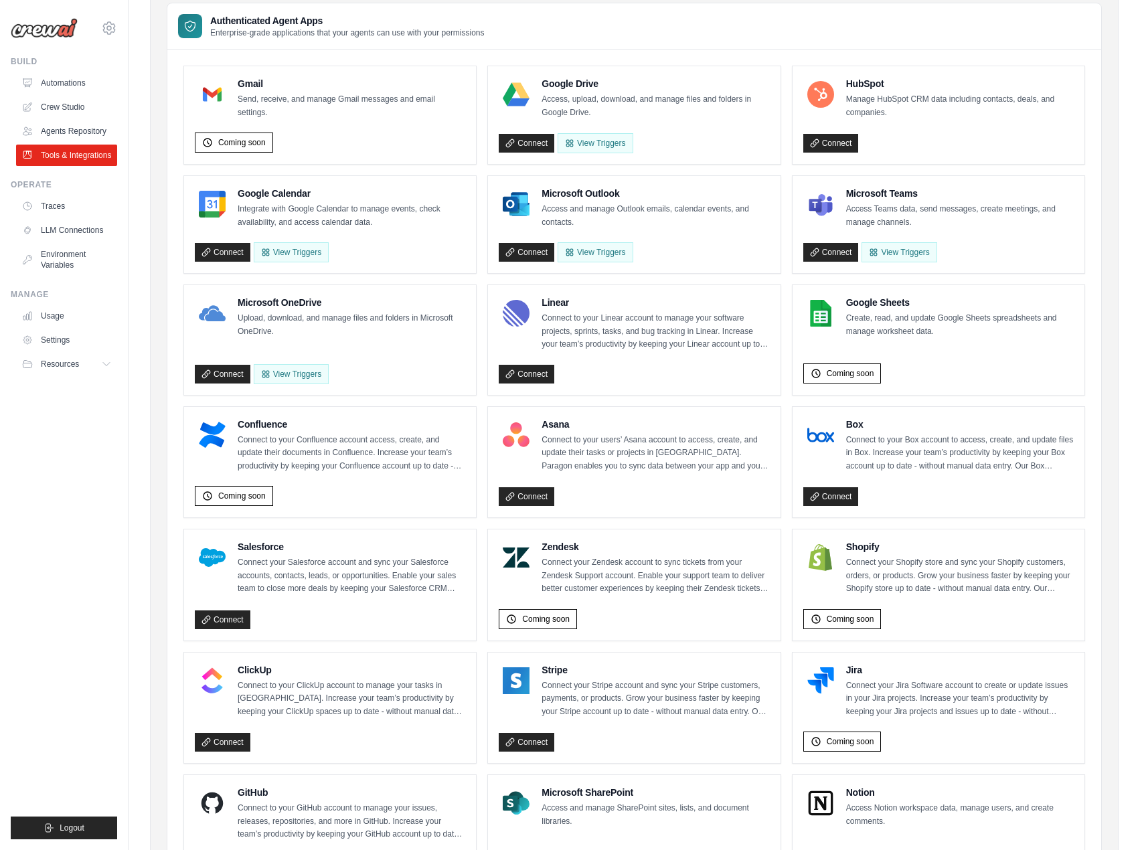
scroll to position [89, 0]
